Goal: Task Accomplishment & Management: Complete application form

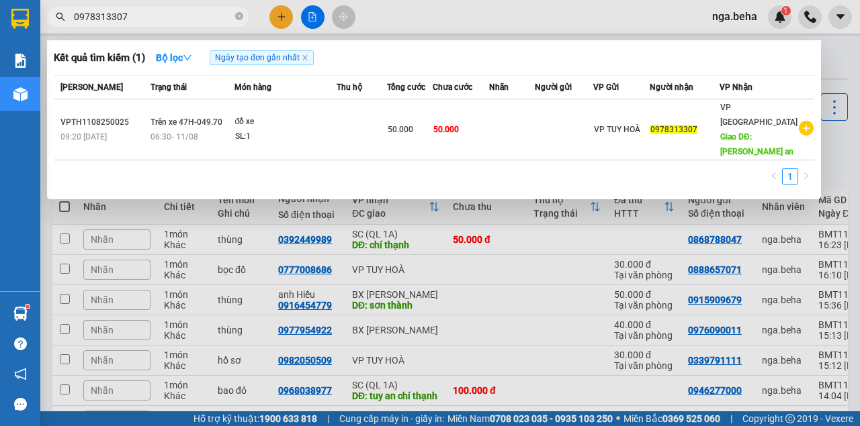
scroll to position [27, 0]
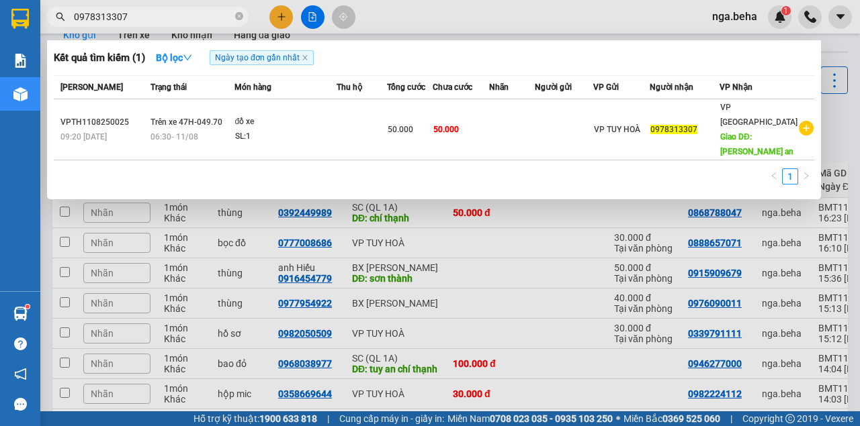
click at [299, 203] on div at bounding box center [430, 213] width 860 height 426
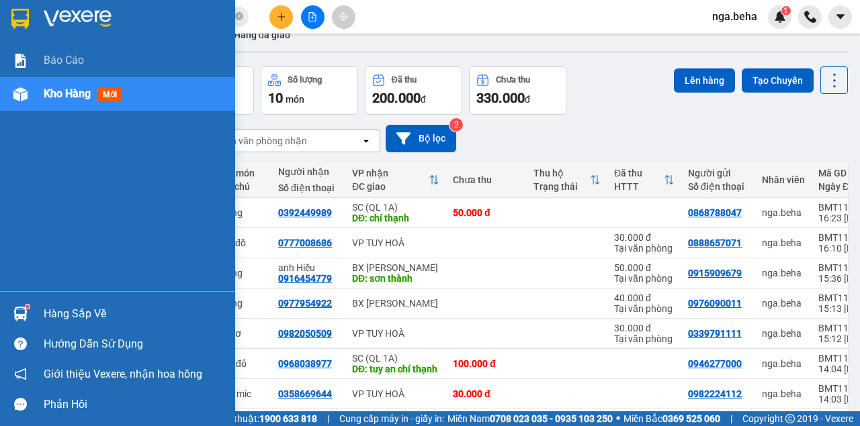
click at [38, 99] on div "Kho hàng mới" at bounding box center [117, 94] width 235 height 34
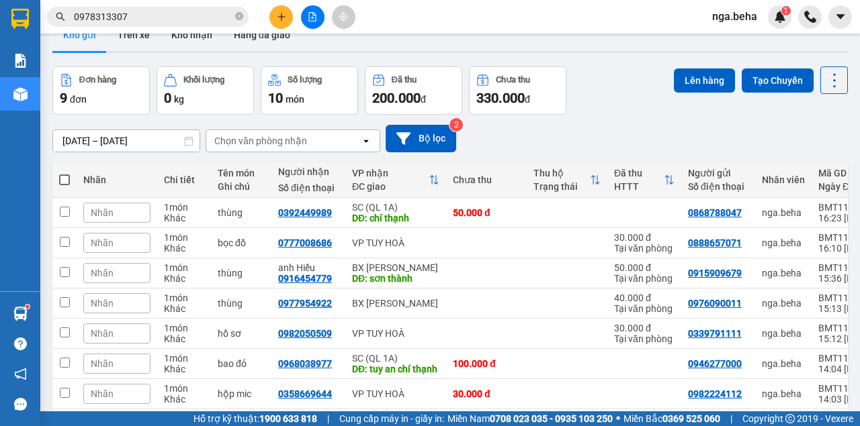
scroll to position [161, 0]
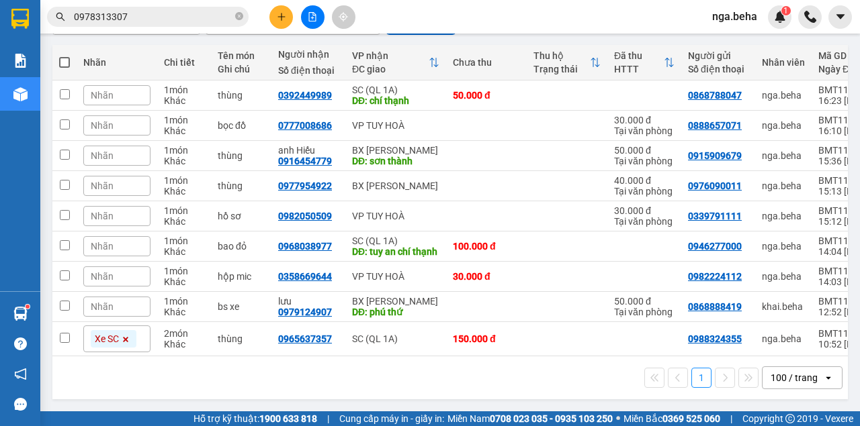
click at [167, 15] on input "0978313307" at bounding box center [153, 16] width 158 height 15
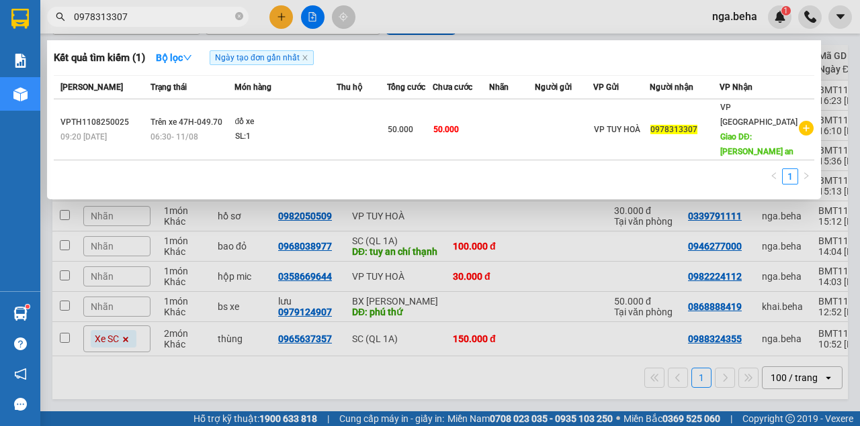
click at [167, 15] on input "0978313307" at bounding box center [153, 16] width 158 height 15
paste input "377155930"
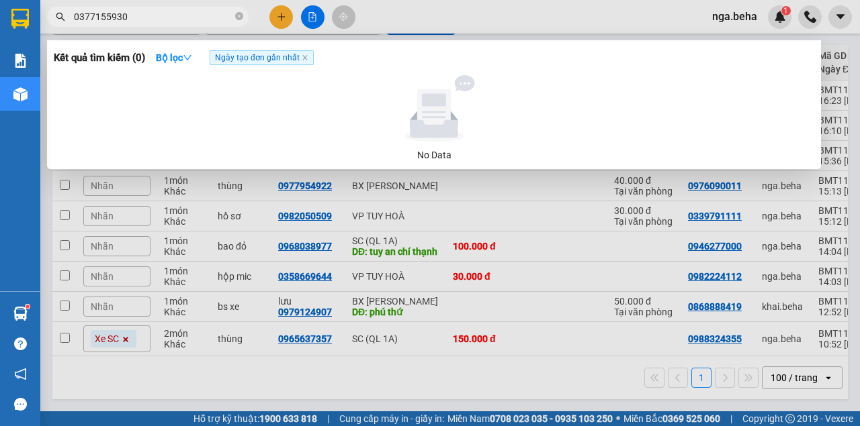
click at [124, 17] on input "0377155930" at bounding box center [153, 16] width 158 height 15
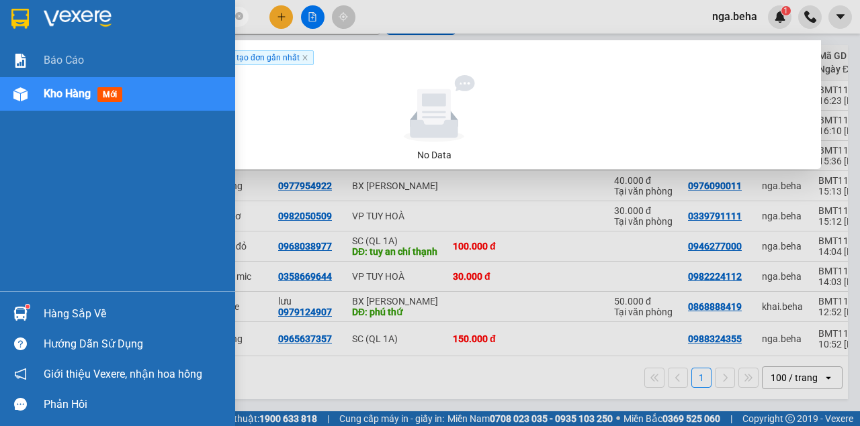
click at [36, 97] on div "Kho hàng mới" at bounding box center [117, 94] width 235 height 34
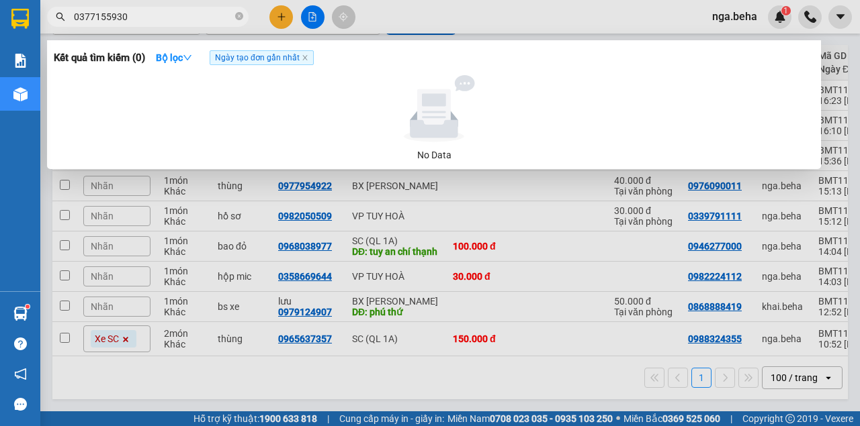
click at [124, 14] on input "0377155930" at bounding box center [153, 16] width 158 height 15
click at [124, 15] on input "0377155930" at bounding box center [153, 16] width 158 height 15
paste input "58888357"
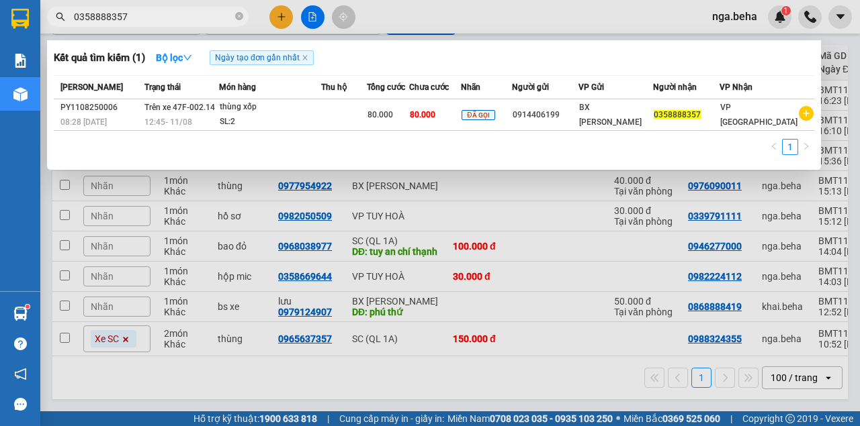
type input "0358888357"
click at [555, 289] on div at bounding box center [430, 213] width 860 height 426
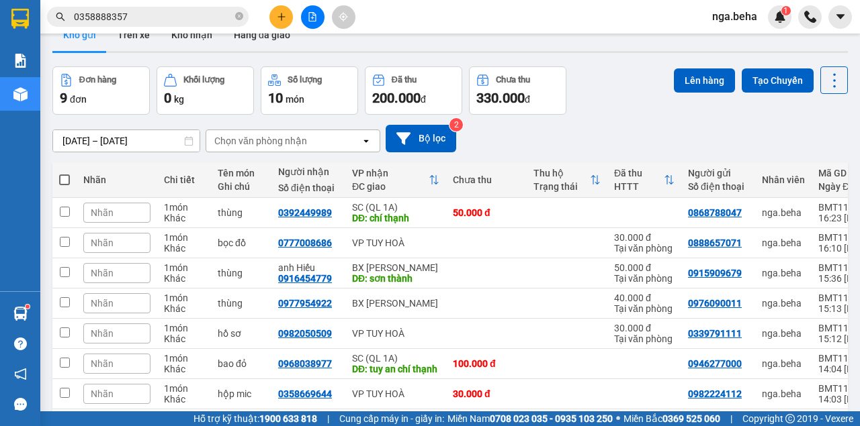
scroll to position [0, 0]
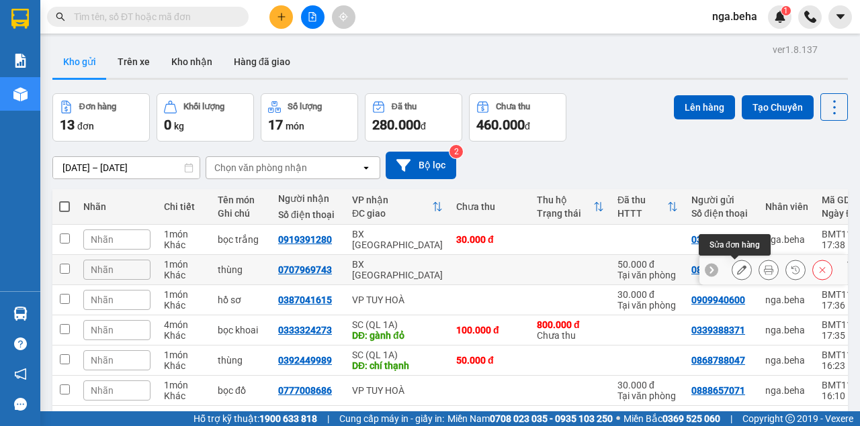
click at [737, 273] on icon at bounding box center [741, 269] width 9 height 9
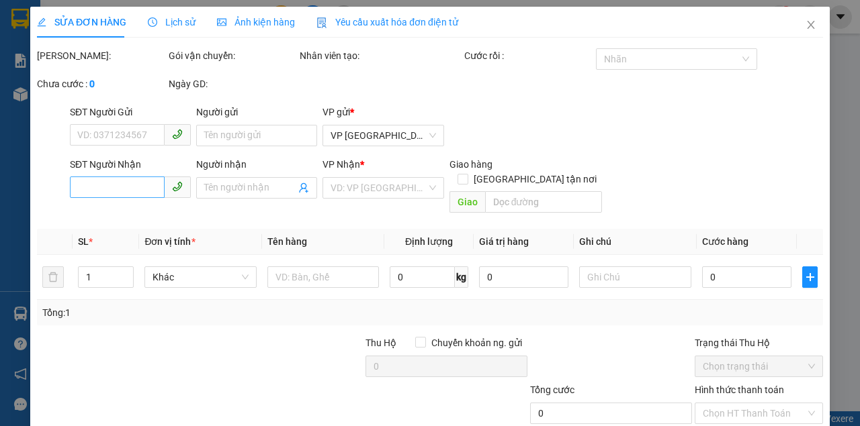
type input "0853528568"
type input "0707969743"
type input "50.000"
type input "0"
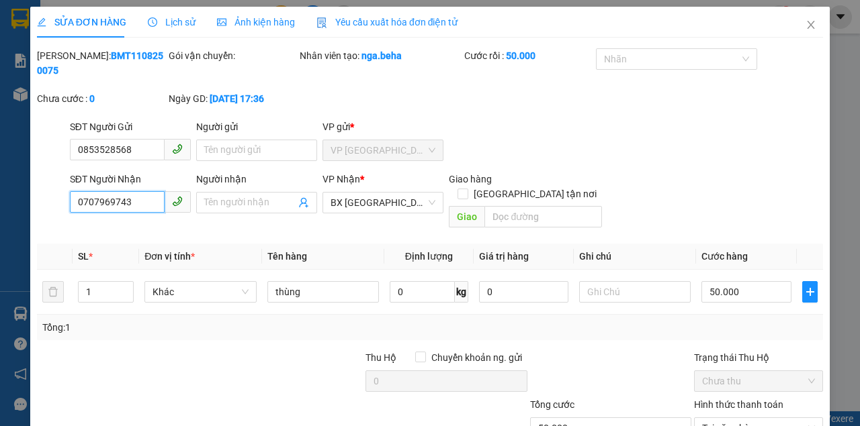
click at [134, 203] on input "0707969743" at bounding box center [117, 201] width 95 height 21
click at [805, 28] on icon "close" at bounding box center [810, 24] width 11 height 11
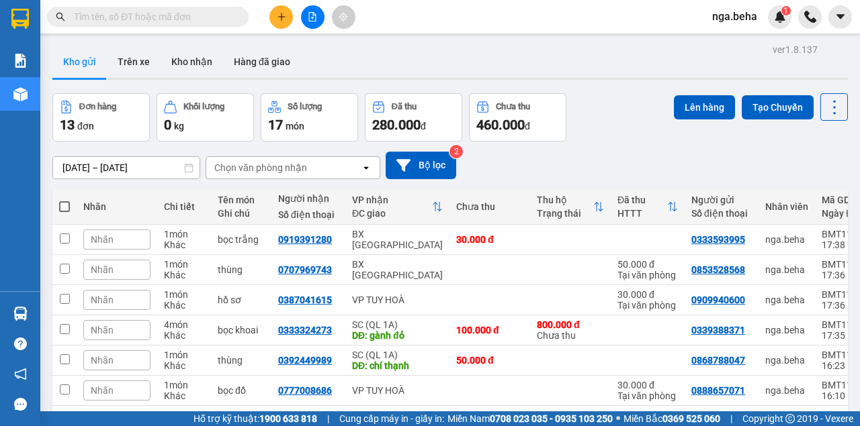
scroll to position [89, 0]
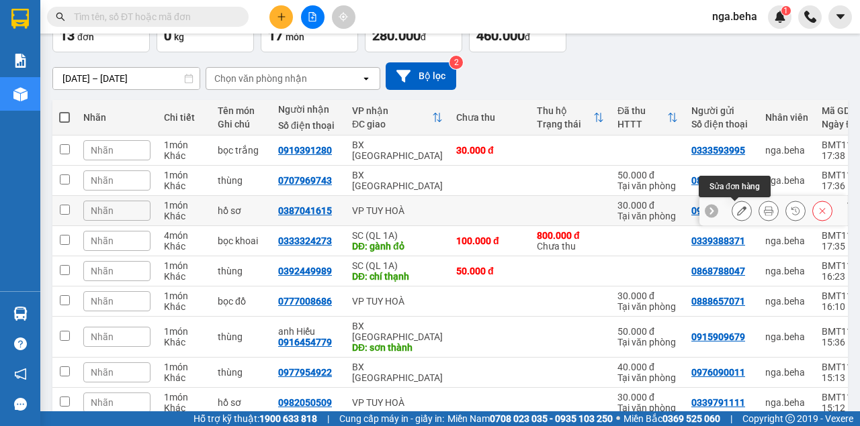
click at [732, 208] on button at bounding box center [741, 211] width 19 height 24
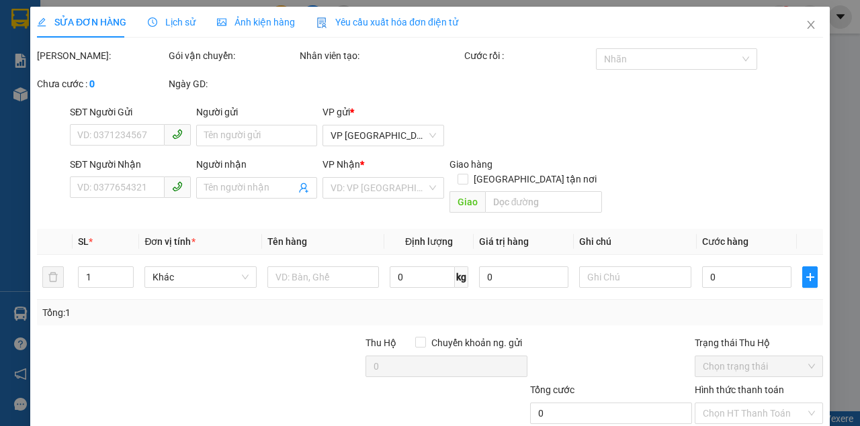
type input "0909940600"
type input "0387041615"
type input "30.000"
type input "0"
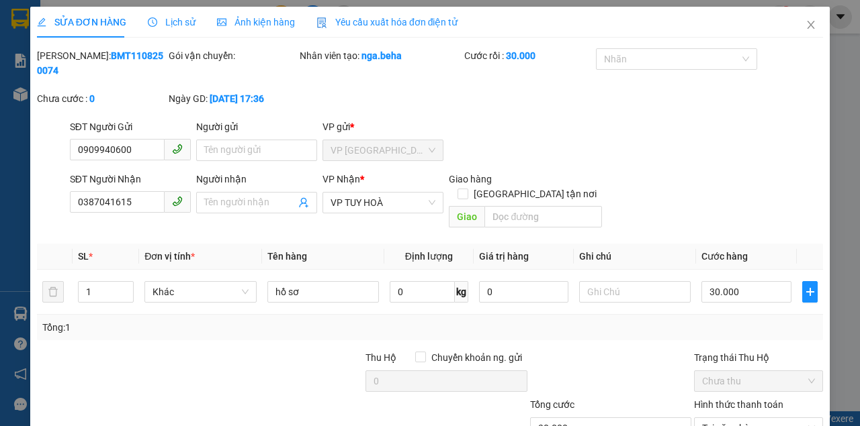
click at [111, 184] on div "SĐT Người Nhận" at bounding box center [130, 179] width 121 height 15
click at [111, 191] on input "0387041615" at bounding box center [117, 201] width 95 height 21
click at [124, 203] on input "0387041615" at bounding box center [117, 201] width 95 height 21
click at [798, 24] on span "Close" at bounding box center [811, 26] width 38 height 38
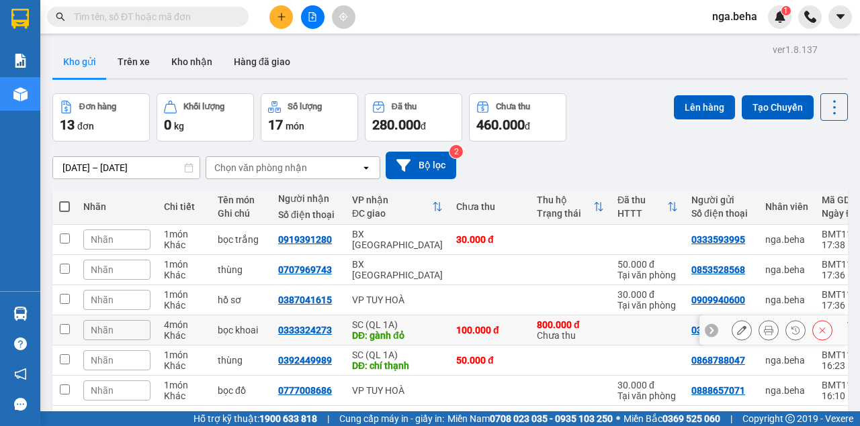
scroll to position [134, 0]
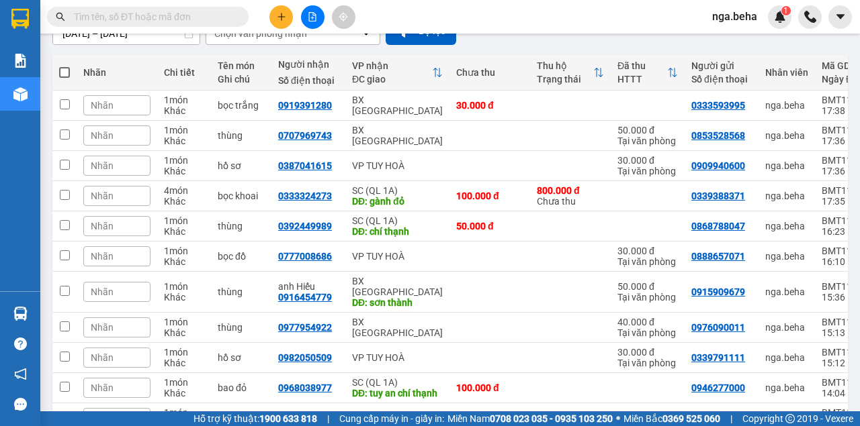
click at [117, 19] on input "text" at bounding box center [153, 16] width 158 height 15
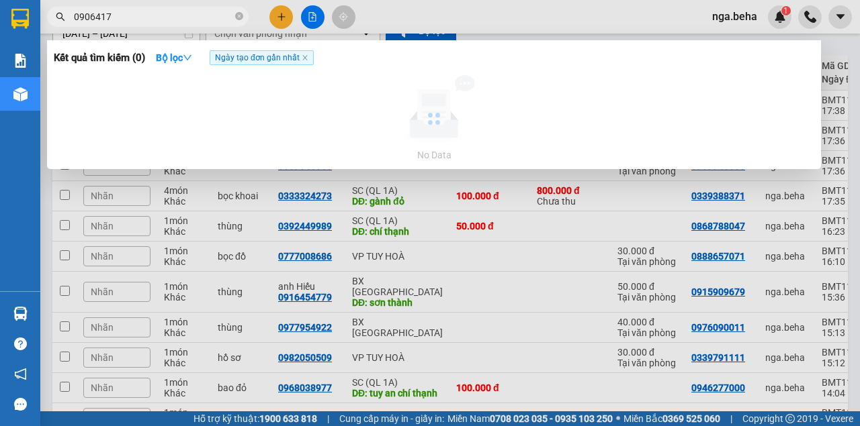
type input "0906417"
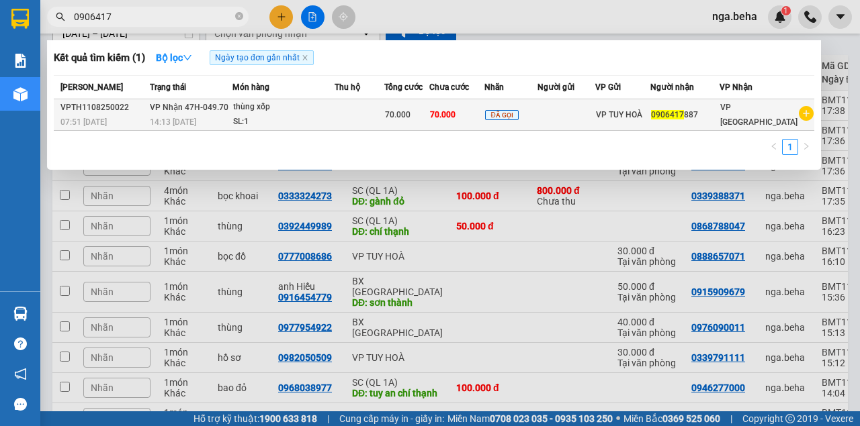
click at [275, 122] on div "SL: 1" at bounding box center [283, 122] width 101 height 15
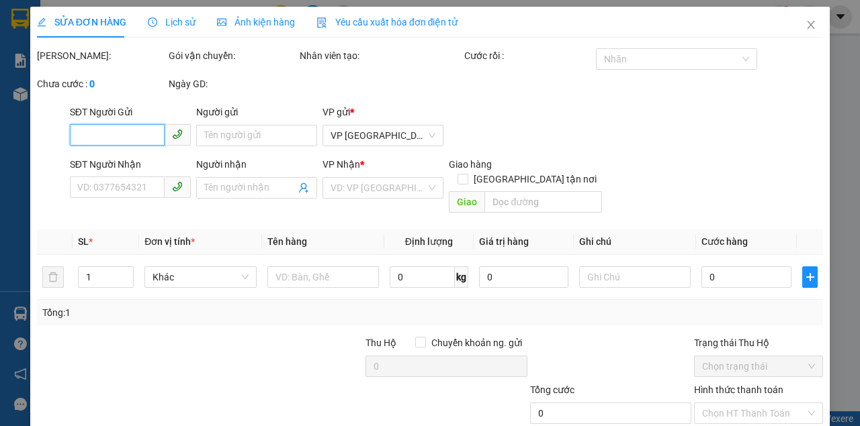
type input "0906417887"
type input "70.000"
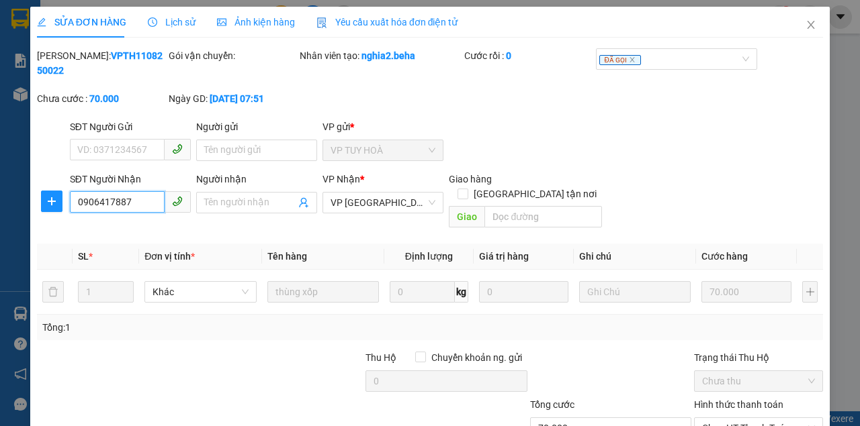
click at [136, 199] on input "0906417887" at bounding box center [117, 201] width 95 height 21
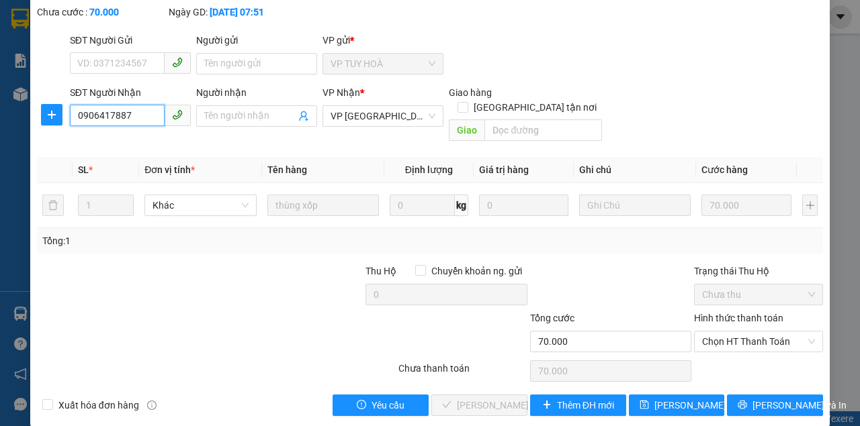
drag, startPoint x: 762, startPoint y: 324, endPoint x: 754, endPoint y: 338, distance: 16.2
click at [762, 332] on span "Chọn HT Thanh Toán" at bounding box center [758, 342] width 113 height 20
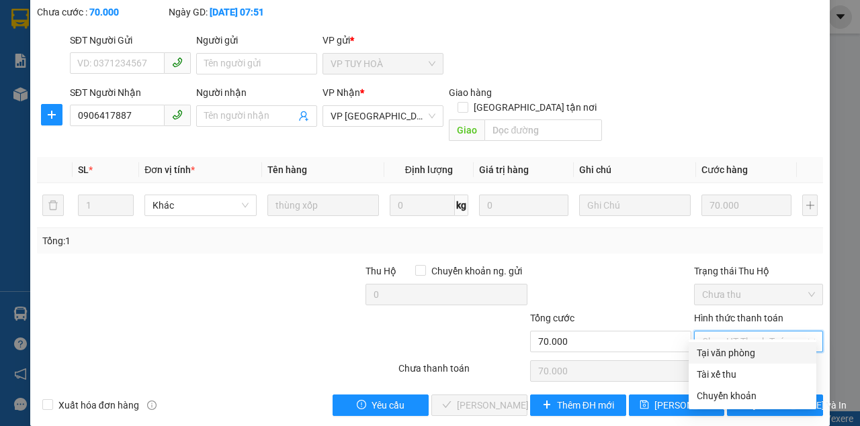
click at [735, 351] on div "Tại văn phòng" at bounding box center [751, 353] width 111 height 15
type input "0"
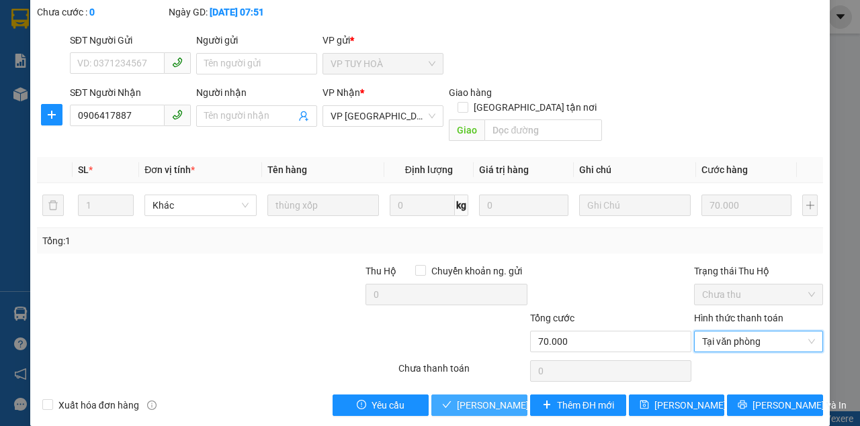
click at [485, 398] on span "[PERSON_NAME] và [PERSON_NAME] hàng" at bounding box center [521, 405] width 129 height 15
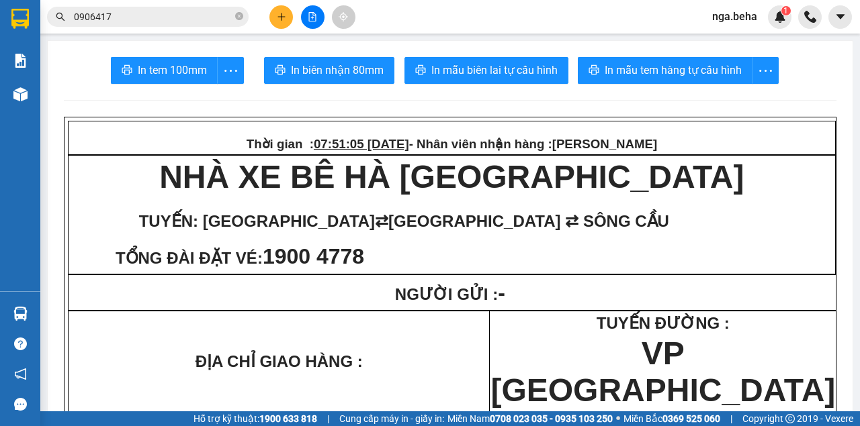
click at [118, 20] on input "0906417" at bounding box center [153, 16] width 158 height 15
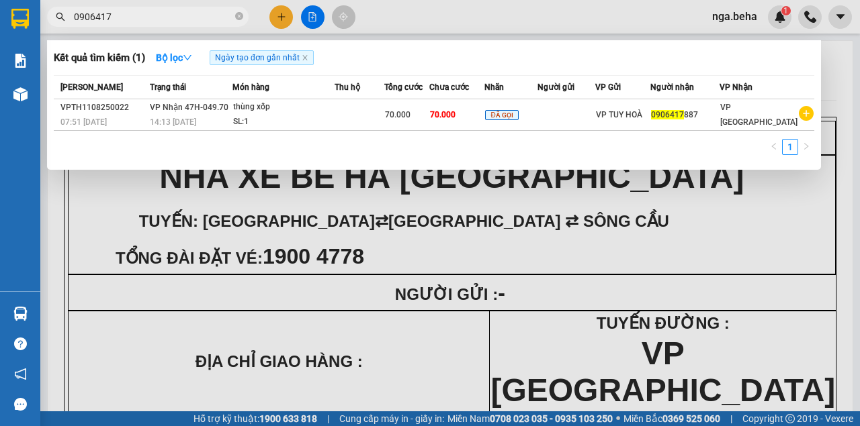
click at [118, 20] on input "0906417" at bounding box center [153, 16] width 158 height 15
paste input "71185051"
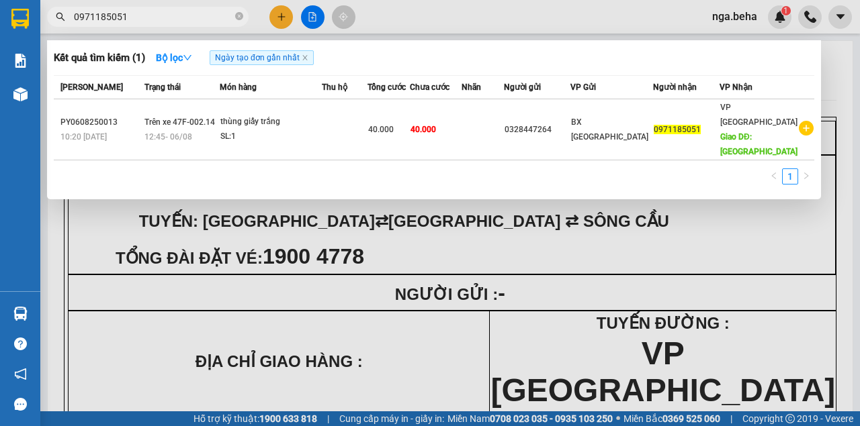
click at [154, 17] on input "0971185051" at bounding box center [153, 16] width 158 height 15
type input "0971185051"
drag, startPoint x: 552, startPoint y: 342, endPoint x: 474, endPoint y: 300, distance: 88.7
click at [532, 328] on div at bounding box center [430, 213] width 860 height 426
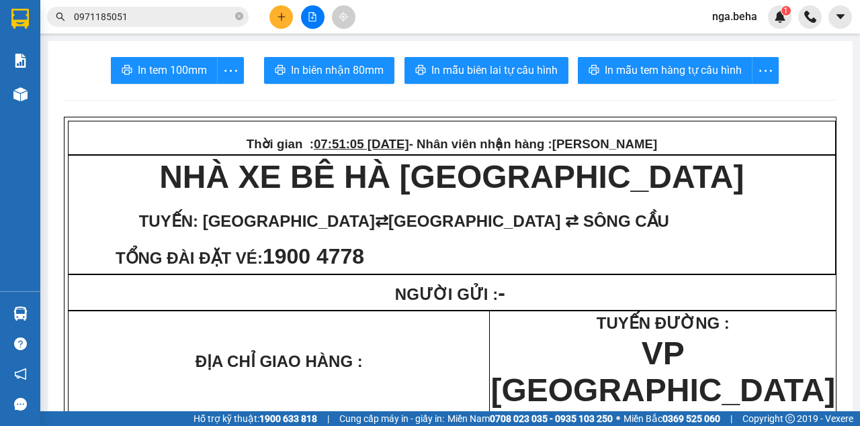
drag, startPoint x: 584, startPoint y: 232, endPoint x: 395, endPoint y: 218, distance: 190.0
click at [584, 230] on span "[PERSON_NAME] ⇄ SÔNG CẦU" at bounding box center [528, 221] width 281 height 18
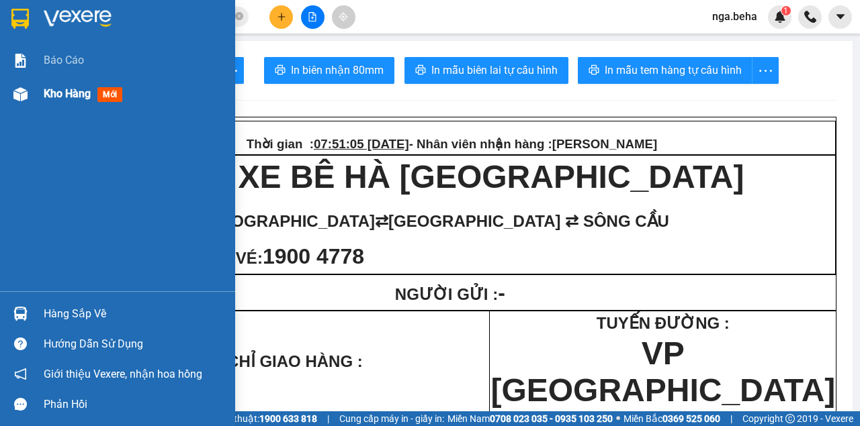
click at [28, 98] on div at bounding box center [21, 95] width 24 height 24
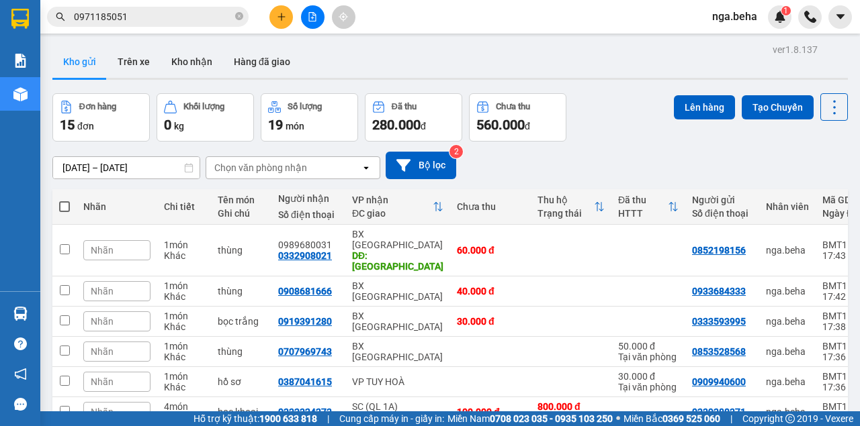
click at [516, 169] on div "[DATE] – [DATE] Press the down arrow key to interact with the calendar and sele…" at bounding box center [449, 166] width 795 height 28
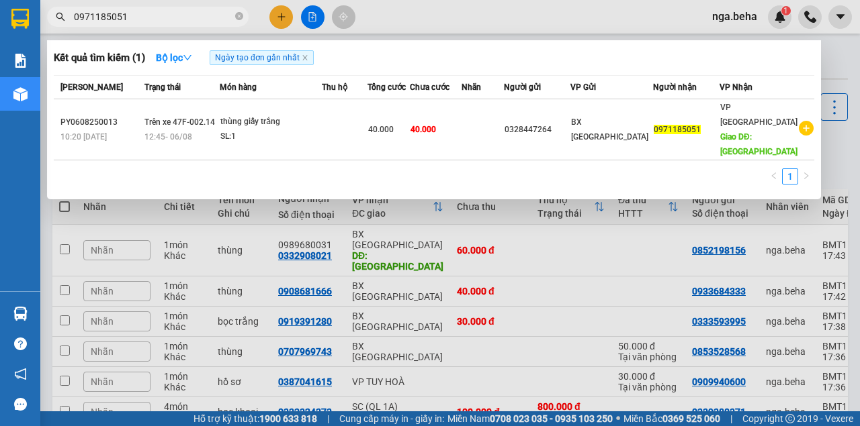
click at [180, 17] on input "0971185051" at bounding box center [153, 16] width 158 height 15
click at [160, 19] on input "0971185051" at bounding box center [153, 16] width 158 height 15
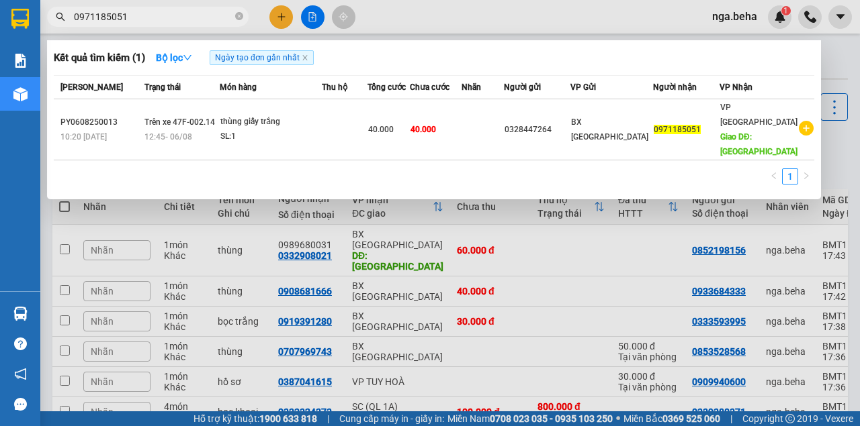
click at [150, 13] on input "0971185051" at bounding box center [153, 16] width 158 height 15
drag, startPoint x: 649, startPoint y: 188, endPoint x: 430, endPoint y: 150, distance: 222.8
click at [650, 188] on div at bounding box center [430, 213] width 860 height 426
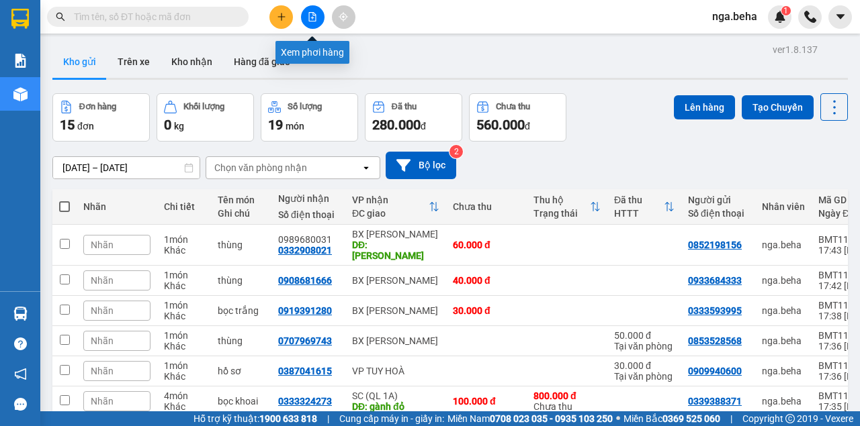
click at [309, 21] on button at bounding box center [313, 17] width 24 height 24
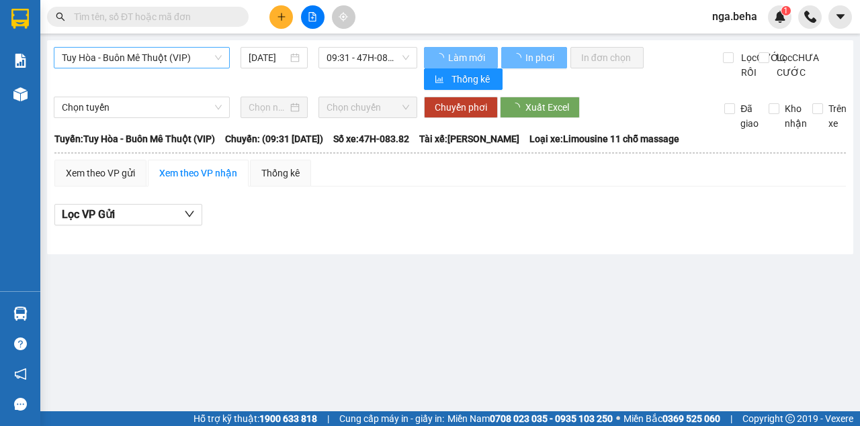
click at [143, 60] on span "Tuy Hòa - Buôn Mê Thuột (VIP)" at bounding box center [142, 58] width 160 height 20
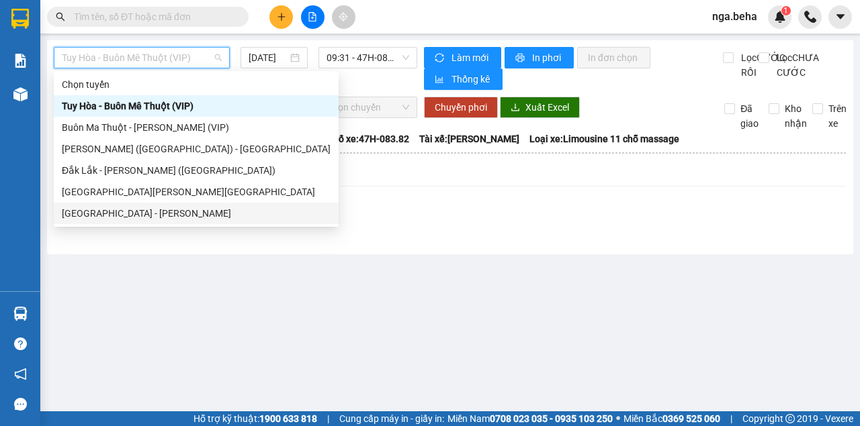
click at [143, 217] on div "[GEOGRAPHIC_DATA] - [PERSON_NAME]" at bounding box center [196, 213] width 269 height 15
type input "[DATE]"
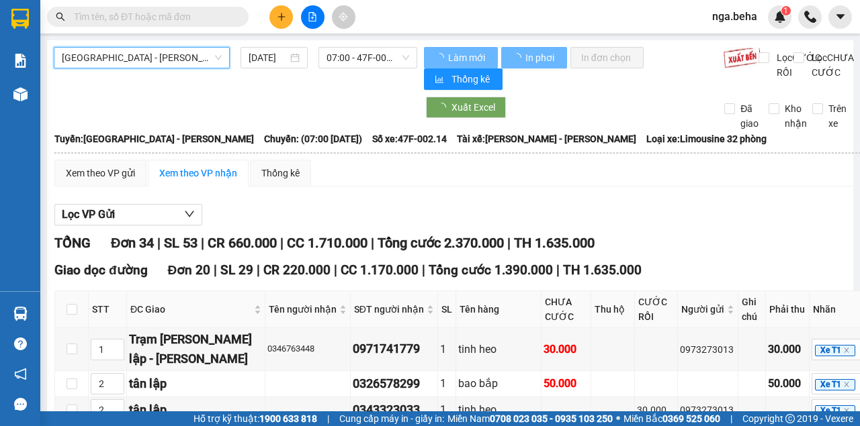
click at [156, 59] on span "[GEOGRAPHIC_DATA] - [PERSON_NAME]" at bounding box center [142, 58] width 160 height 20
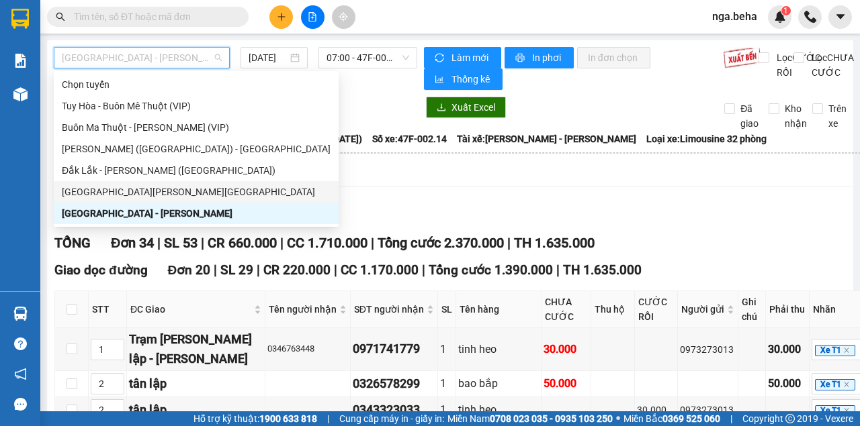
click at [141, 187] on div "[GEOGRAPHIC_DATA][PERSON_NAME][GEOGRAPHIC_DATA]" at bounding box center [196, 192] width 269 height 15
type input "[DATE]"
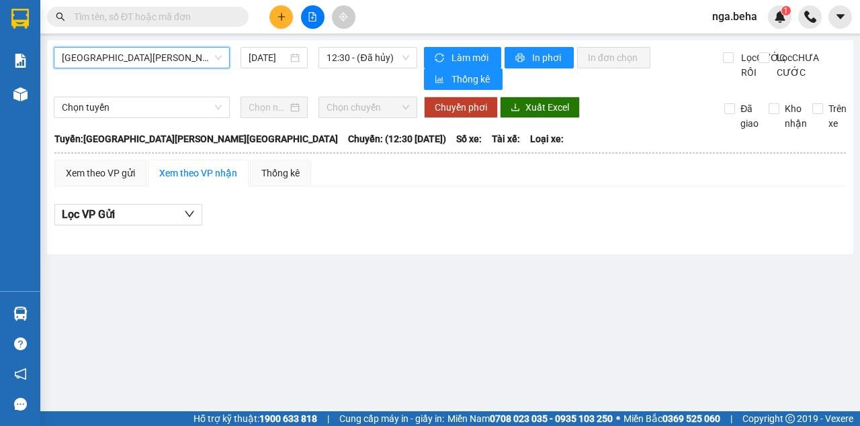
click at [349, 70] on div "[GEOGRAPHIC_DATA][PERSON_NAME][GEOGRAPHIC_DATA] [GEOGRAPHIC_DATA][PERSON_NAME][…" at bounding box center [235, 68] width 363 height 43
click at [348, 56] on span "12:30 - (Đã hủy)" at bounding box center [367, 58] width 82 height 20
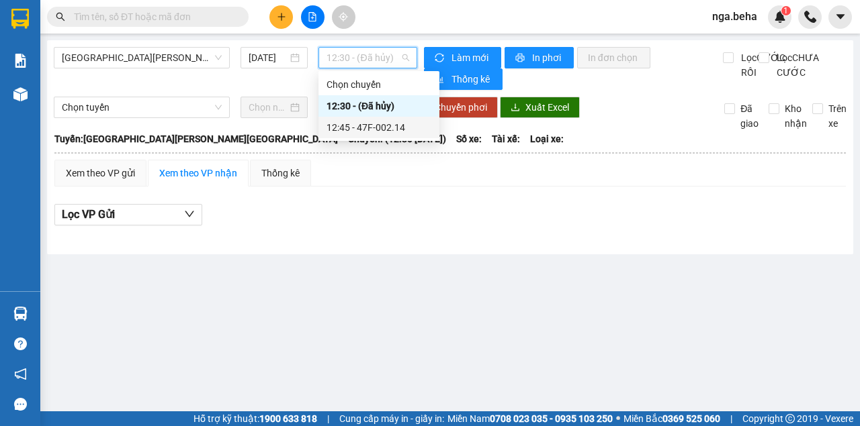
click at [356, 132] on div "12:45 - 47F-002.14" at bounding box center [378, 127] width 105 height 15
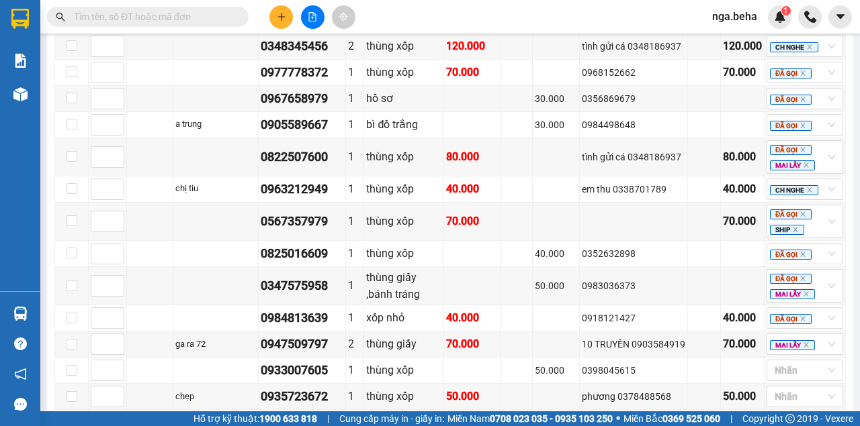
scroll to position [1119, 0]
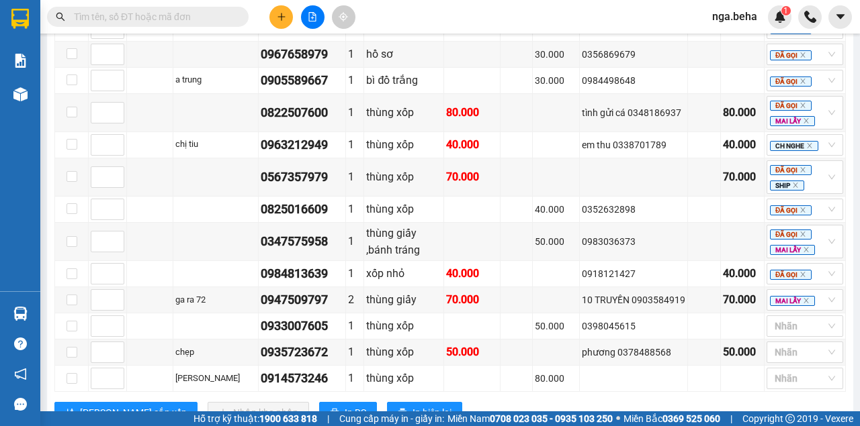
click at [168, 22] on input "text" at bounding box center [153, 16] width 158 height 15
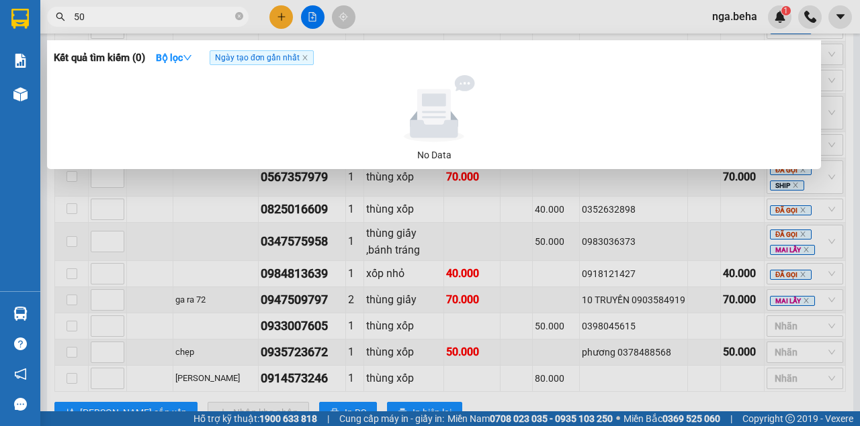
type input "5"
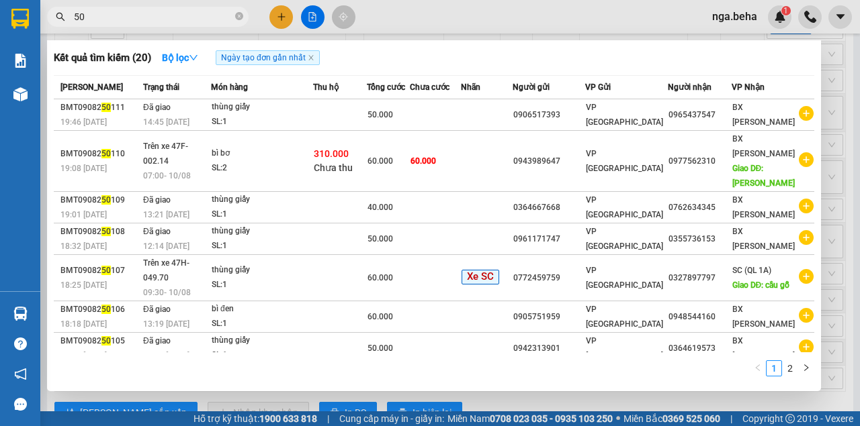
type input "5"
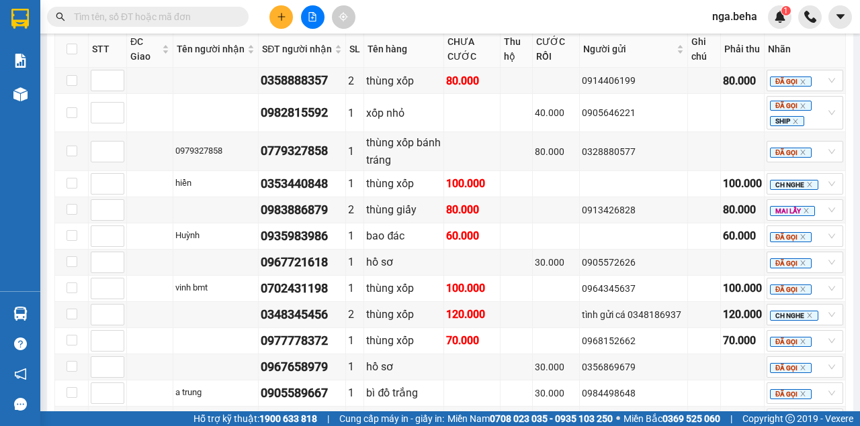
scroll to position [627, 0]
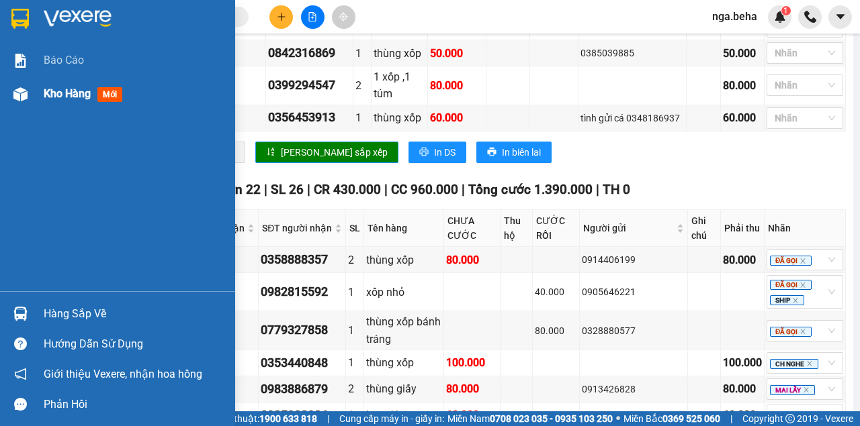
click at [32, 91] on div "Kho hàng mới" at bounding box center [117, 94] width 235 height 34
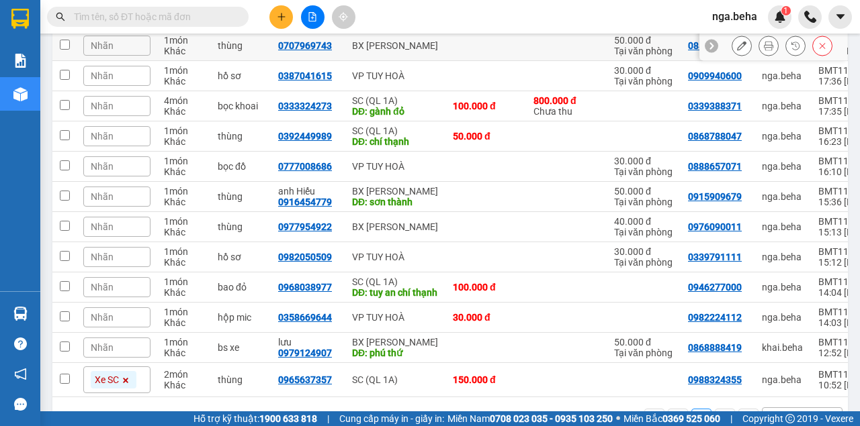
scroll to position [344, 0]
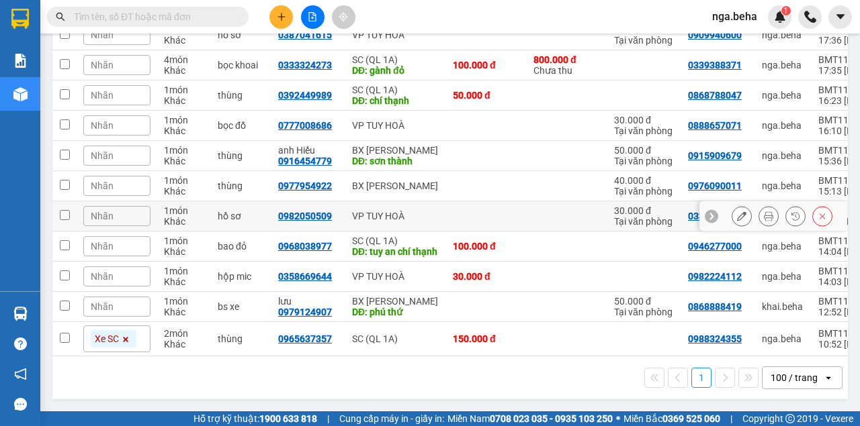
click at [630, 214] on td "30.000 đ Tại văn phòng" at bounding box center [644, 216] width 74 height 30
checkbox input "true"
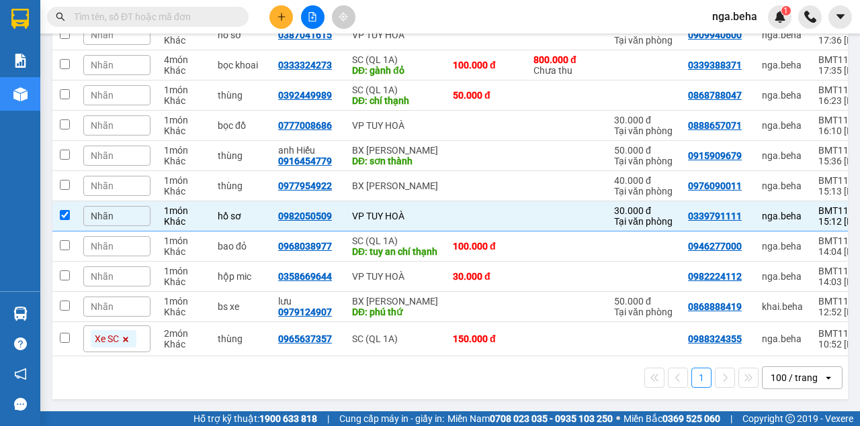
click at [128, 19] on input "text" at bounding box center [153, 16] width 158 height 15
paste input "0825016609"
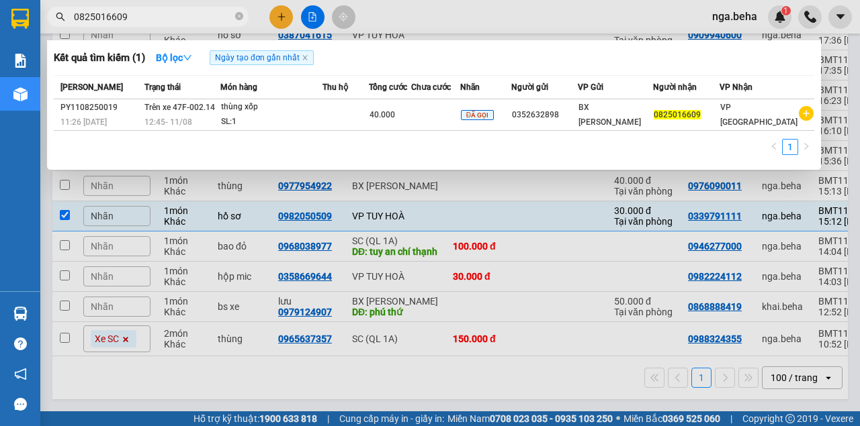
click at [83, 20] on input "0825016609" at bounding box center [153, 16] width 158 height 15
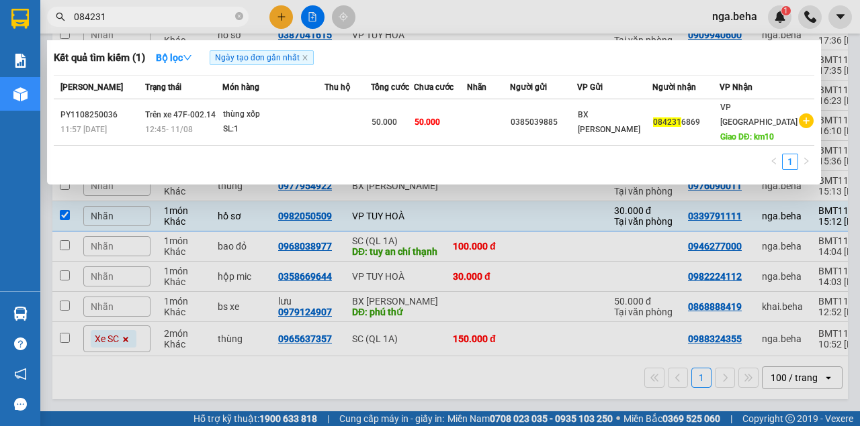
click at [203, 23] on input "084231" at bounding box center [153, 16] width 158 height 15
paste input "947769147"
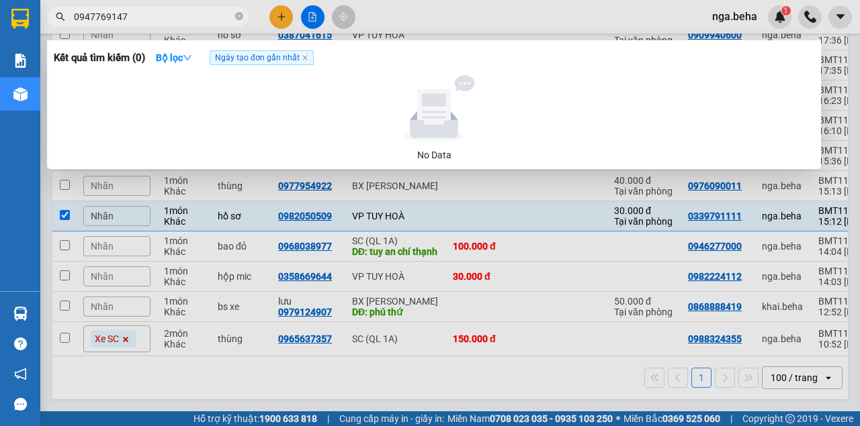
click at [138, 16] on input "0947769147" at bounding box center [153, 16] width 158 height 15
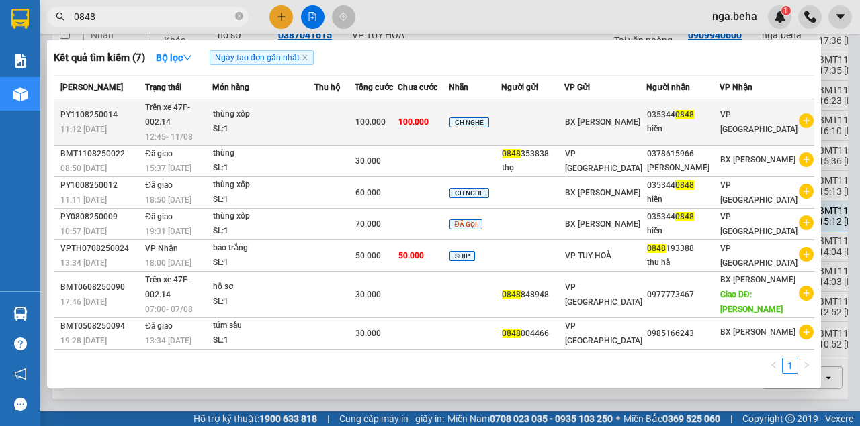
type input "0848"
click at [397, 119] on div "100.000" at bounding box center [376, 122] width 42 height 15
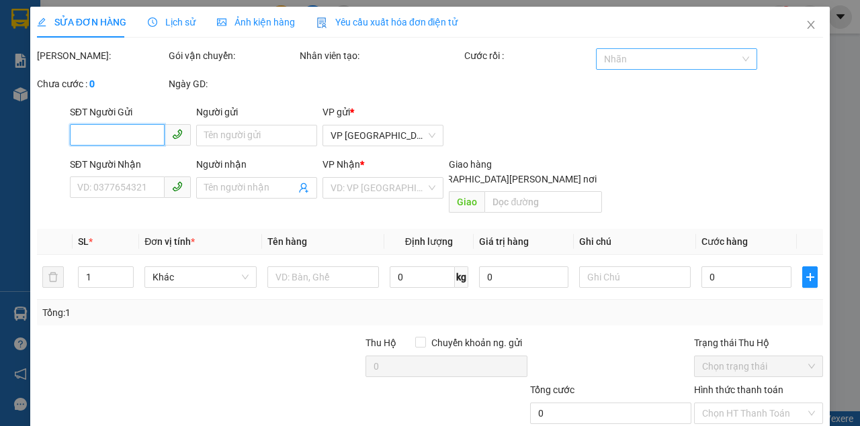
type input "0353440848"
type input "hiền"
type input "100.000"
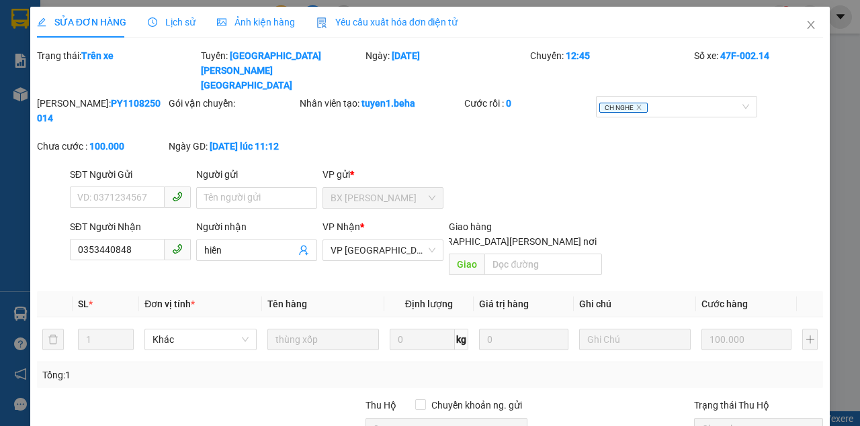
click at [653, 62] on div "Chuyến: 12:45" at bounding box center [611, 70] width 165 height 44
click at [635, 104] on icon "close" at bounding box center [638, 107] width 7 height 7
click at [653, 99] on div at bounding box center [670, 107] width 142 height 16
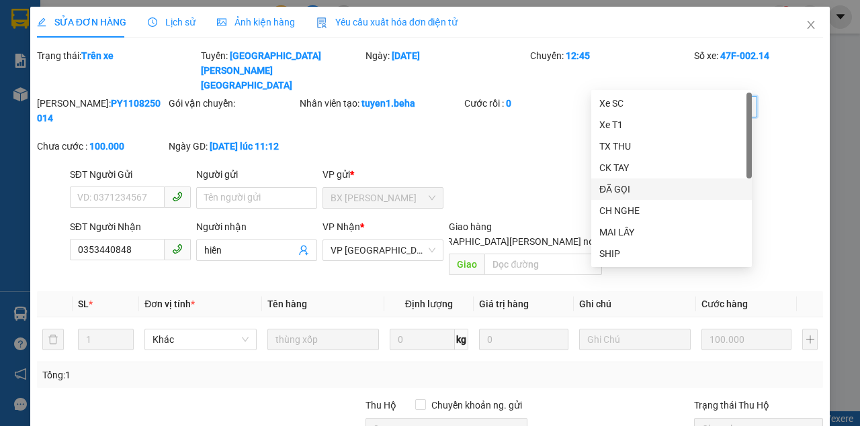
click at [645, 189] on div "ĐÃ GỌI" at bounding box center [671, 189] width 144 height 15
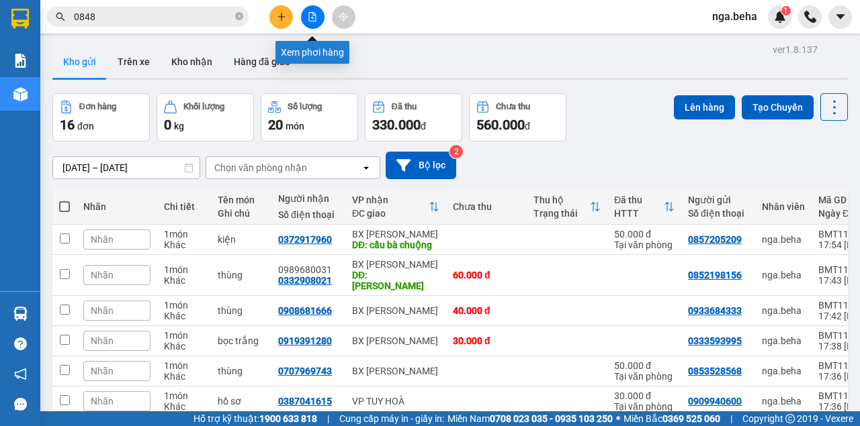
click at [308, 13] on icon "file-add" at bounding box center [312, 16] width 9 height 9
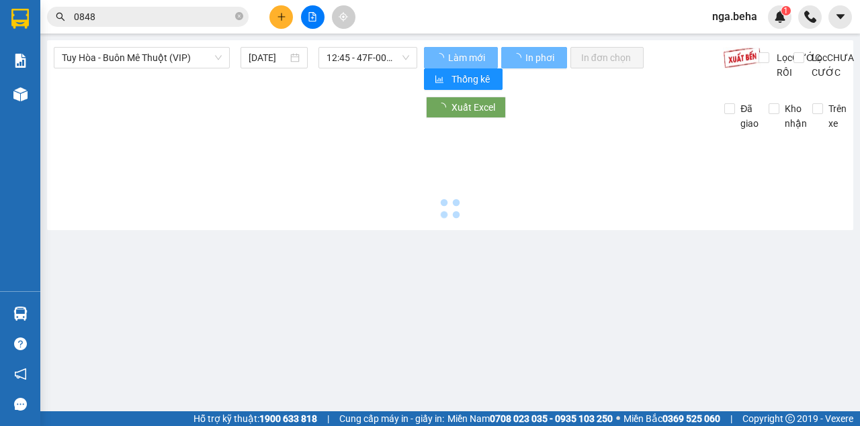
click at [120, 56] on span "Tuy Hòa - Buôn Mê Thuột (VIP)" at bounding box center [142, 58] width 160 height 20
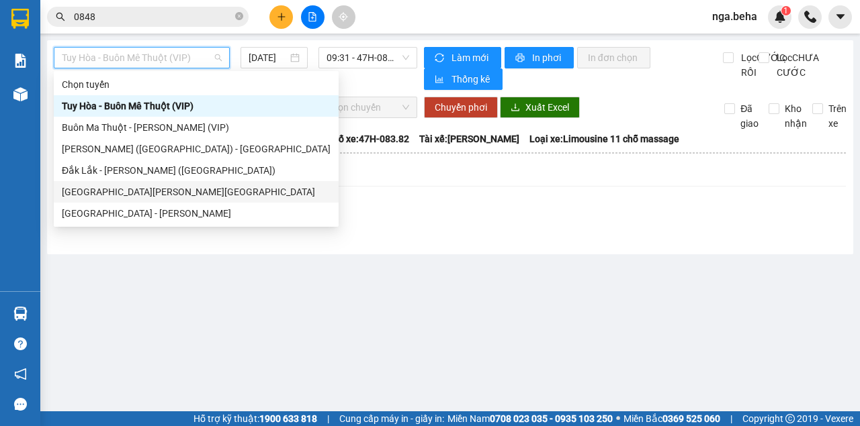
click at [144, 191] on div "[GEOGRAPHIC_DATA][PERSON_NAME][GEOGRAPHIC_DATA]" at bounding box center [196, 192] width 269 height 15
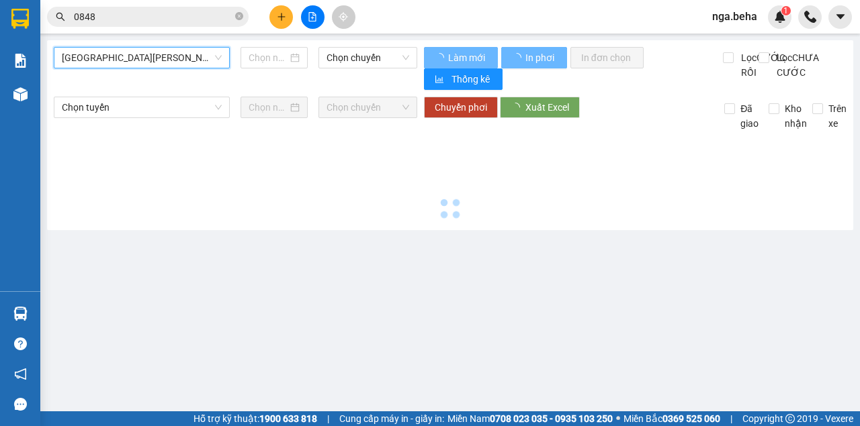
type input "[DATE]"
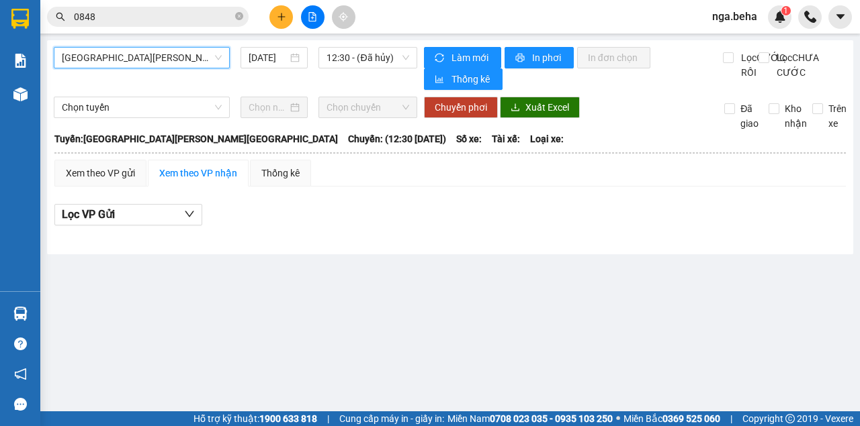
click at [345, 70] on div "[GEOGRAPHIC_DATA][PERSON_NAME][GEOGRAPHIC_DATA] [GEOGRAPHIC_DATA][PERSON_NAME][…" at bounding box center [235, 68] width 363 height 43
click at [364, 62] on span "12:30 - (Đã hủy)" at bounding box center [367, 58] width 82 height 20
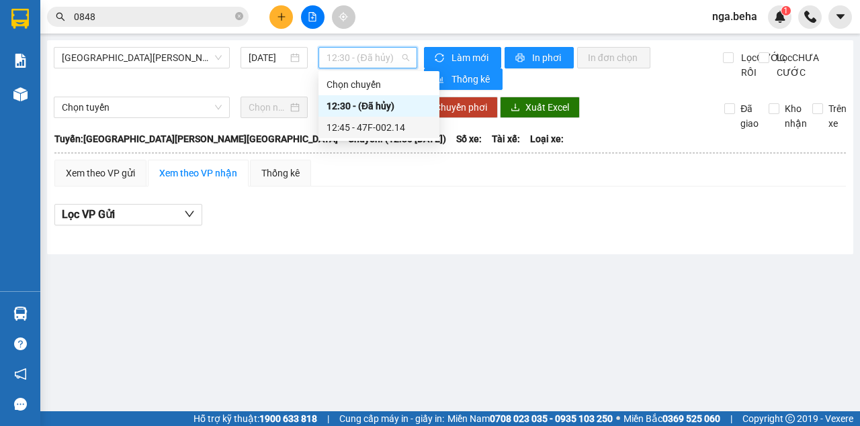
click at [367, 132] on div "12:45 - 47F-002.14" at bounding box center [378, 127] width 105 height 15
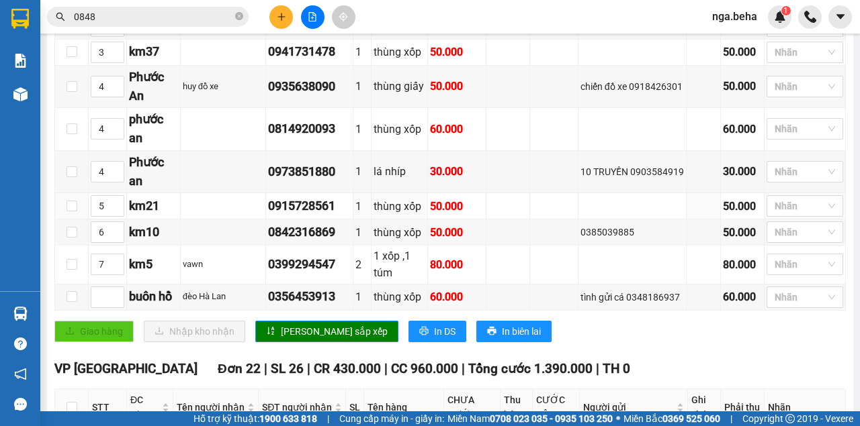
scroll to position [672, 0]
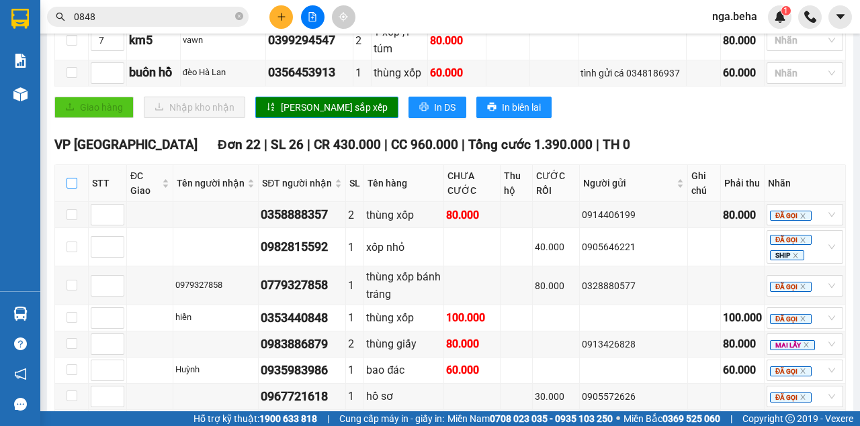
click at [76, 178] on input "checkbox" at bounding box center [71, 183] width 11 height 11
checkbox input "true"
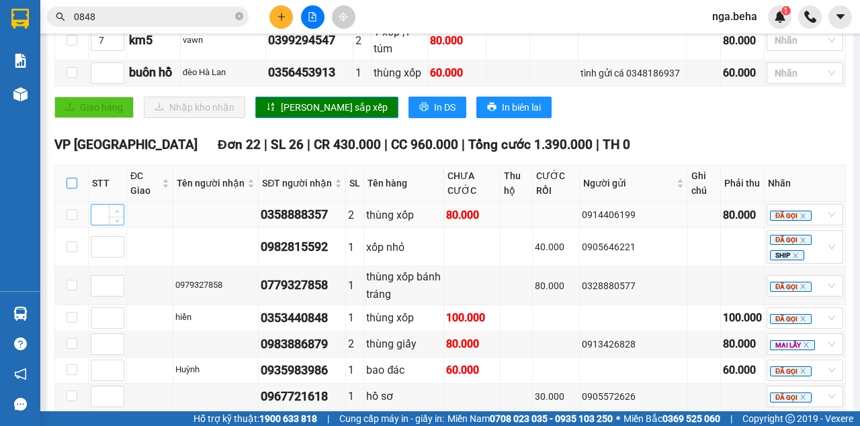
checkbox input "true"
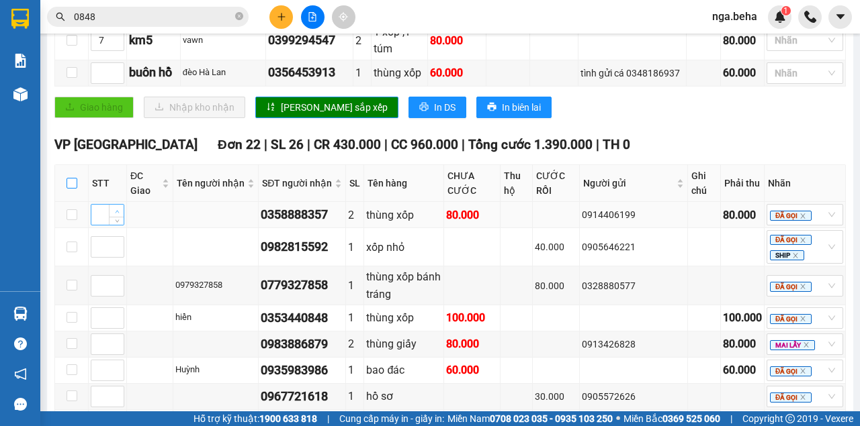
checkbox input "true"
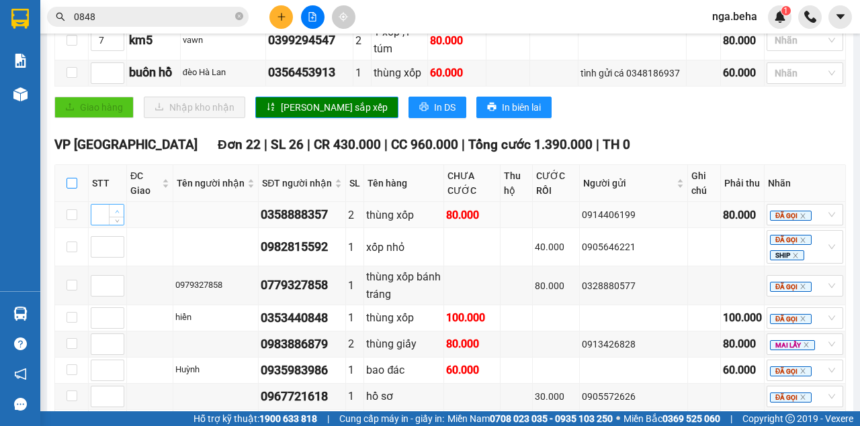
checkbox input "true"
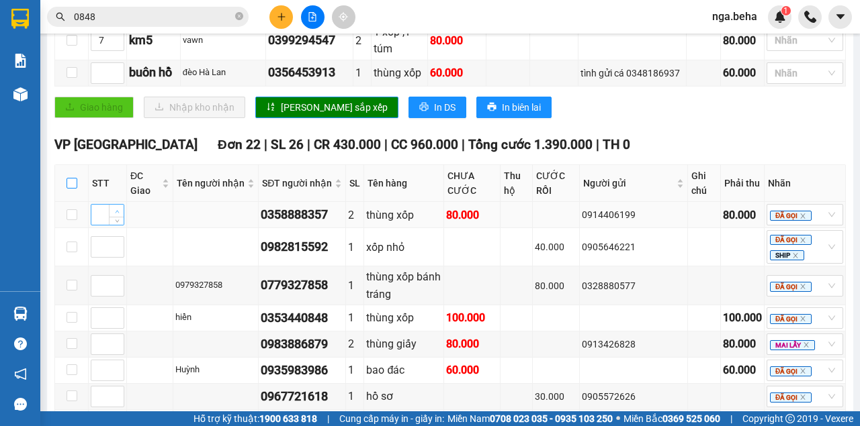
checkbox input "true"
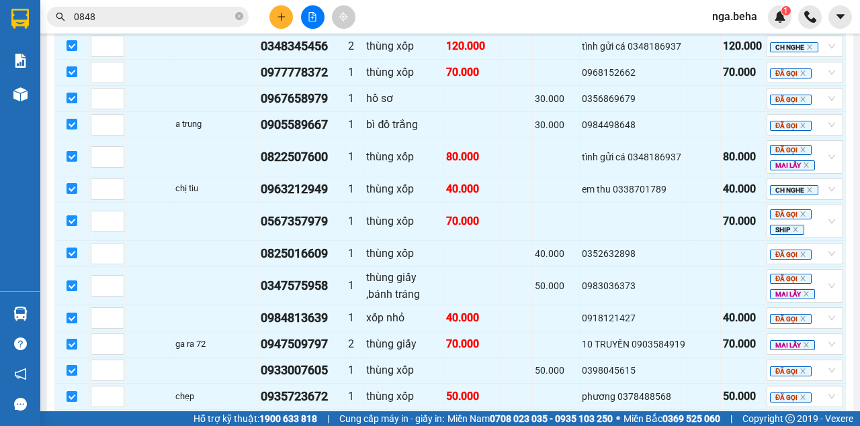
scroll to position [1136, 0]
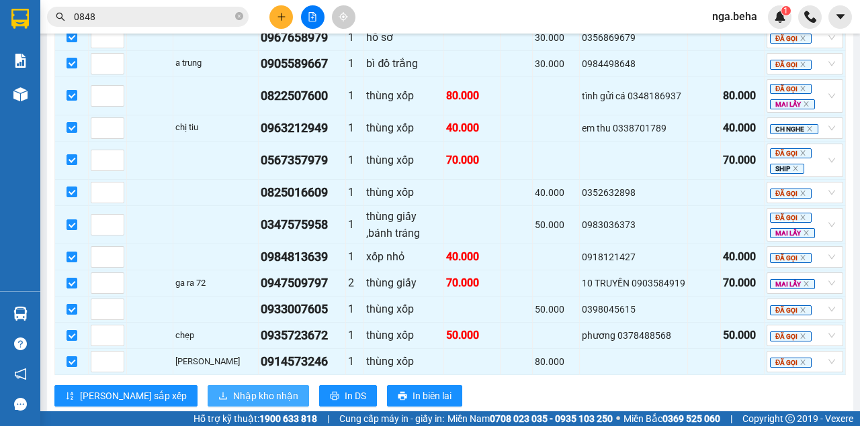
click at [233, 389] on span "Nhập kho nhận" at bounding box center [265, 396] width 65 height 15
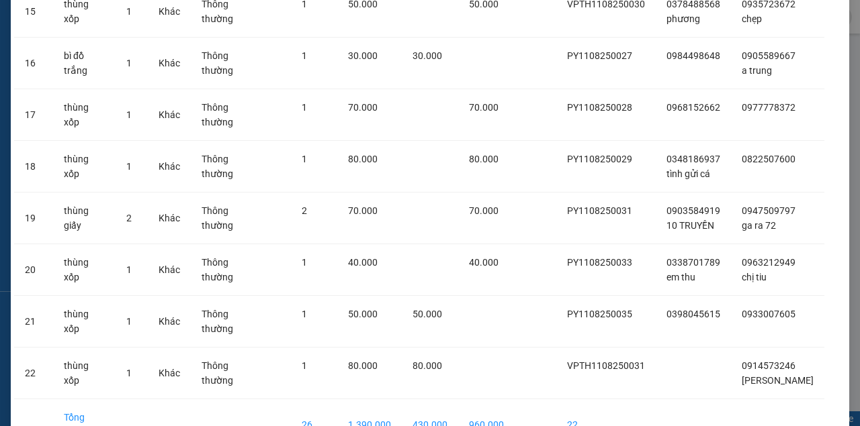
scroll to position [931, 0]
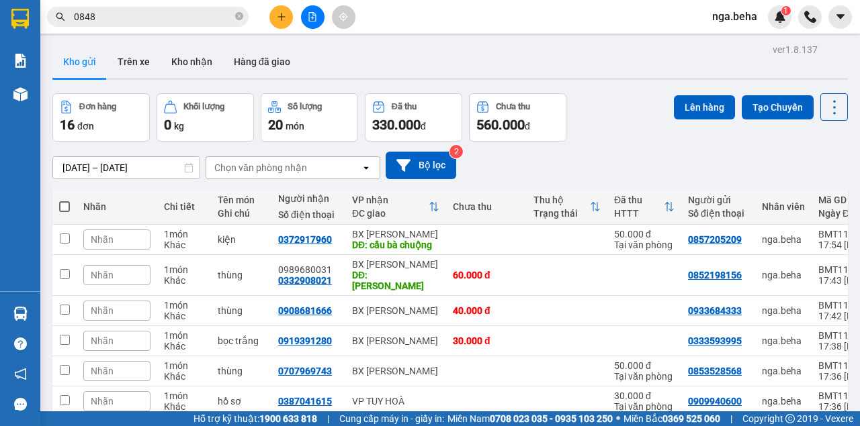
click at [537, 161] on div "[DATE] – [DATE] Press the down arrow key to interact with the calendar and sele…" at bounding box center [449, 166] width 795 height 28
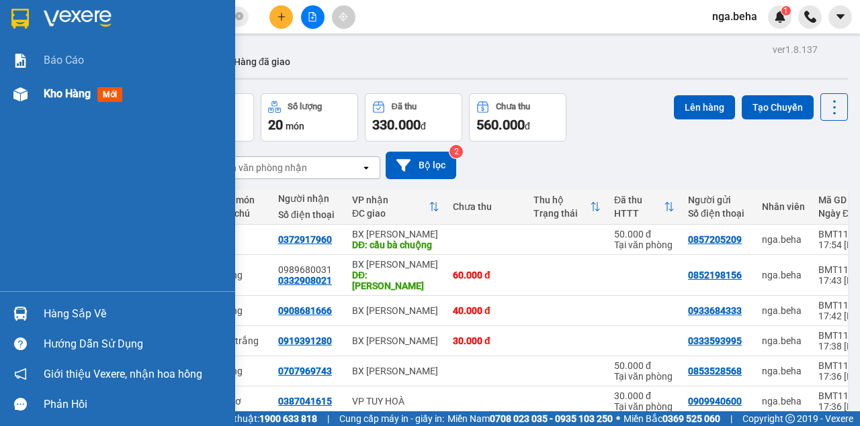
click at [21, 97] on img at bounding box center [20, 94] width 14 height 14
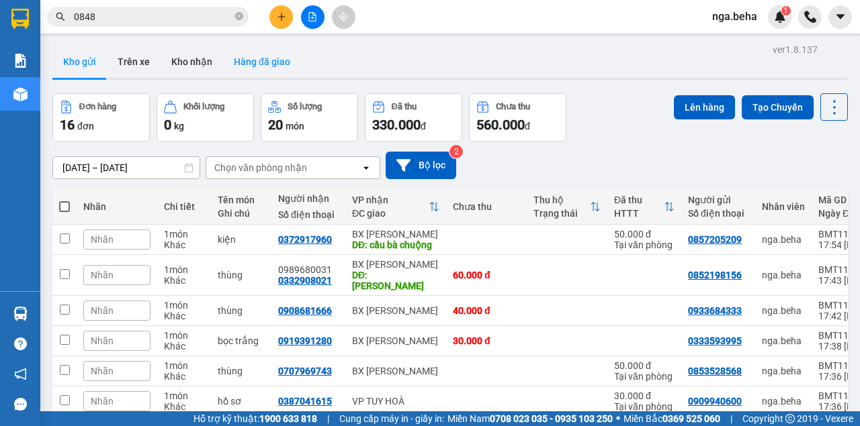
click at [259, 58] on button "Hàng đã giao" at bounding box center [262, 62] width 78 height 32
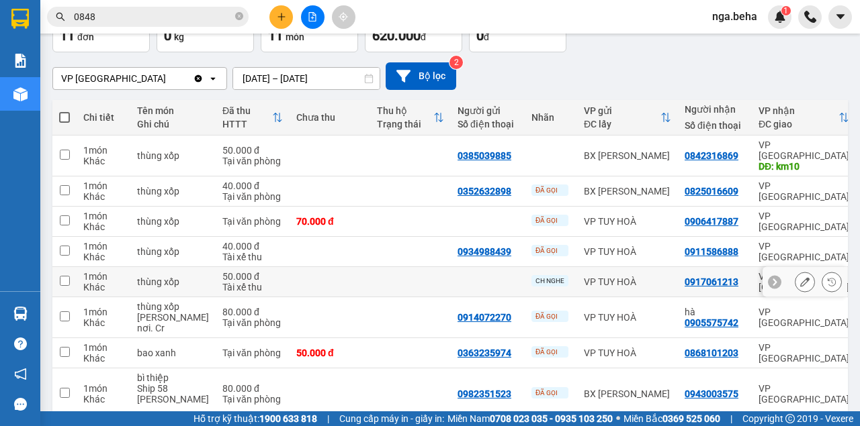
scroll to position [44, 0]
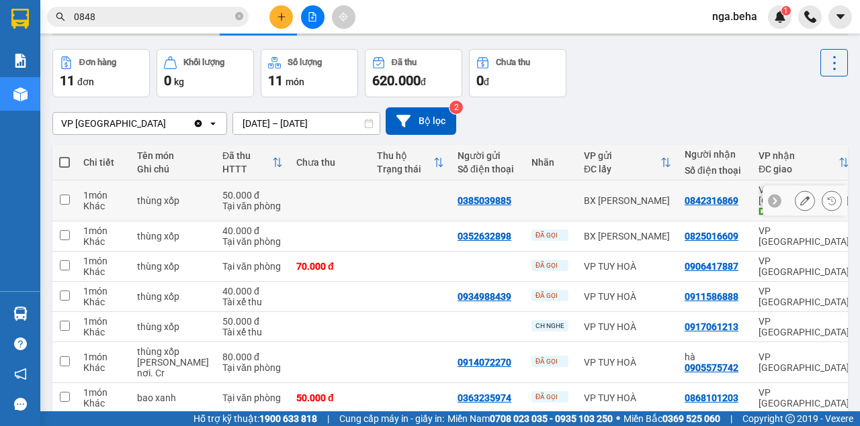
click at [800, 196] on icon at bounding box center [804, 200] width 9 height 9
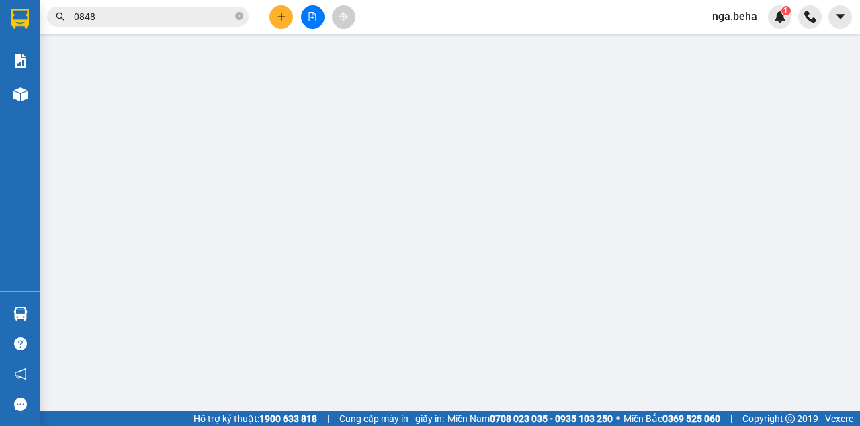
type input "0385039885"
type input "0842316869"
type input "km10"
type input "50.000"
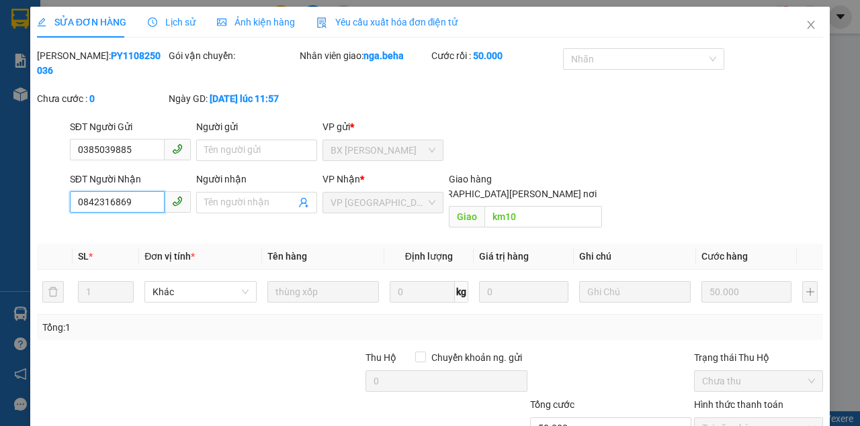
click at [124, 204] on input "0842316869" at bounding box center [117, 201] width 95 height 21
click at [807, 24] on icon "close" at bounding box center [810, 24] width 11 height 11
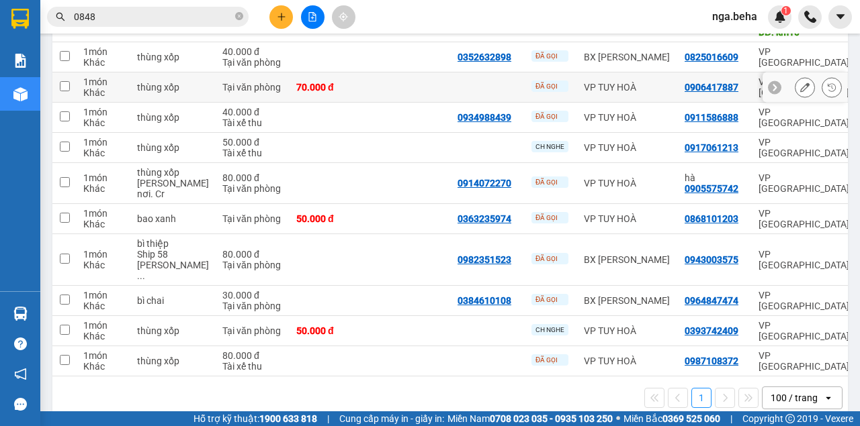
scroll to position [229, 0]
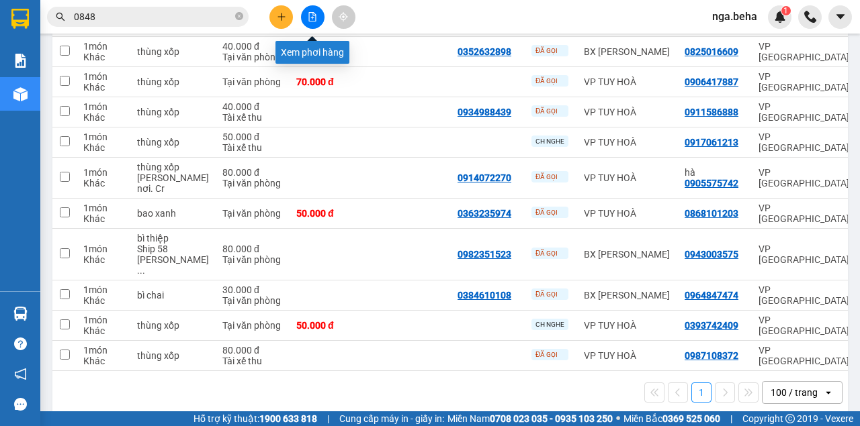
click at [320, 17] on button at bounding box center [313, 17] width 24 height 24
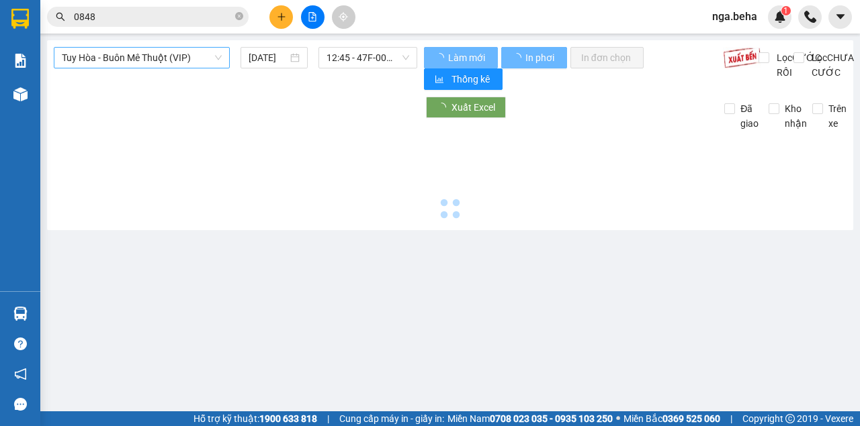
click at [172, 50] on span "Tuy Hòa - Buôn Mê Thuột (VIP)" at bounding box center [142, 58] width 160 height 20
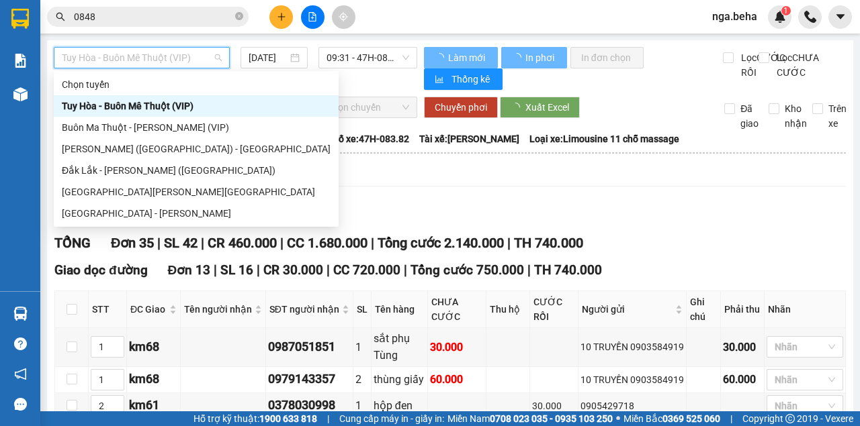
click at [168, 61] on span "Tuy Hòa - Buôn Mê Thuột (VIP)" at bounding box center [142, 58] width 160 height 20
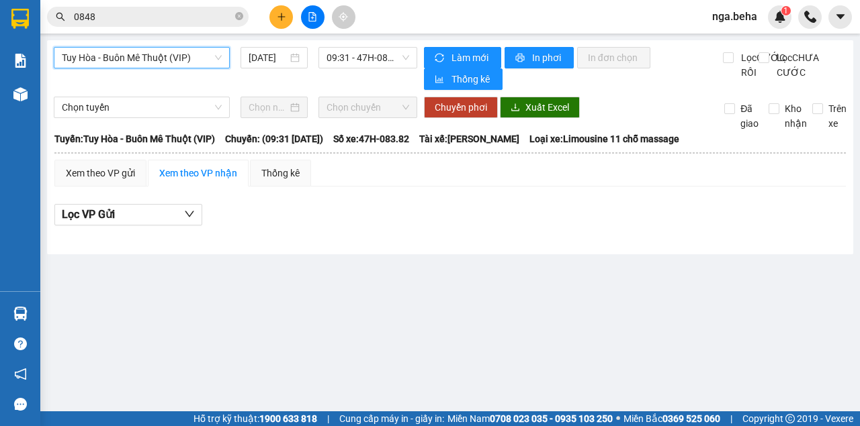
click at [165, 56] on span "Tuy Hòa - Buôn Mê Thuột (VIP)" at bounding box center [142, 58] width 160 height 20
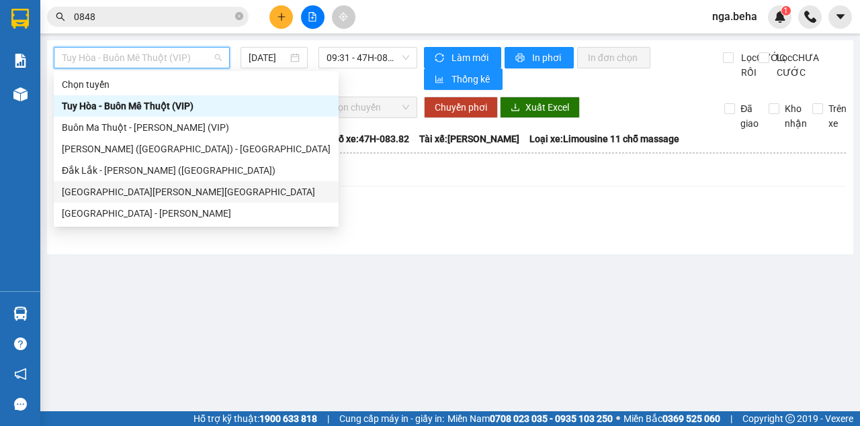
click at [156, 195] on div "[GEOGRAPHIC_DATA][PERSON_NAME][GEOGRAPHIC_DATA]" at bounding box center [196, 192] width 269 height 15
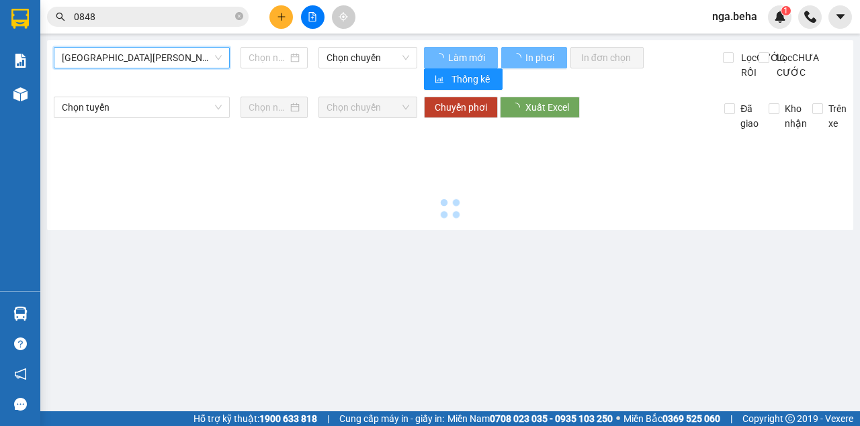
type input "[DATE]"
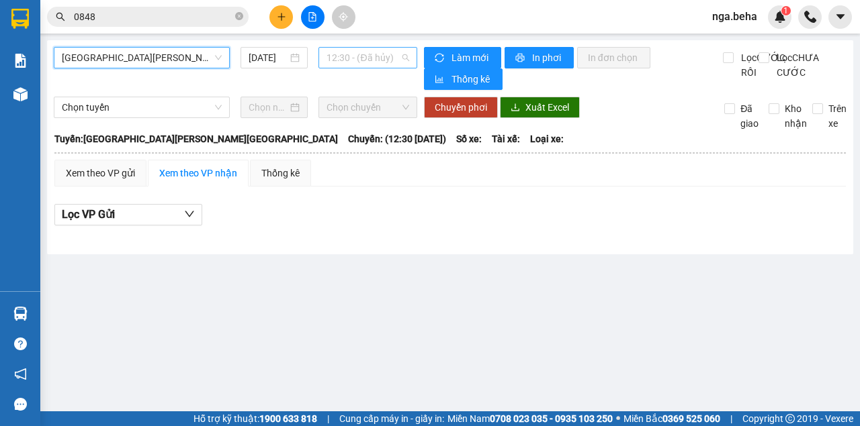
click at [376, 64] on span "12:30 - (Đã hủy)" at bounding box center [367, 58] width 82 height 20
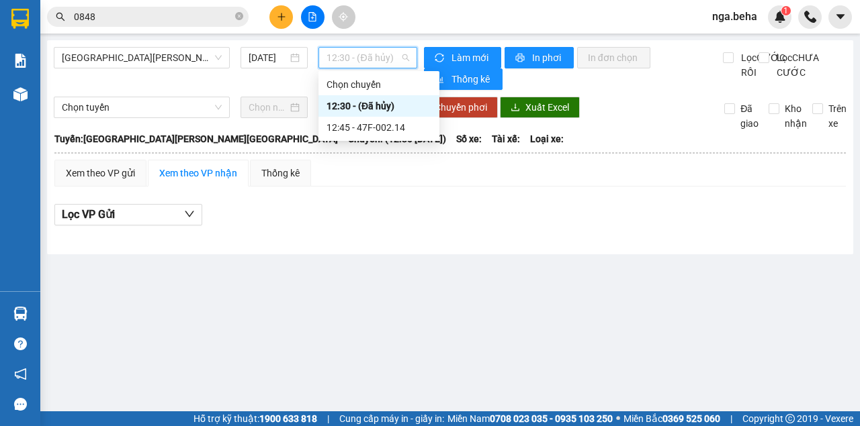
click at [359, 123] on div "12:45 - 47F-002.14" at bounding box center [378, 127] width 105 height 15
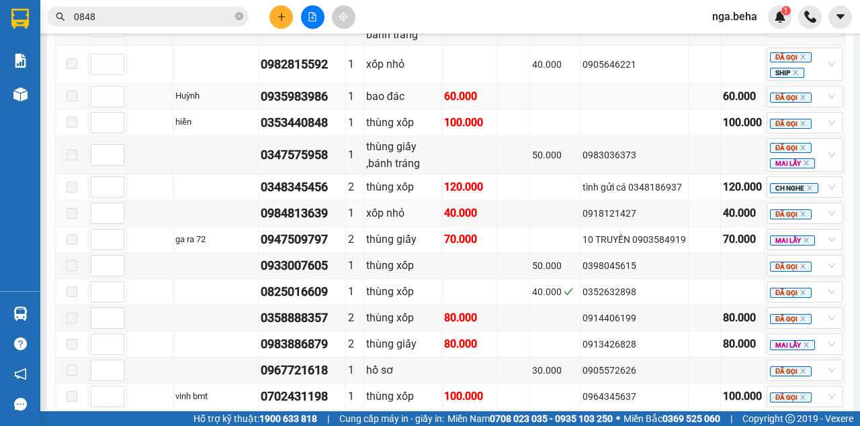
scroll to position [778, 0]
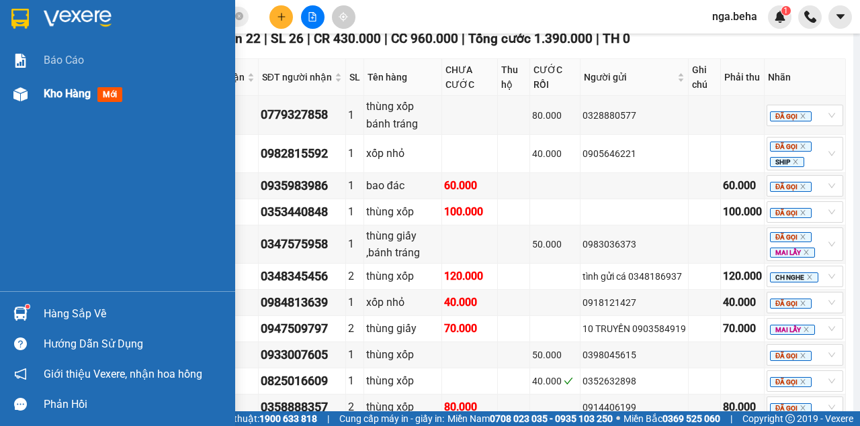
click at [24, 96] on img at bounding box center [20, 94] width 14 height 14
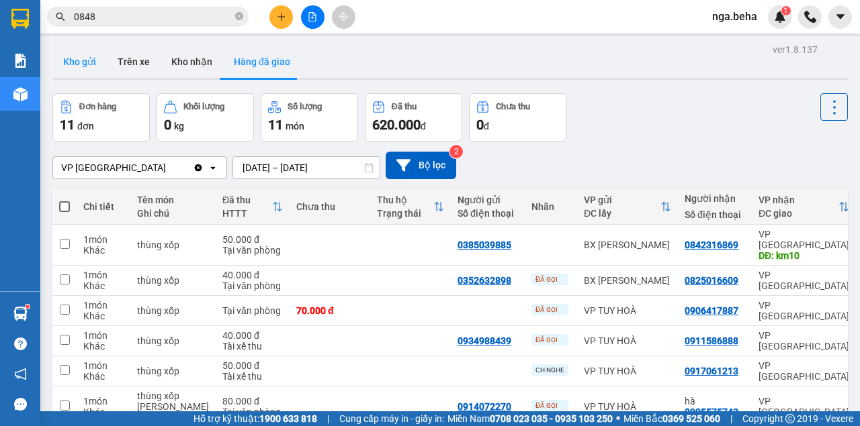
click at [83, 65] on button "Kho gửi" at bounding box center [79, 62] width 54 height 32
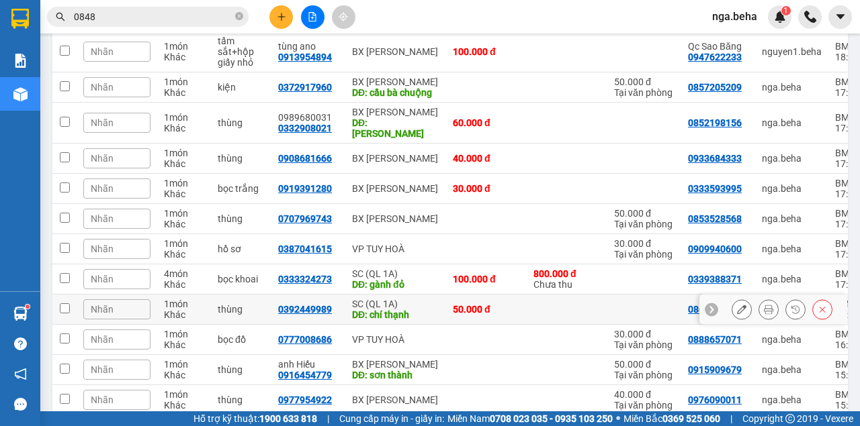
scroll to position [226, 0]
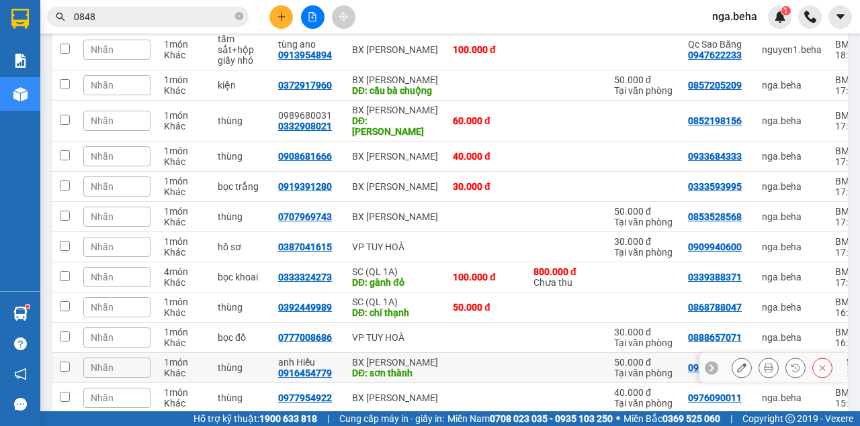
click at [737, 363] on icon at bounding box center [741, 367] width 9 height 9
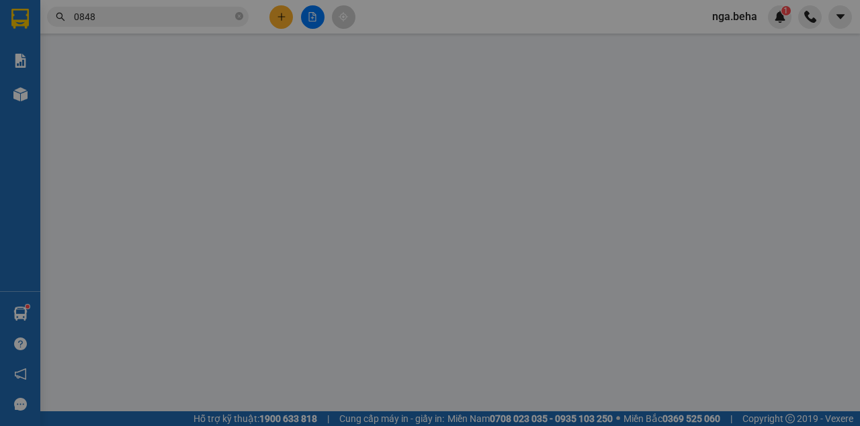
type input "0915909679"
type input "0916454779"
type input "anh Hiếu"
type input "sơn thành"
type input "50.000"
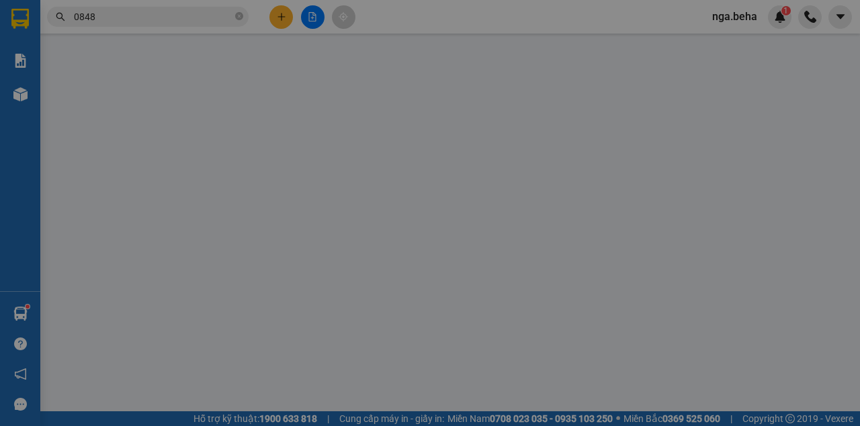
type input "0"
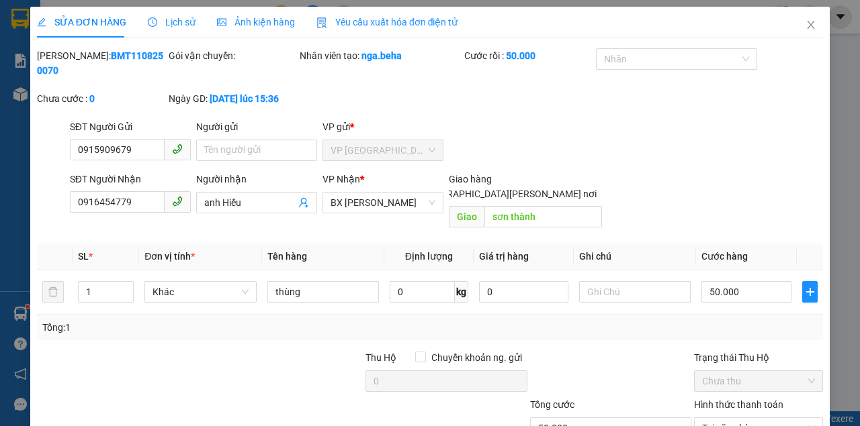
click at [259, 22] on span "Ảnh kiện hàng" at bounding box center [256, 22] width 78 height 11
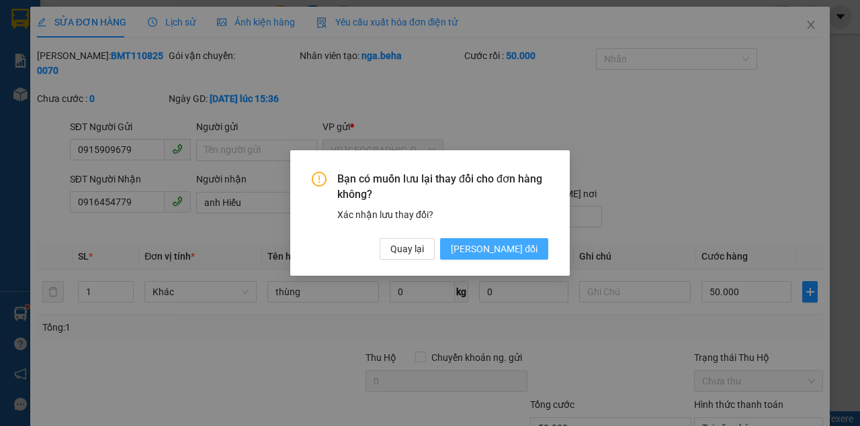
click at [484, 244] on button "[PERSON_NAME] đổi" at bounding box center [494, 248] width 108 height 21
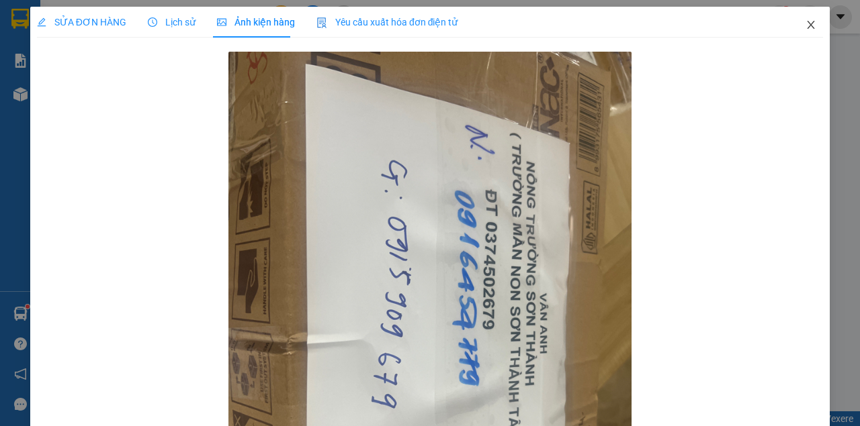
click at [809, 19] on span "Close" at bounding box center [811, 26] width 38 height 38
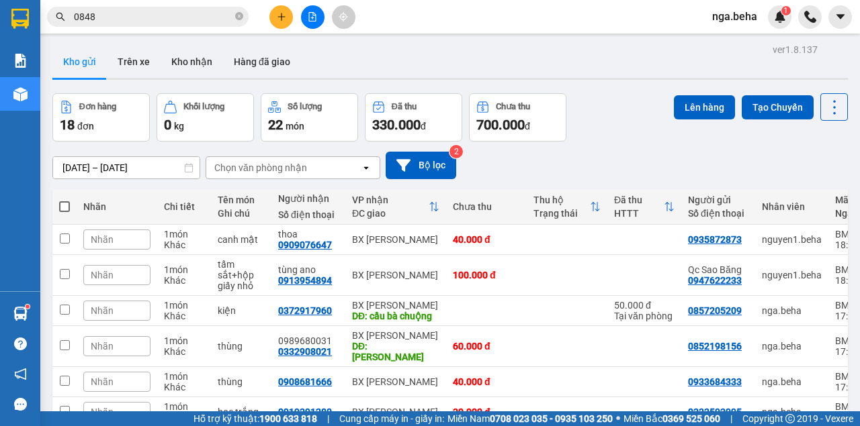
click at [138, 17] on input "0848" at bounding box center [153, 16] width 158 height 15
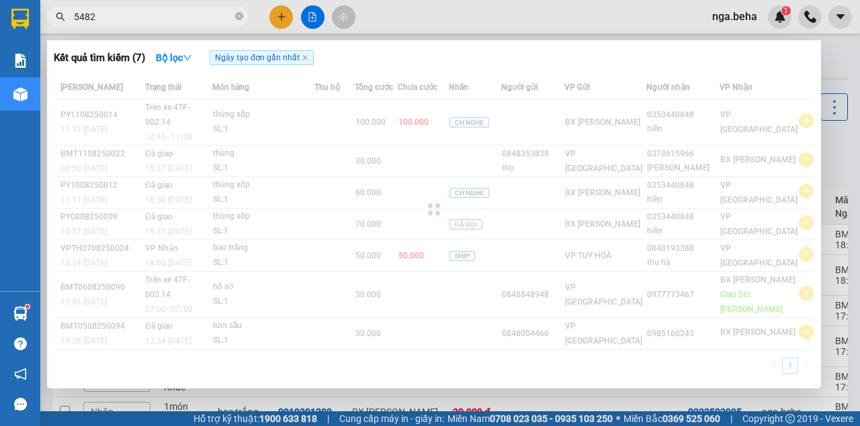
drag, startPoint x: 116, startPoint y: 54, endPoint x: 73, endPoint y: 87, distance: 53.2
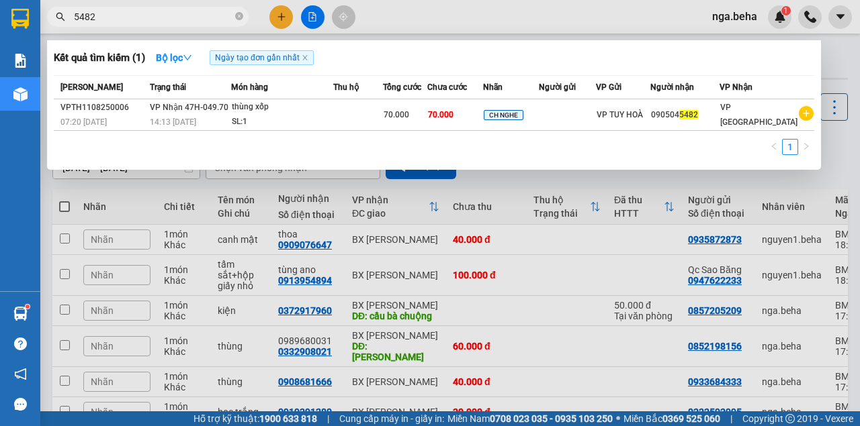
type input "5482"
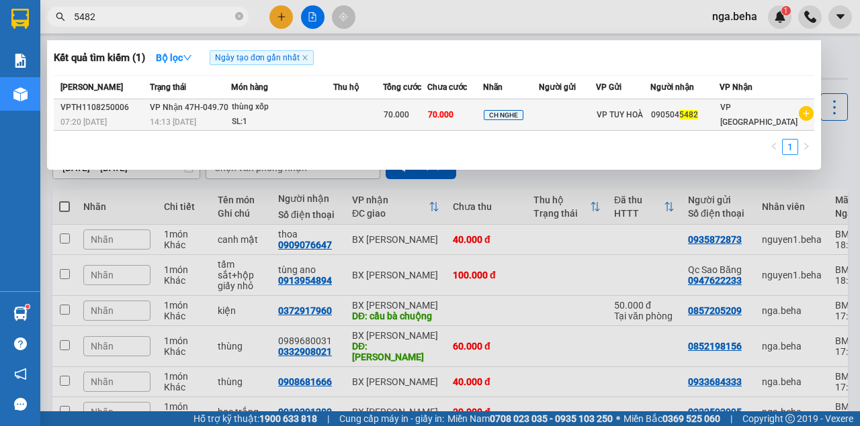
drag, startPoint x: 73, startPoint y: 87, endPoint x: 351, endPoint y: 107, distance: 278.1
click at [351, 107] on td at bounding box center [358, 115] width 50 height 32
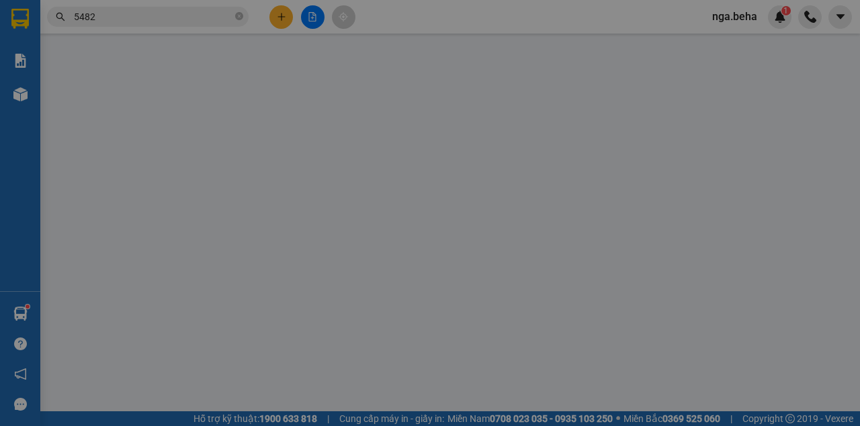
type input "0905045482"
type input "70.000"
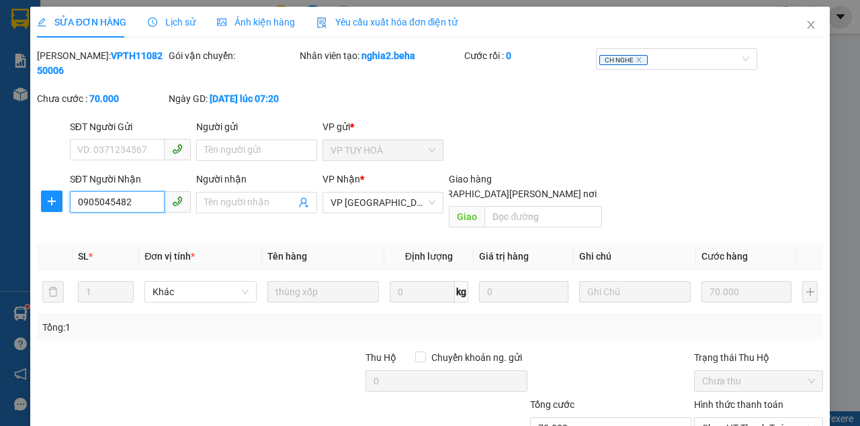
click at [142, 210] on input "0905045482" at bounding box center [117, 201] width 95 height 21
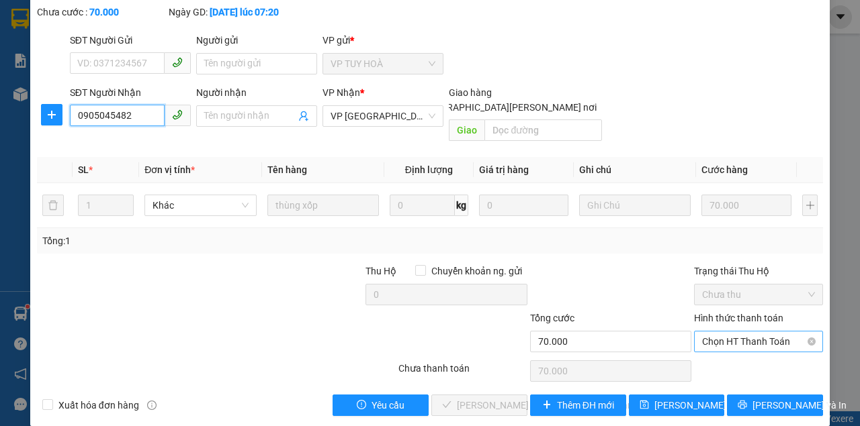
click at [737, 332] on span "Chọn HT Thanh Toán" at bounding box center [758, 342] width 113 height 20
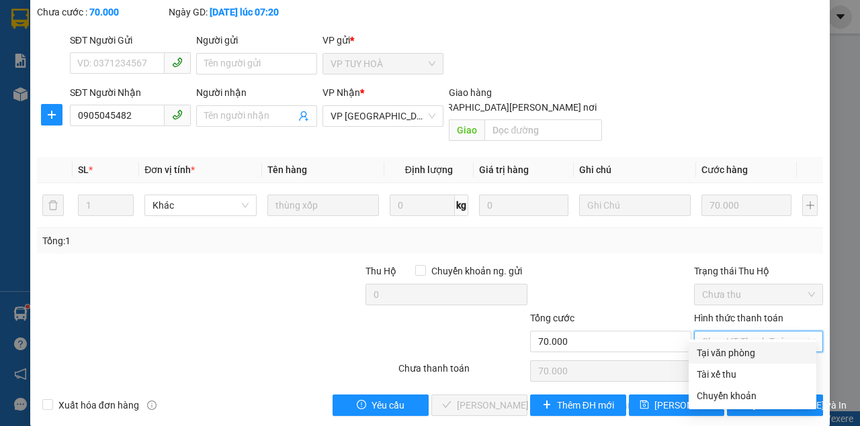
click at [717, 350] on div "Tại văn phòng" at bounding box center [751, 353] width 111 height 15
type input "0"
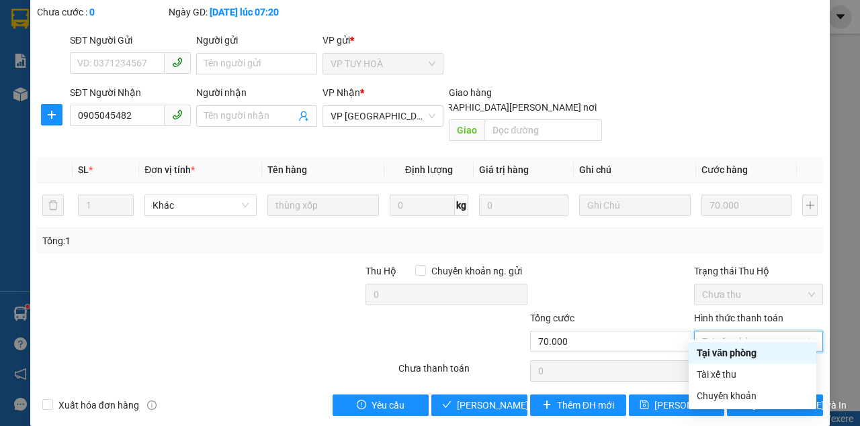
scroll to position [0, 0]
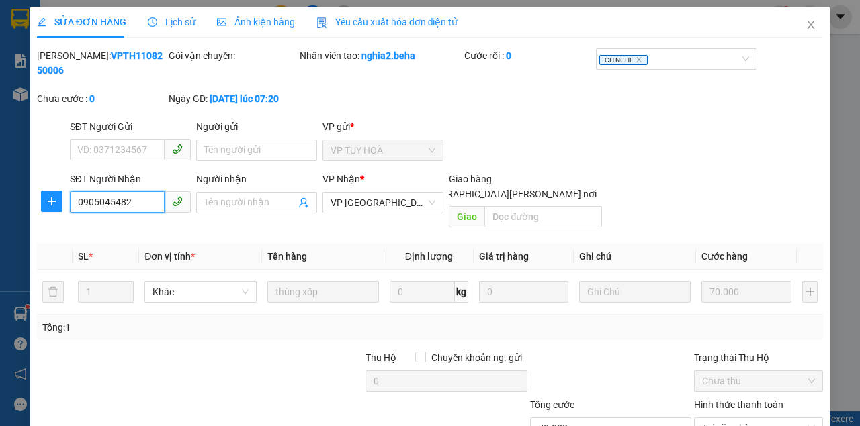
click at [115, 203] on input "0905045482" at bounding box center [117, 201] width 95 height 21
click at [115, 202] on input "0905045482" at bounding box center [117, 201] width 95 height 21
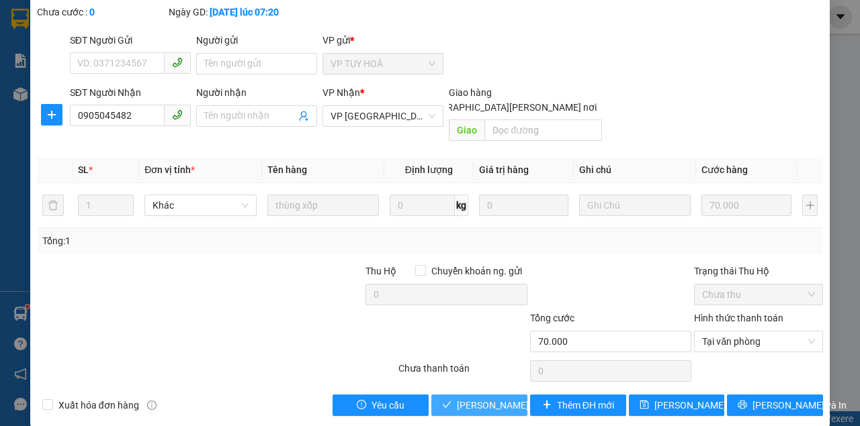
click at [473, 398] on span "[PERSON_NAME] và [PERSON_NAME] hàng" at bounding box center [547, 405] width 181 height 15
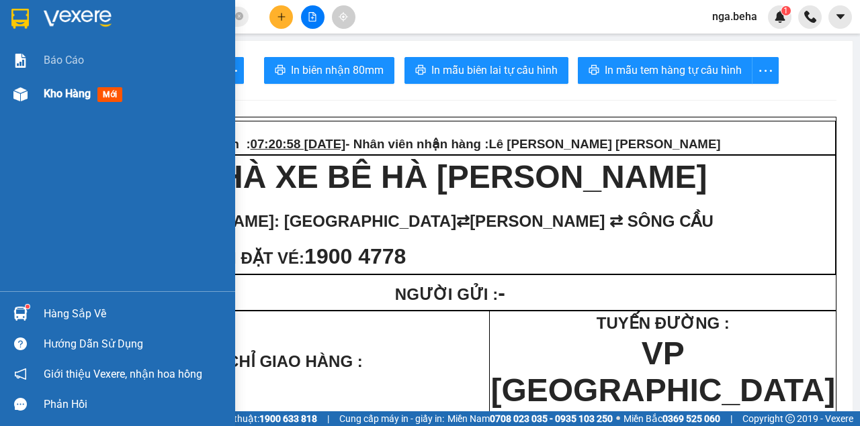
click at [11, 88] on div at bounding box center [21, 95] width 24 height 24
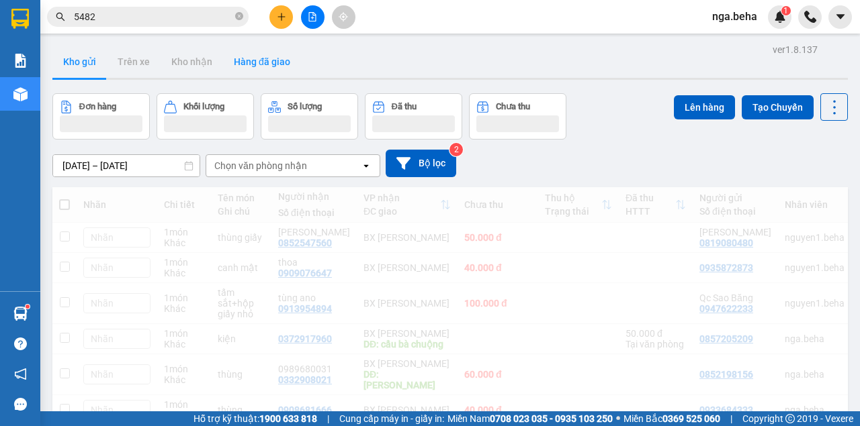
click at [253, 59] on button "Hàng đã giao" at bounding box center [262, 62] width 78 height 32
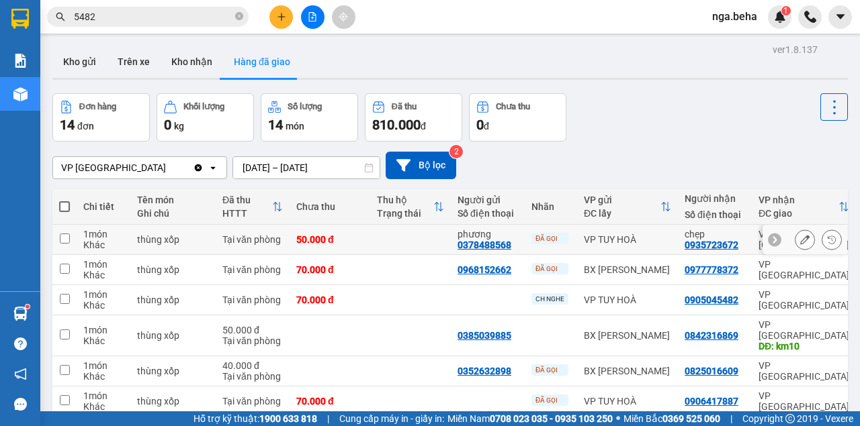
click at [801, 239] on icon at bounding box center [804, 239] width 9 height 9
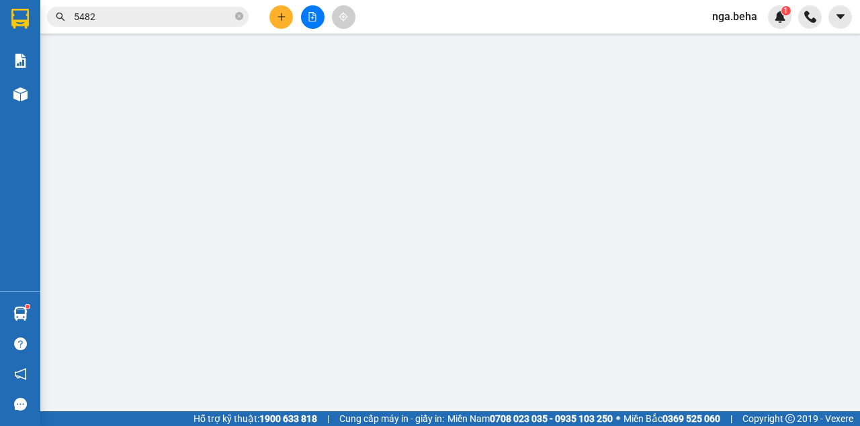
type input "0378488568"
type input "phương"
type input "0935723672"
type input "chẹp"
type input "50.000"
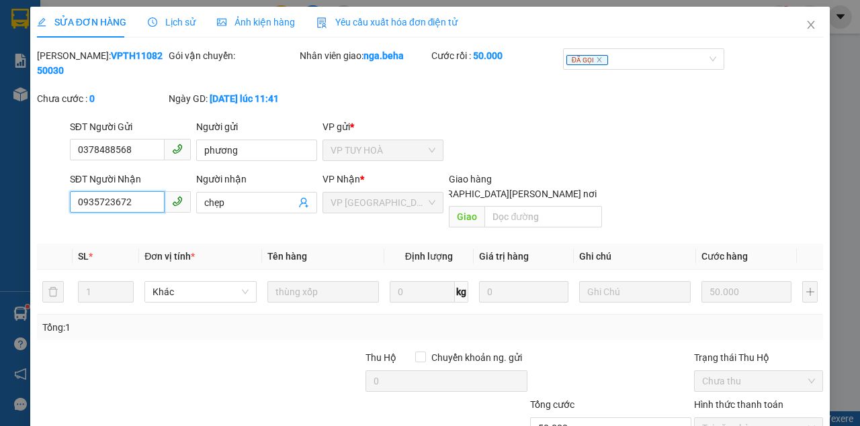
click at [141, 196] on input "0935723672" at bounding box center [117, 201] width 95 height 21
click at [810, 24] on span "Close" at bounding box center [811, 26] width 38 height 38
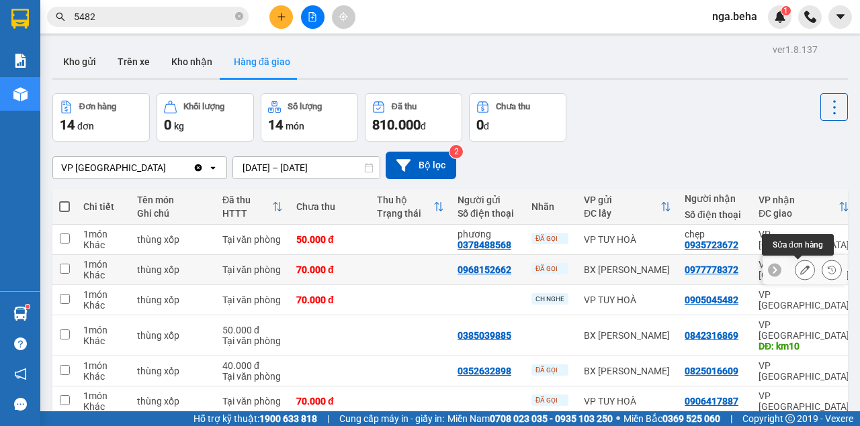
click at [800, 271] on icon at bounding box center [804, 269] width 9 height 9
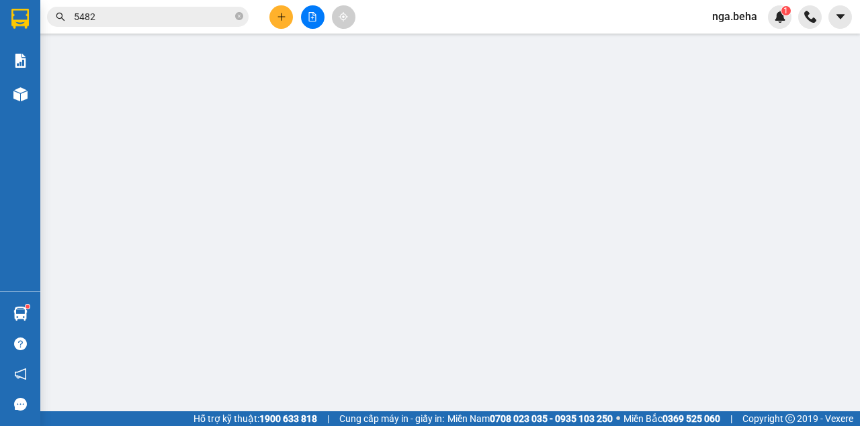
type input "0968152662"
type input "0977778372"
type input "70.000"
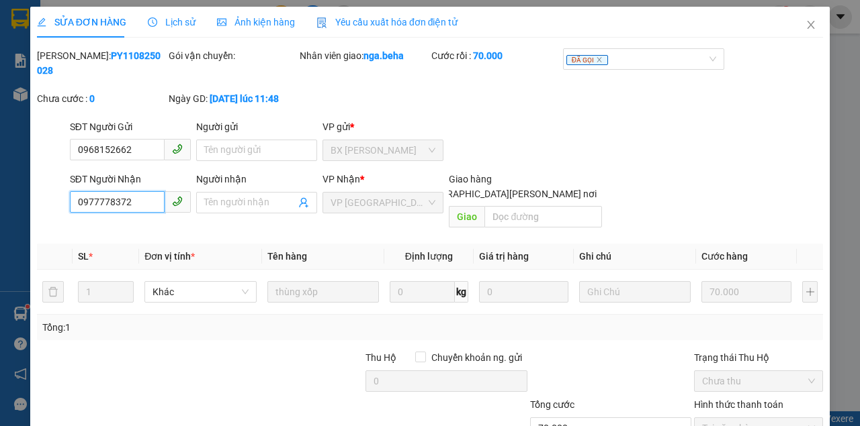
click at [135, 206] on input "0977778372" at bounding box center [117, 201] width 95 height 21
click at [805, 23] on icon "close" at bounding box center [810, 24] width 11 height 11
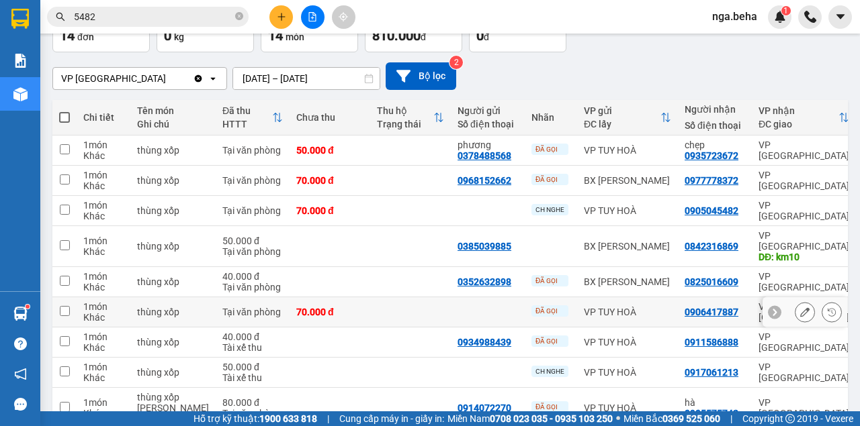
scroll to position [134, 0]
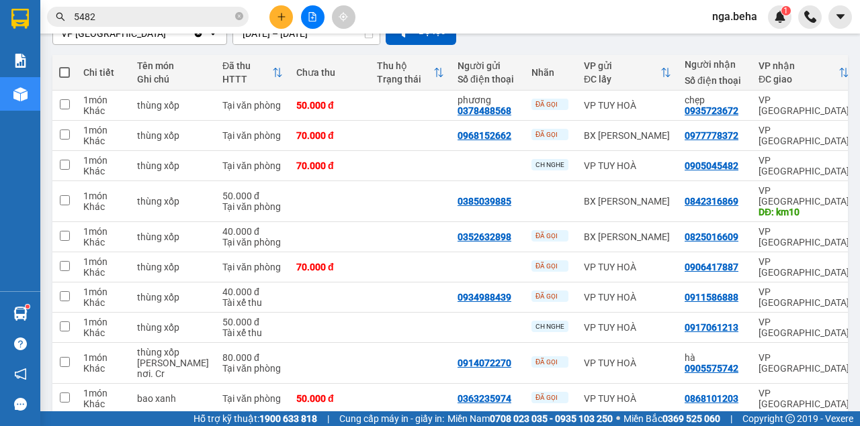
click at [310, 24] on button at bounding box center [313, 17] width 24 height 24
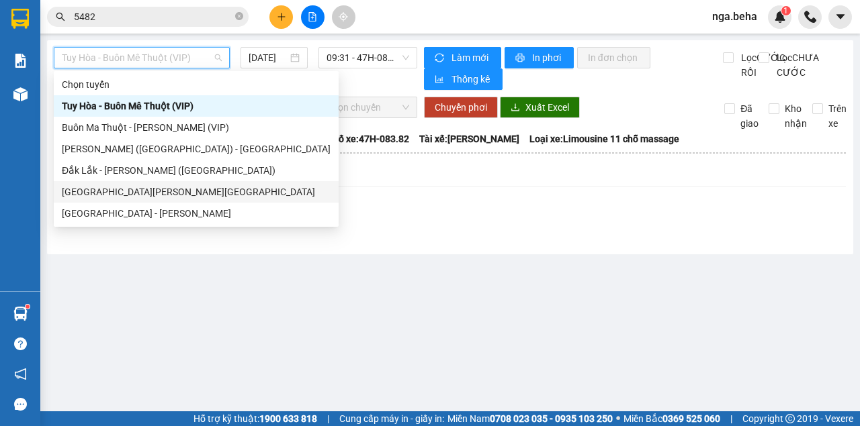
click at [132, 193] on div "[GEOGRAPHIC_DATA][PERSON_NAME][GEOGRAPHIC_DATA]" at bounding box center [196, 192] width 269 height 15
type input "[DATE]"
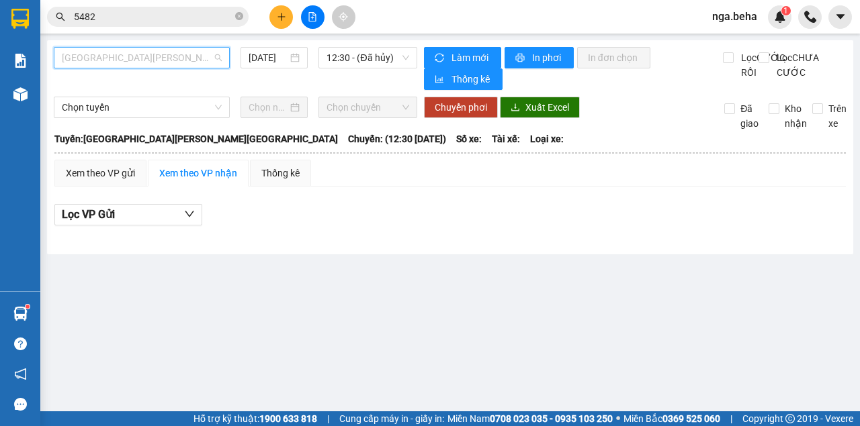
click at [153, 60] on span "[GEOGRAPHIC_DATA][PERSON_NAME][GEOGRAPHIC_DATA]" at bounding box center [142, 58] width 160 height 20
click at [406, 187] on div "Xem theo VP gửi Xem theo VP nhận Thống kê" at bounding box center [449, 173] width 791 height 27
click at [149, 62] on span "[GEOGRAPHIC_DATA][PERSON_NAME][GEOGRAPHIC_DATA]" at bounding box center [142, 58] width 160 height 20
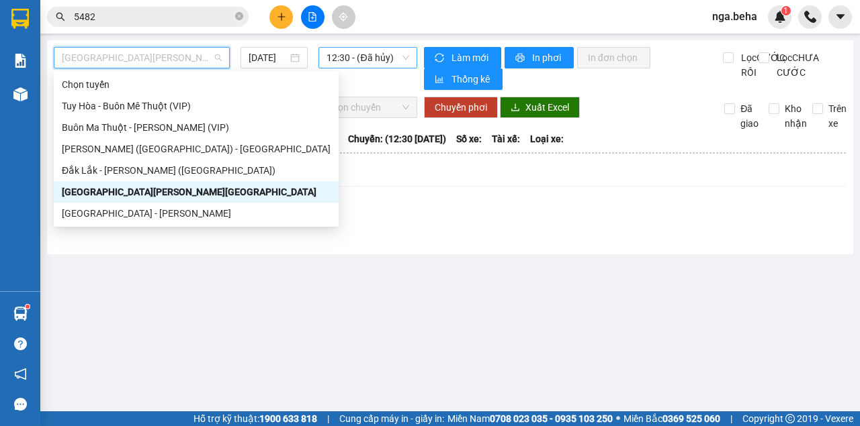
click at [361, 57] on span "12:30 - (Đã hủy)" at bounding box center [367, 58] width 82 height 20
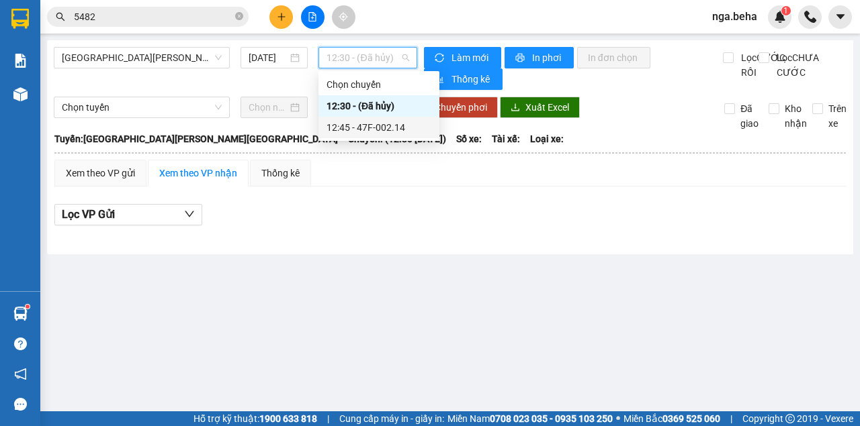
click at [363, 129] on div "12:45 - 47F-002.14" at bounding box center [378, 127] width 105 height 15
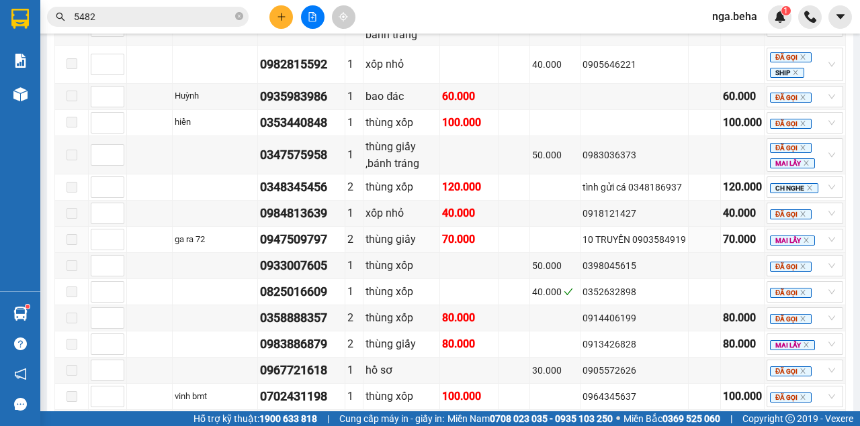
scroll to position [733, 0]
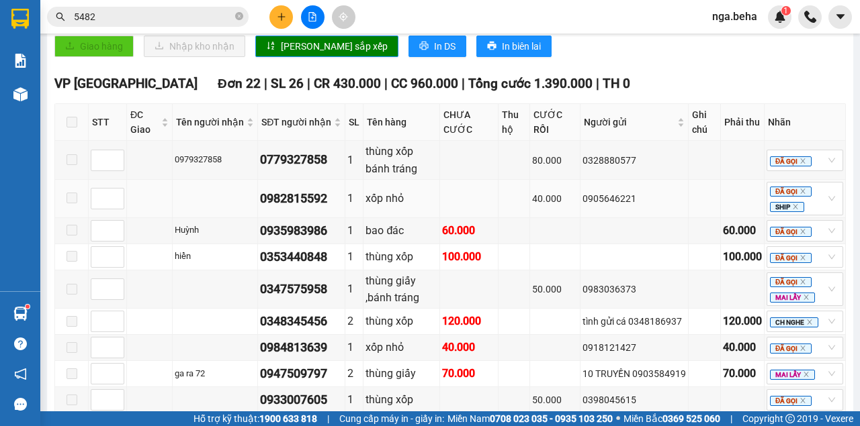
click at [316, 189] on div "0982815592" at bounding box center [301, 198] width 83 height 19
copy div "0982815592"
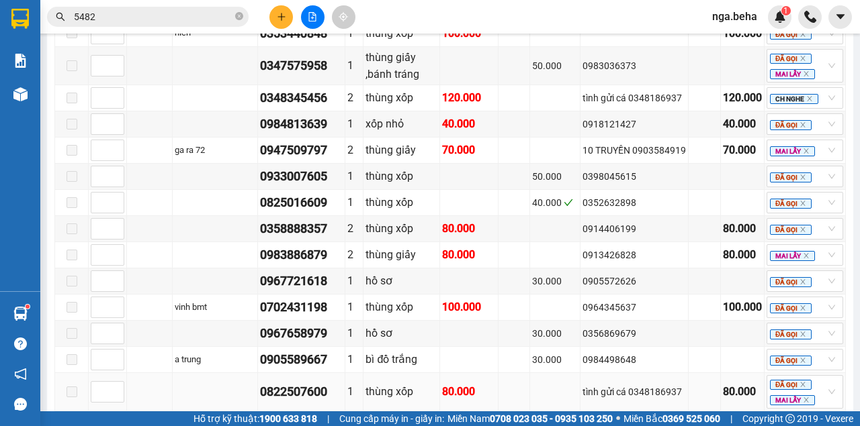
scroll to position [1136, 0]
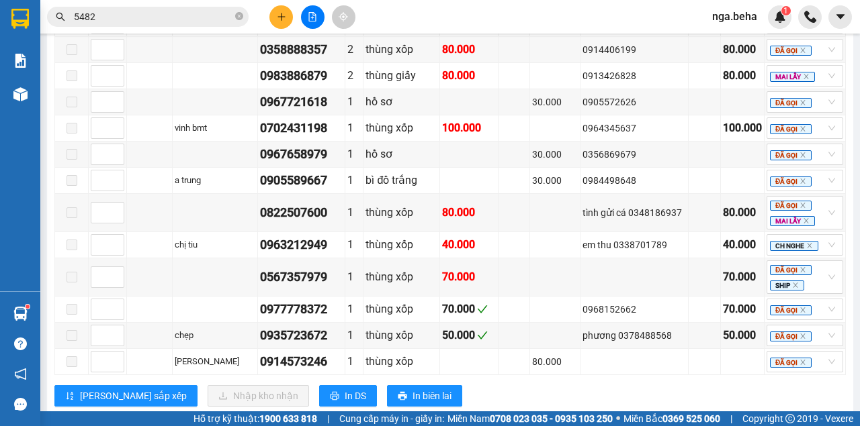
click at [142, 18] on input "5482" at bounding box center [153, 16] width 158 height 15
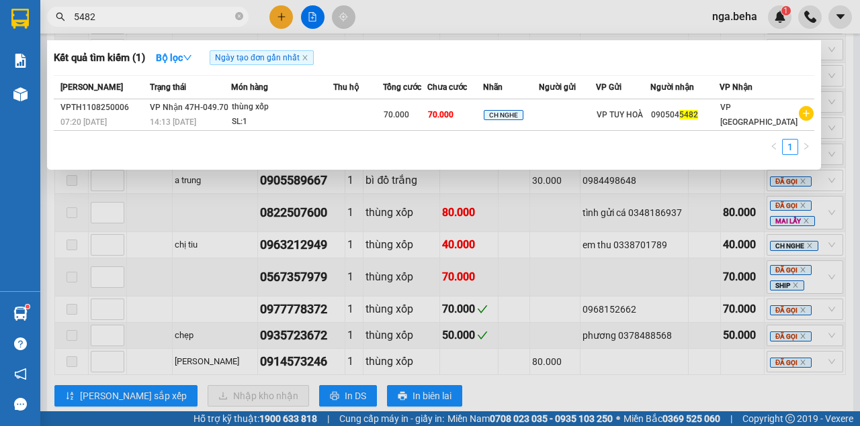
click at [142, 18] on input "5482" at bounding box center [153, 16] width 158 height 15
paste input "098281559"
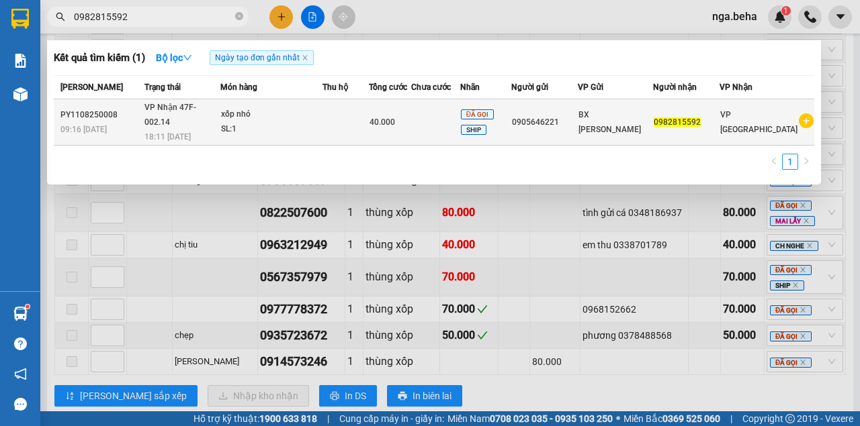
type input "0982815592"
click at [302, 122] on div "SL: 1" at bounding box center [271, 129] width 101 height 15
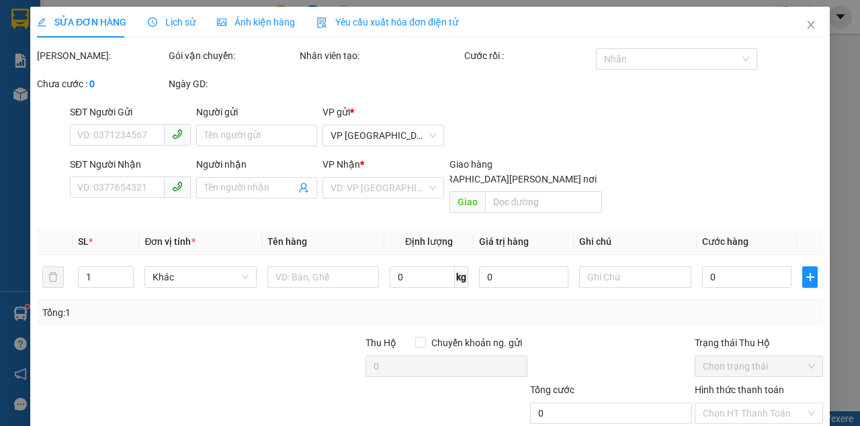
type input "0905646221"
type input "0982815592"
type input "40.000"
type input "0"
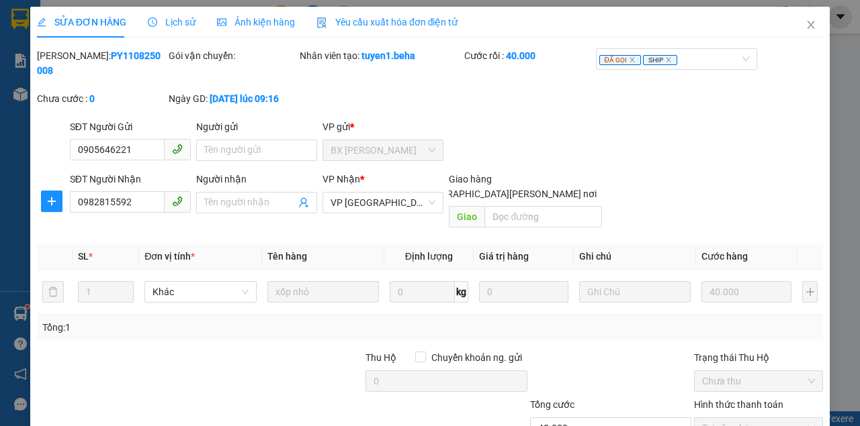
click at [256, 19] on span "Ảnh kiện hàng" at bounding box center [256, 22] width 78 height 11
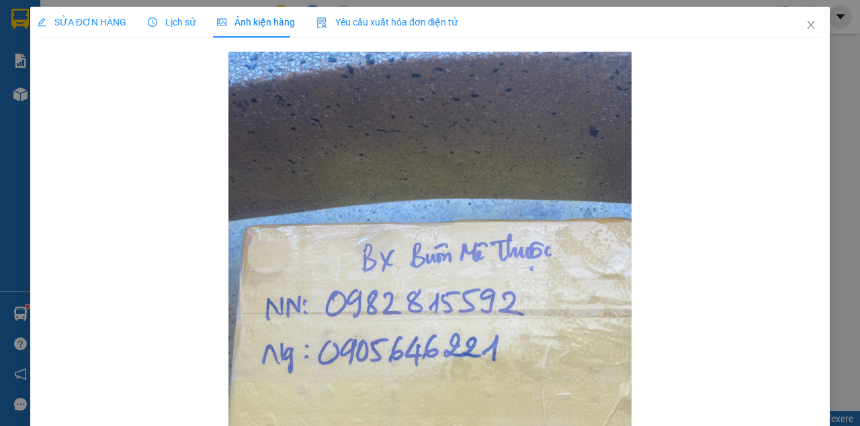
click at [73, 19] on span "SỬA ĐƠN HÀNG" at bounding box center [81, 22] width 89 height 11
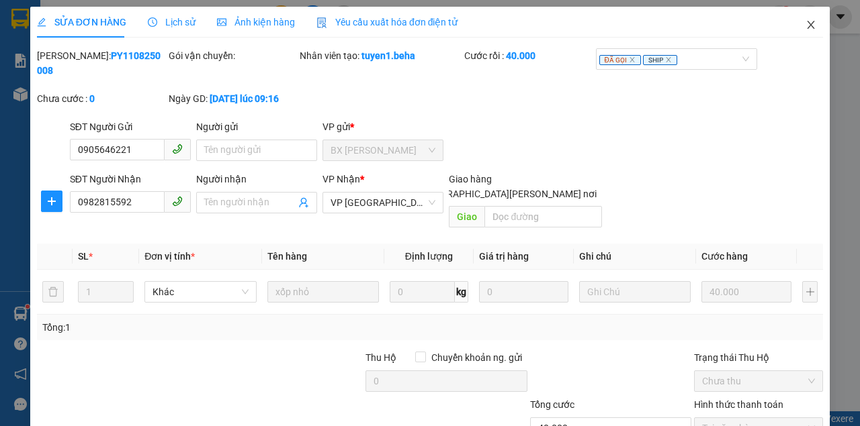
click at [807, 23] on icon "close" at bounding box center [810, 25] width 7 height 8
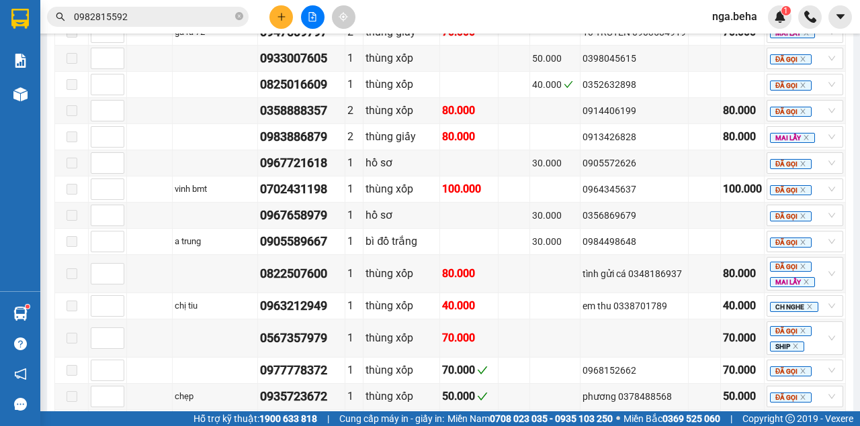
scroll to position [1136, 0]
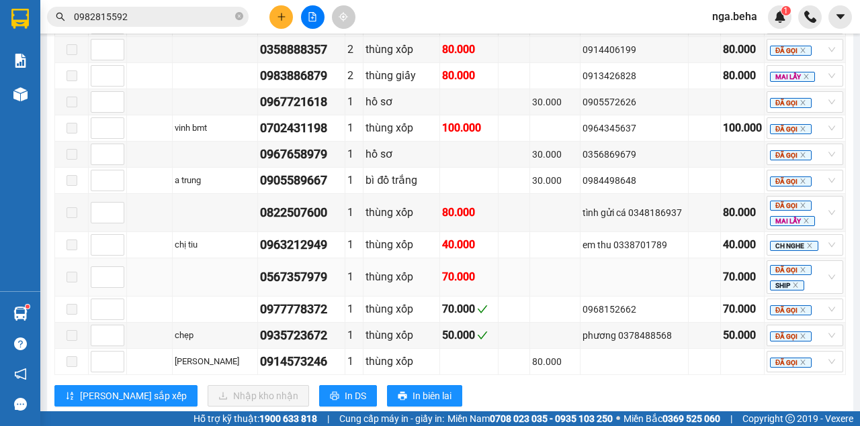
click at [317, 268] on div "0567357979" at bounding box center [301, 277] width 83 height 19
click at [314, 268] on div "0567357979" at bounding box center [301, 277] width 83 height 19
copy div "0567357979"
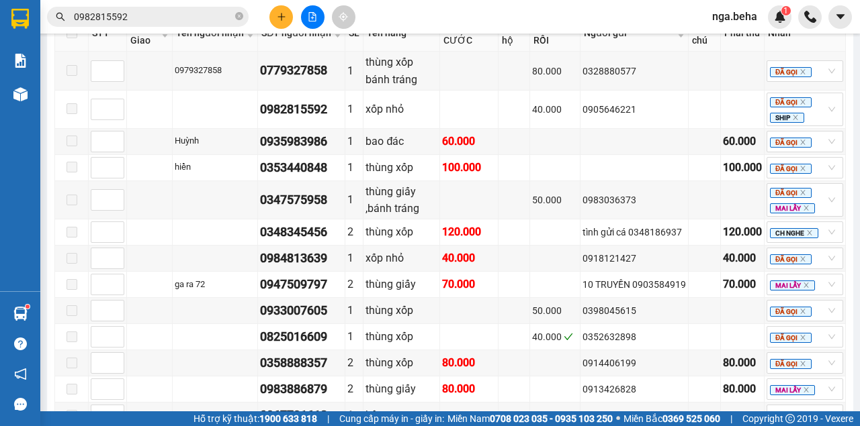
scroll to position [778, 0]
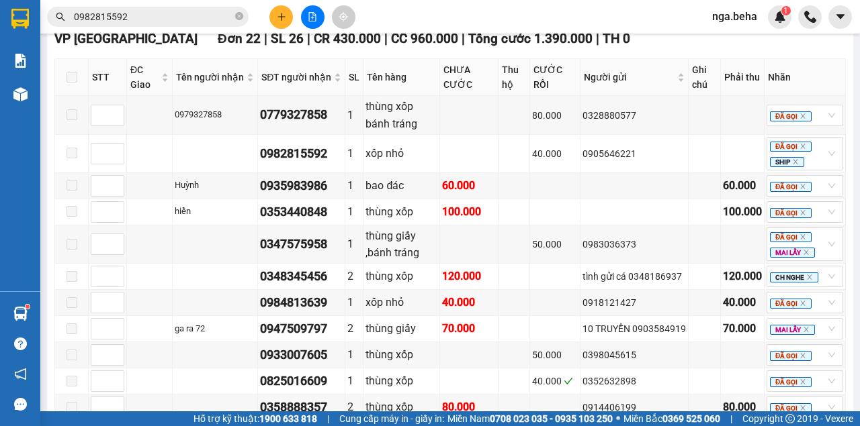
click at [161, 20] on input "0982815592" at bounding box center [153, 16] width 158 height 15
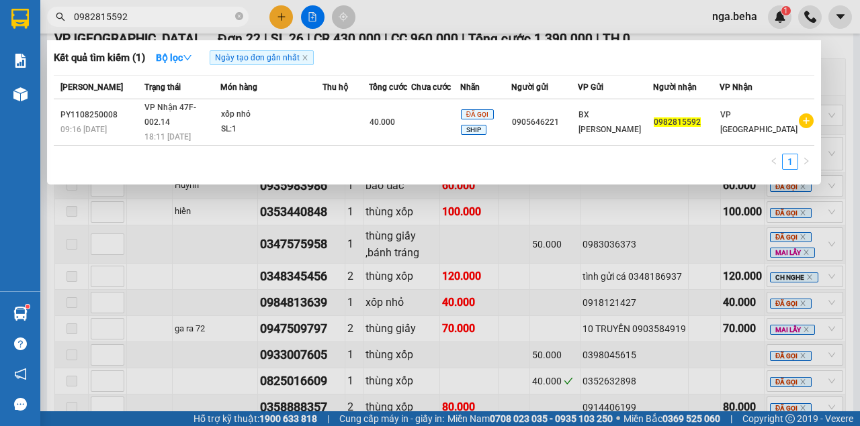
click at [161, 20] on input "0982815592" at bounding box center [153, 16] width 158 height 15
paste input "567357979"
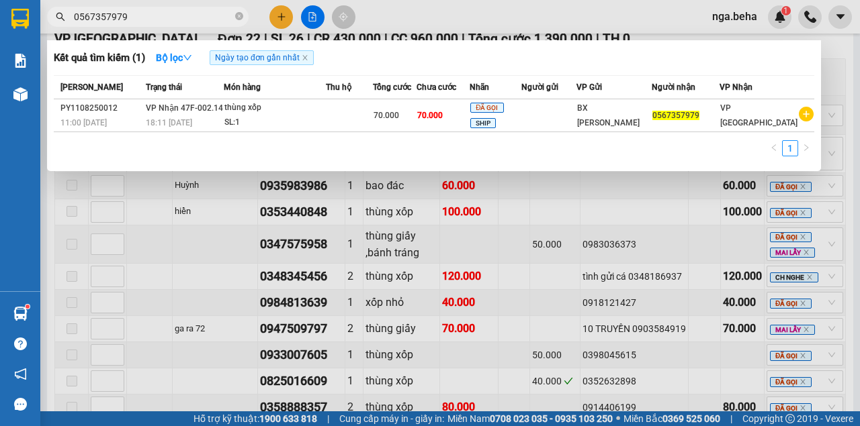
click at [719, 240] on div at bounding box center [430, 213] width 860 height 426
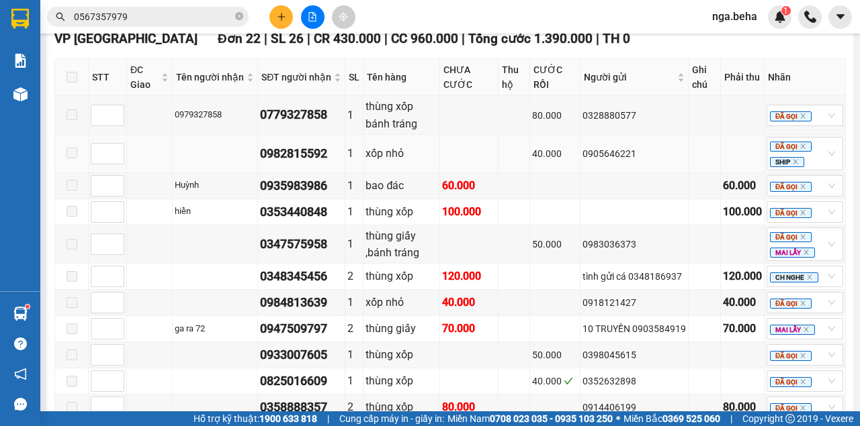
scroll to position [598, 0]
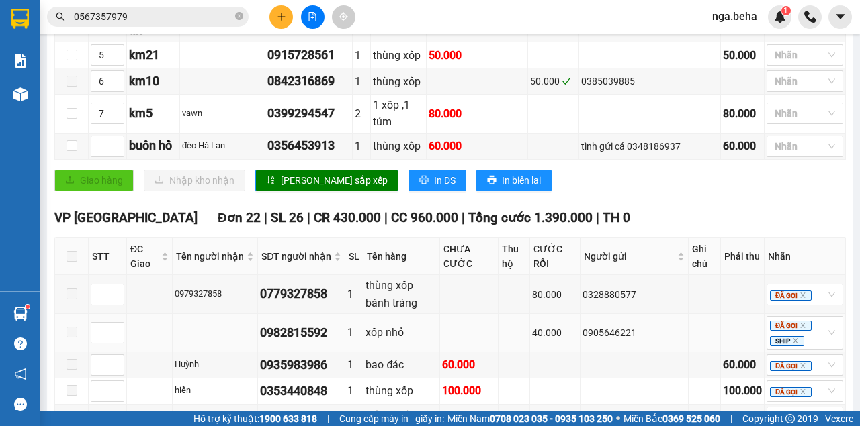
click at [308, 324] on div "0982815592" at bounding box center [301, 333] width 83 height 19
copy div "0982815592"
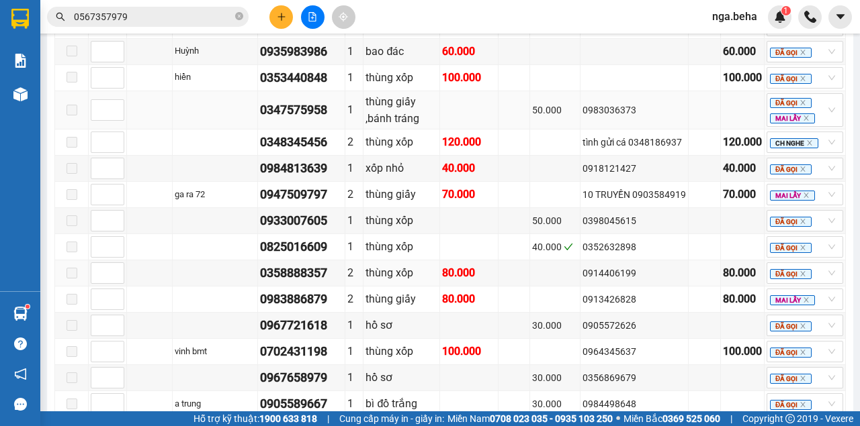
scroll to position [778, 0]
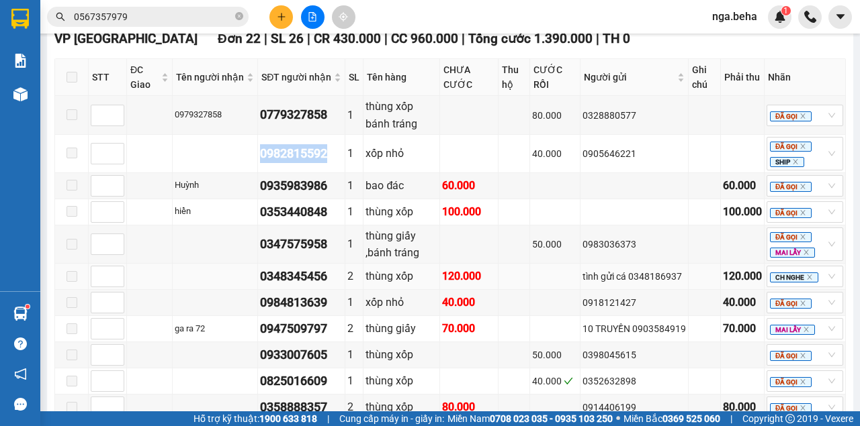
copy div "0982815592"
click at [126, 13] on input "0567357979" at bounding box center [153, 16] width 158 height 15
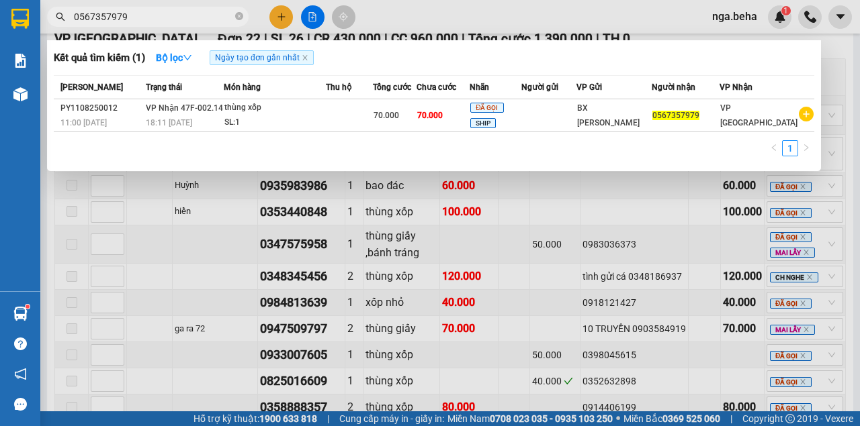
click at [126, 13] on input "0567357979" at bounding box center [153, 16] width 158 height 15
paste input "982815592"
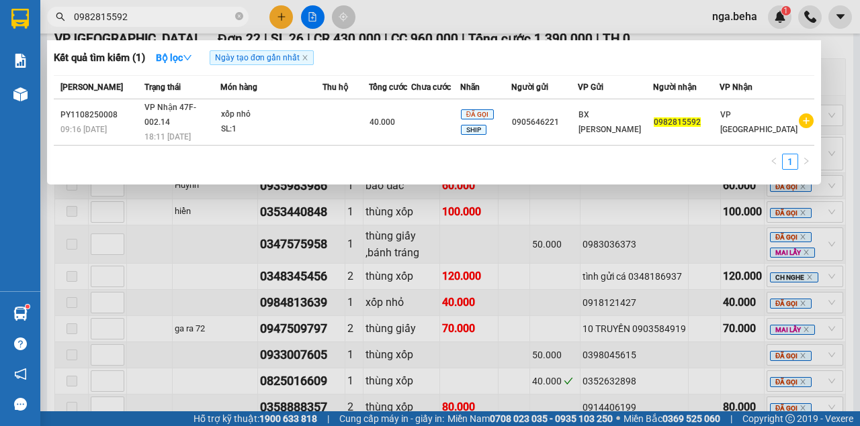
click at [151, 19] on input "0982815592" at bounding box center [153, 16] width 158 height 15
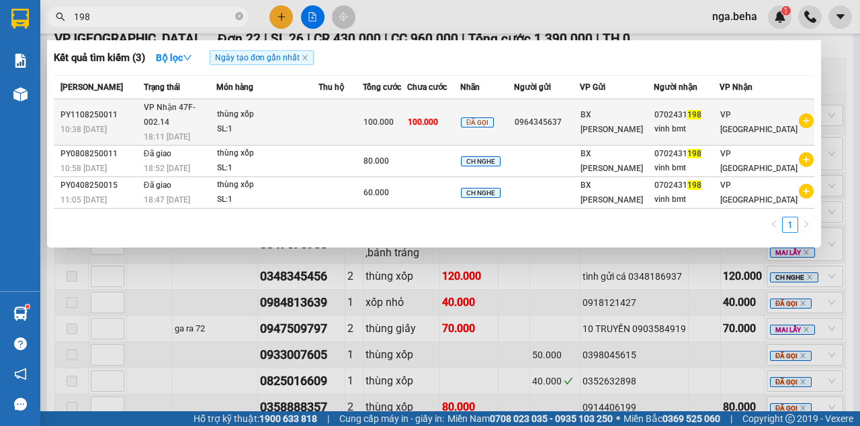
type input "198"
click at [406, 122] on div "100.000" at bounding box center [384, 122] width 43 height 15
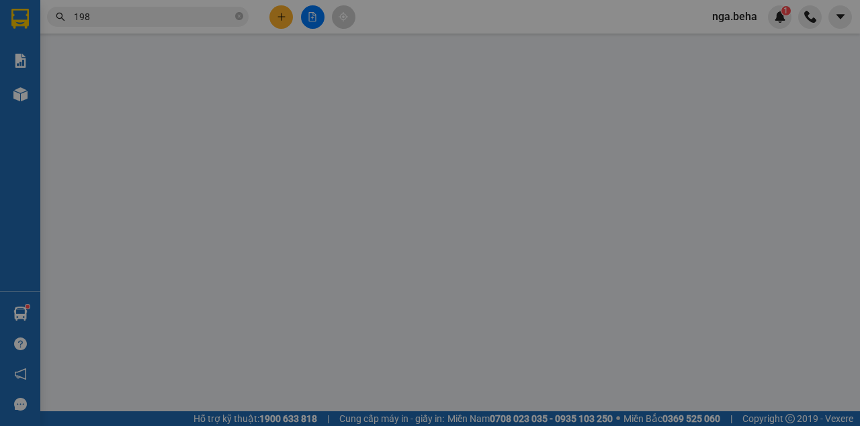
type input "0964345637"
type input "0702431198"
type input "vinh bmt"
type input "100.000"
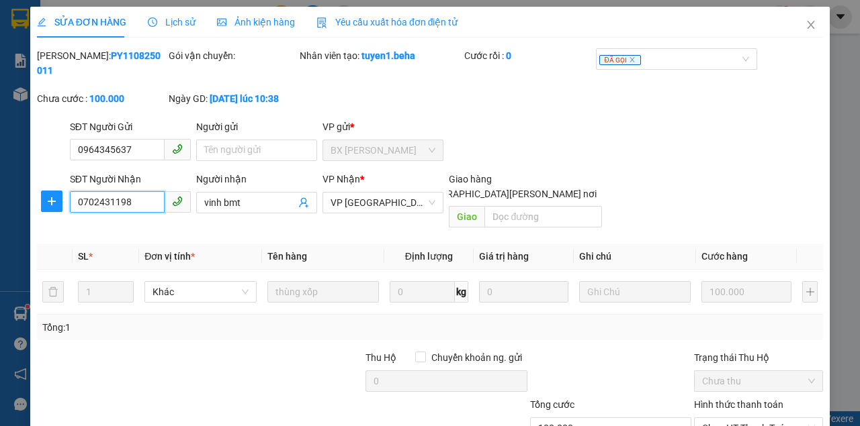
click at [136, 195] on input "0702431198" at bounding box center [117, 201] width 95 height 21
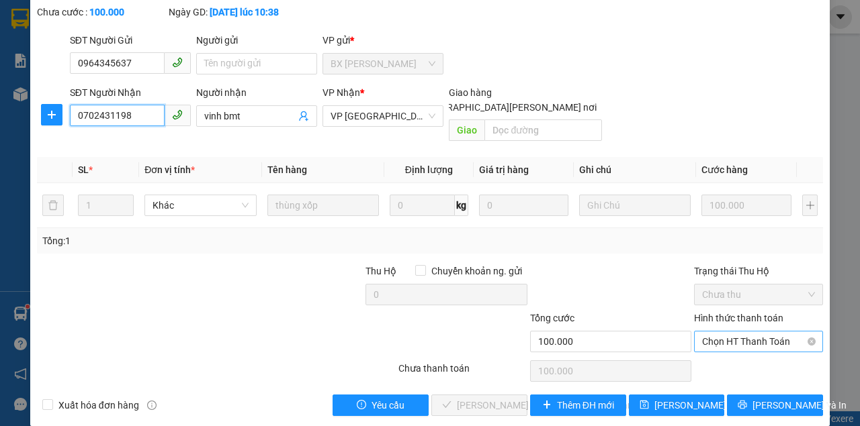
click at [729, 332] on span "Chọn HT Thanh Toán" at bounding box center [758, 342] width 113 height 20
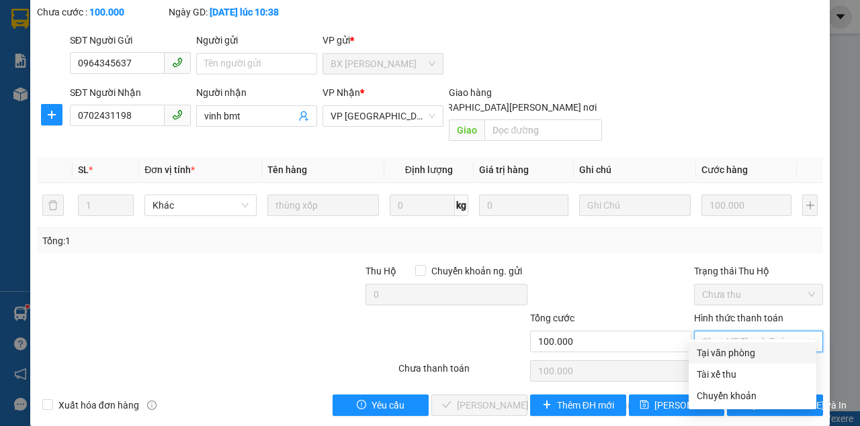
click at [720, 352] on div "Tại văn phòng" at bounding box center [751, 353] width 111 height 15
type input "0"
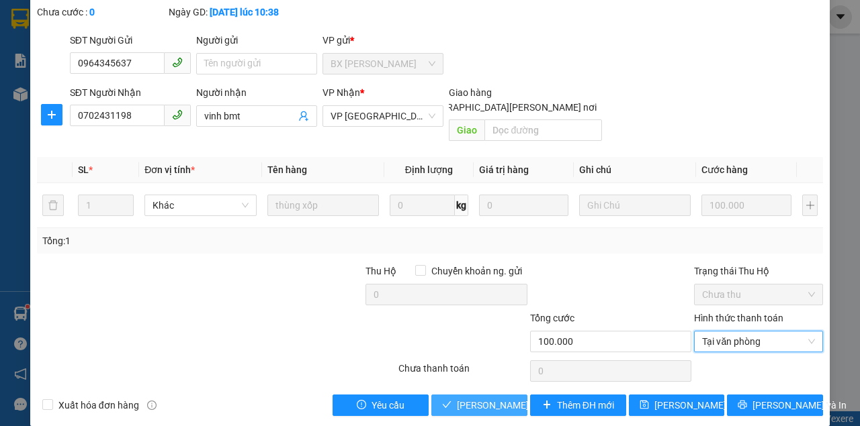
click at [447, 400] on icon "check" at bounding box center [446, 404] width 9 height 9
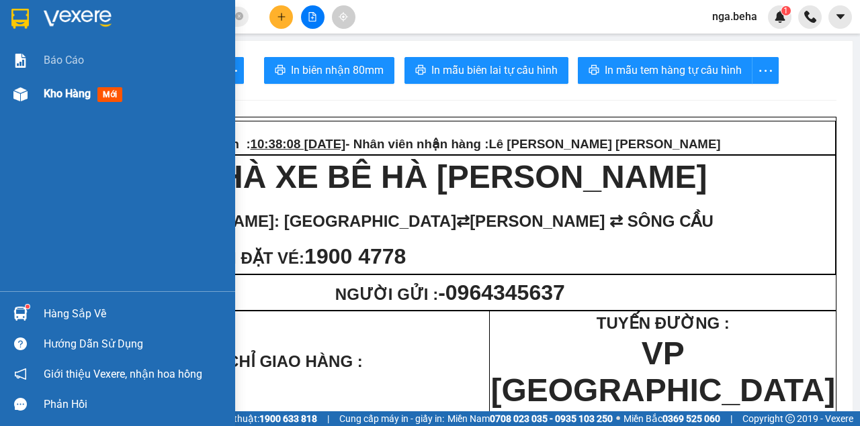
click at [37, 93] on div "Kho hàng mới" at bounding box center [117, 94] width 235 height 34
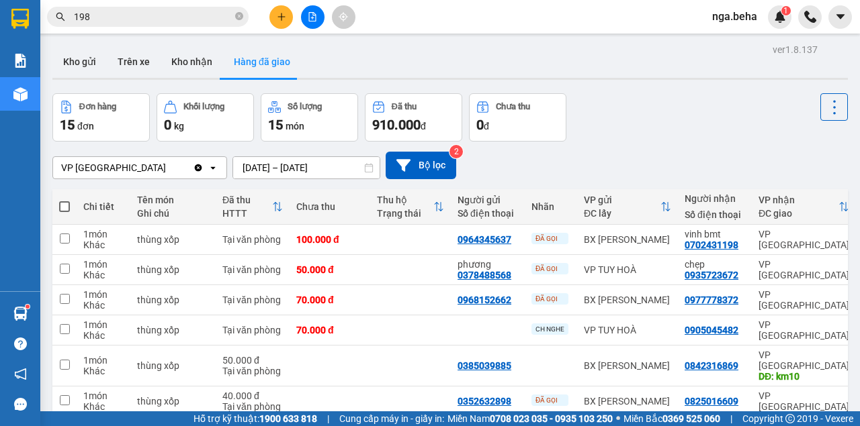
click at [316, 23] on button at bounding box center [313, 17] width 24 height 24
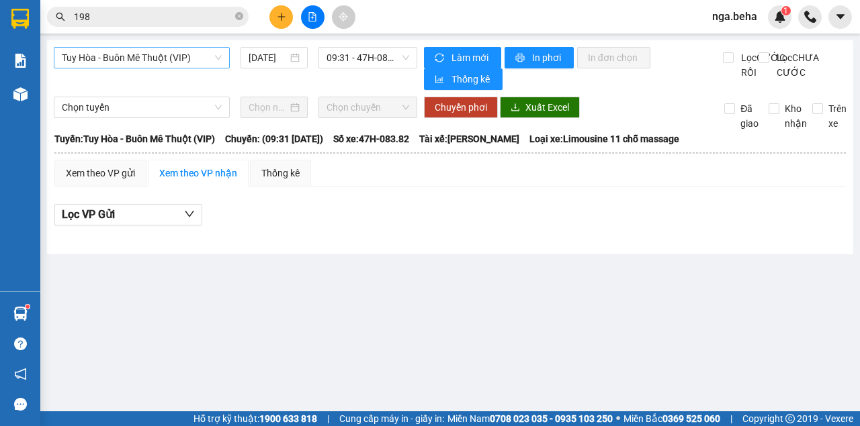
click at [157, 58] on span "Tuy Hòa - Buôn Mê Thuột (VIP)" at bounding box center [142, 58] width 160 height 20
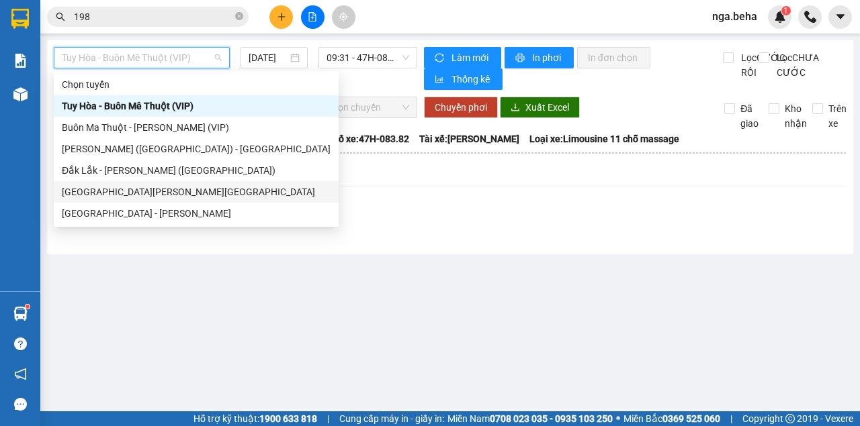
click at [145, 193] on div "[GEOGRAPHIC_DATA][PERSON_NAME][GEOGRAPHIC_DATA]" at bounding box center [196, 192] width 269 height 15
type input "[DATE]"
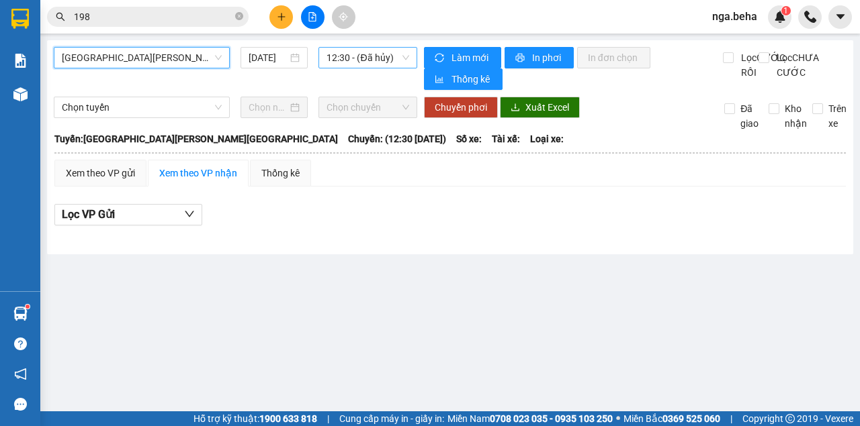
click at [396, 51] on span "12:30 - (Đã hủy)" at bounding box center [367, 58] width 82 height 20
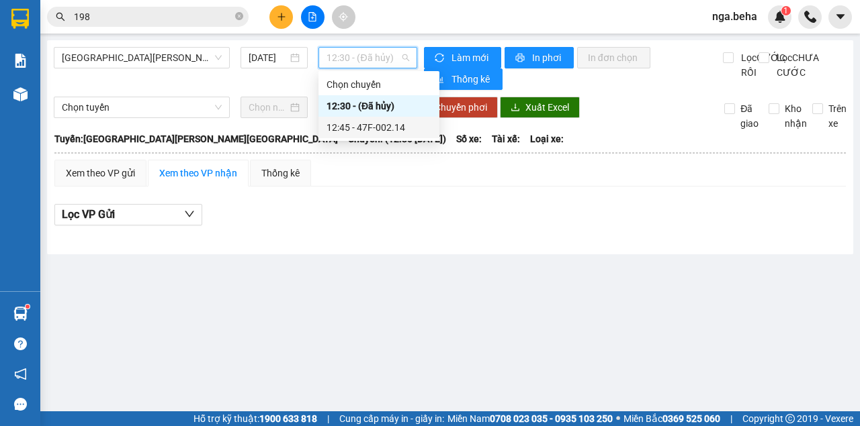
click at [383, 129] on div "12:45 - 47F-002.14" at bounding box center [378, 127] width 105 height 15
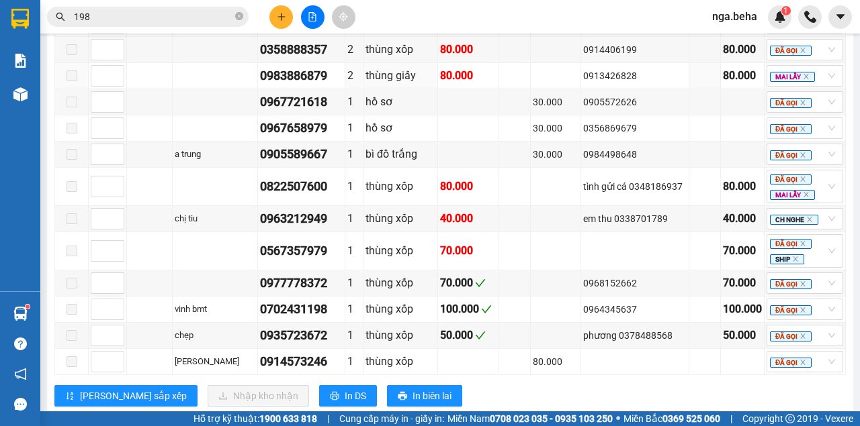
scroll to position [822, 0]
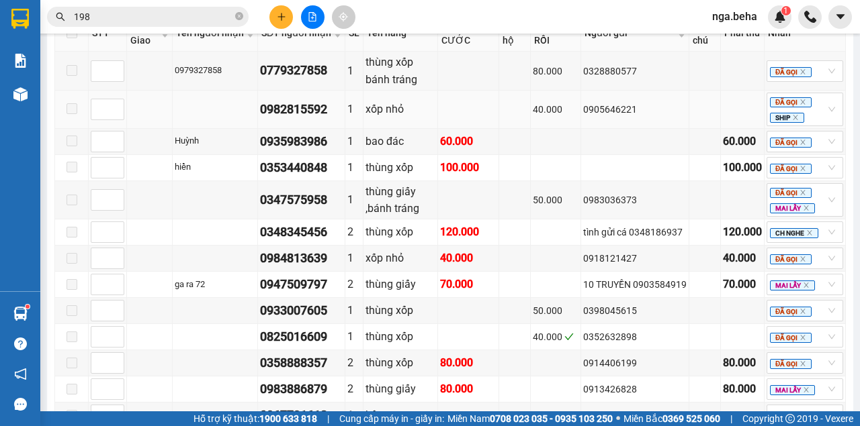
click at [279, 100] on div "0982815592" at bounding box center [301, 109] width 83 height 19
copy div "0982815592"
click at [142, 17] on input "198" at bounding box center [153, 16] width 158 height 15
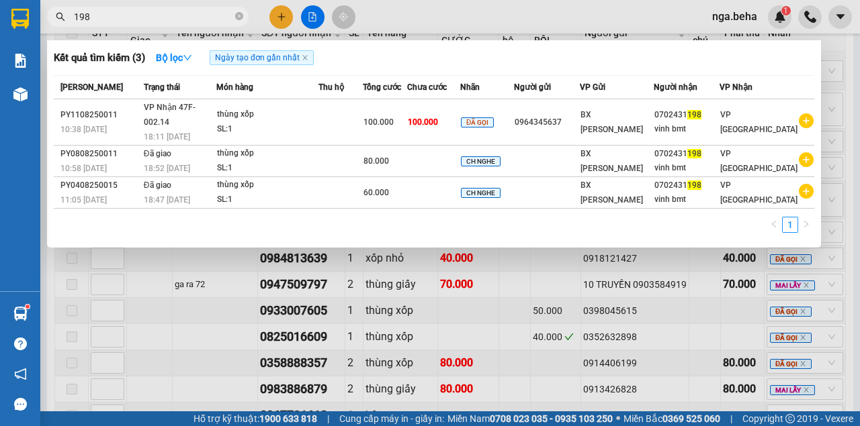
click at [142, 17] on input "198" at bounding box center [153, 16] width 158 height 15
paste input "0963212949"
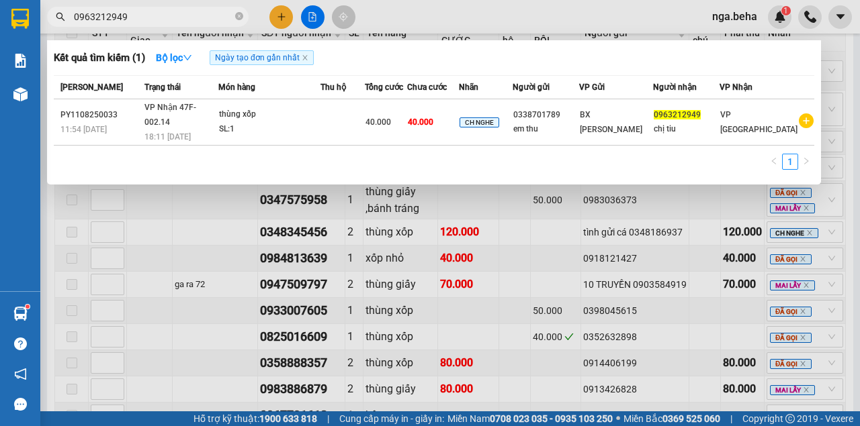
click at [674, 293] on div at bounding box center [430, 213] width 860 height 426
click at [148, 15] on input "0963212949" at bounding box center [153, 16] width 158 height 15
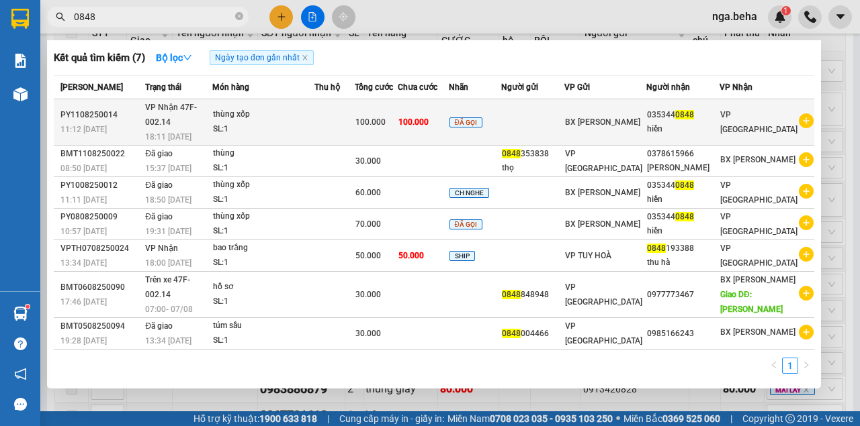
type input "0848"
click at [314, 127] on div "SL: 1" at bounding box center [263, 129] width 101 height 15
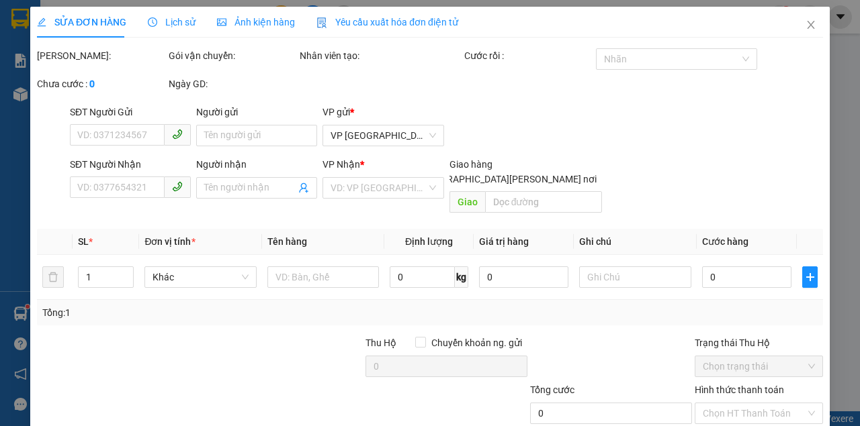
type input "0353440848"
type input "hiền"
type input "100.000"
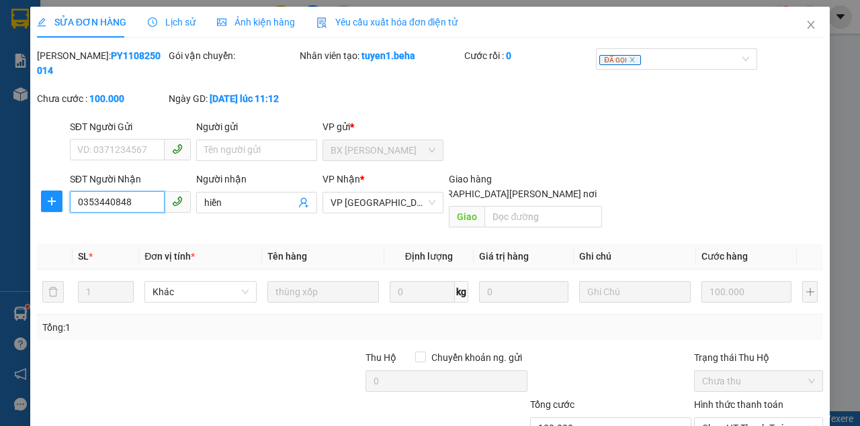
click at [138, 203] on input "0353440848" at bounding box center [117, 201] width 95 height 21
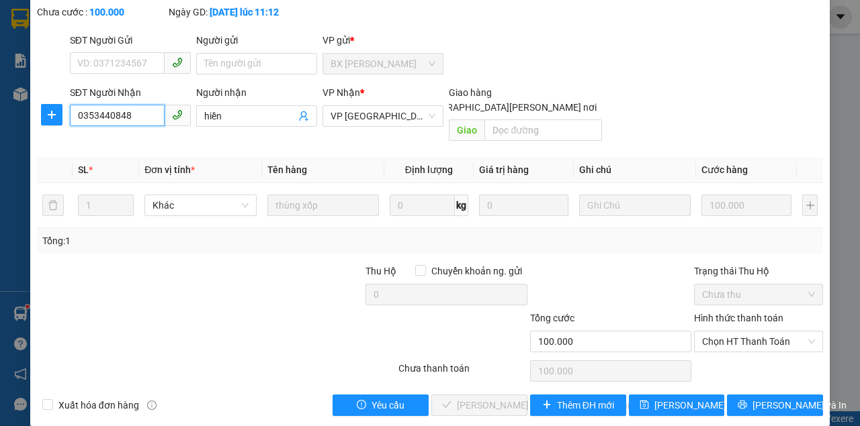
drag, startPoint x: 744, startPoint y: 326, endPoint x: 725, endPoint y: 337, distance: 22.2
click at [745, 332] on span "Chọn HT Thanh Toán" at bounding box center [758, 342] width 113 height 20
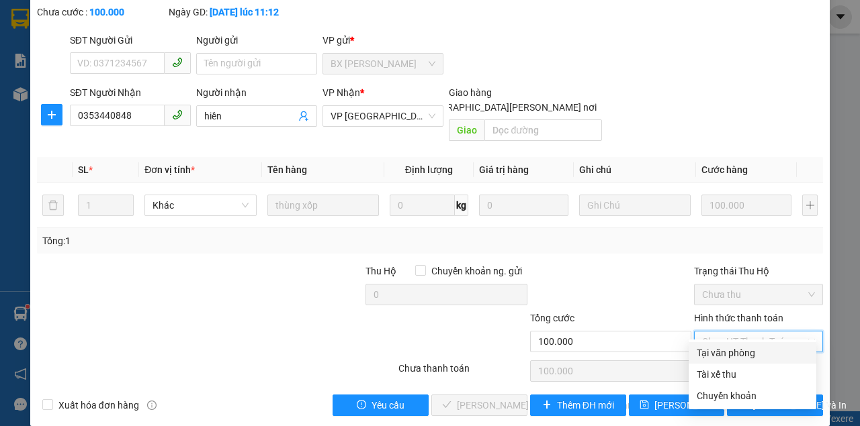
click at [713, 353] on div "Tại văn phòng" at bounding box center [751, 353] width 111 height 15
type input "0"
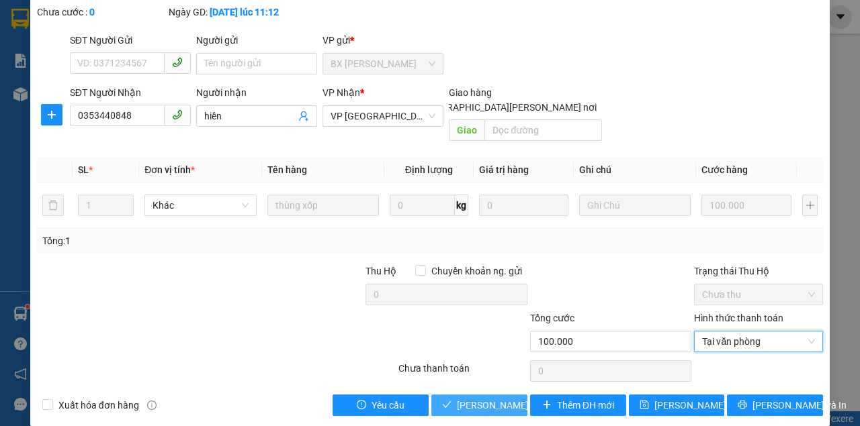
click at [506, 398] on span "[PERSON_NAME] và [PERSON_NAME] hàng" at bounding box center [547, 405] width 181 height 15
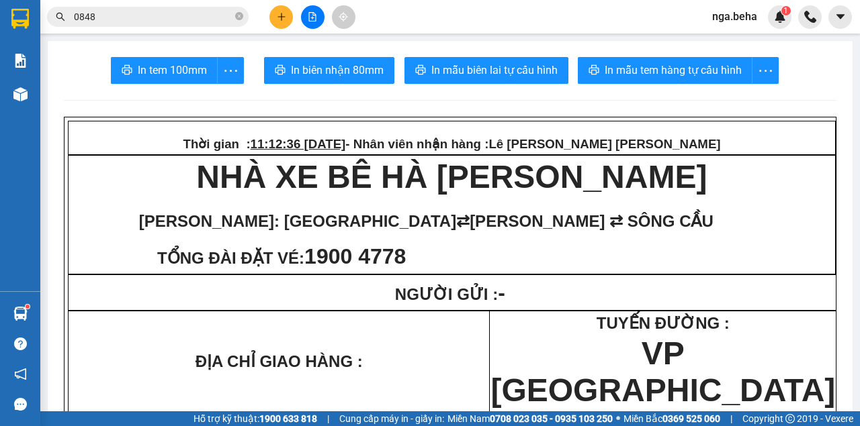
drag, startPoint x: 647, startPoint y: 246, endPoint x: 592, endPoint y: 238, distance: 55.1
click at [647, 246] on p "[PERSON_NAME]: [GEOGRAPHIC_DATA] ⇄ [PERSON_NAME] ⇄ SÔNG [PERSON_NAME][GEOGRAPHI…" at bounding box center [451, 234] width 765 height 74
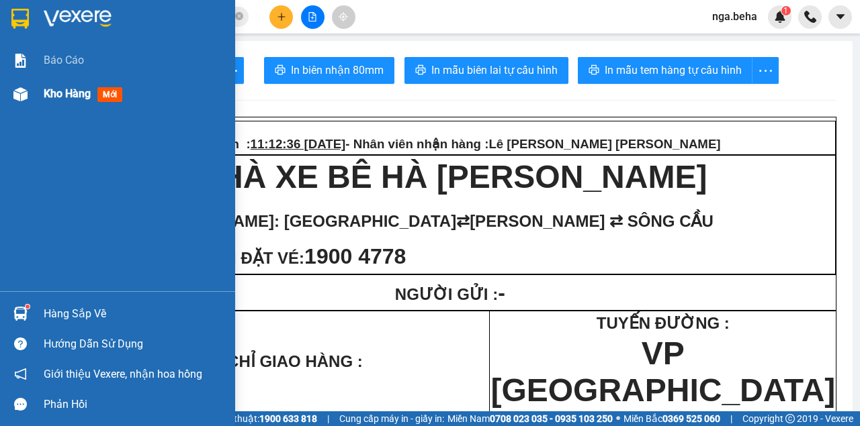
click at [15, 103] on div at bounding box center [21, 95] width 24 height 24
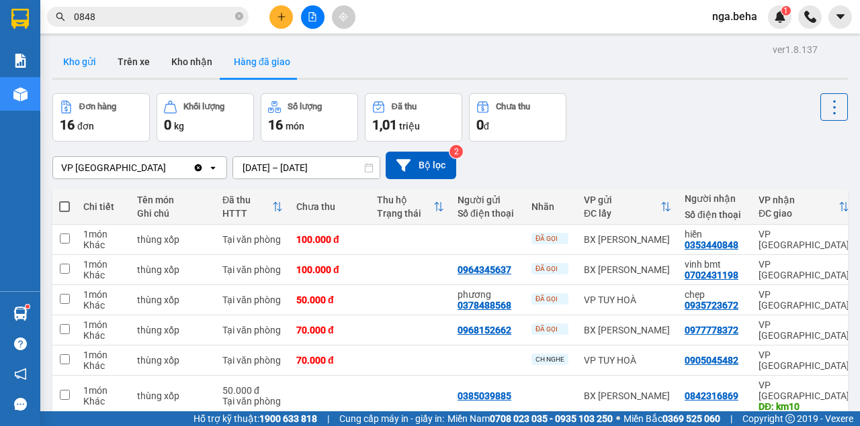
click at [81, 56] on button "Kho gửi" at bounding box center [79, 62] width 54 height 32
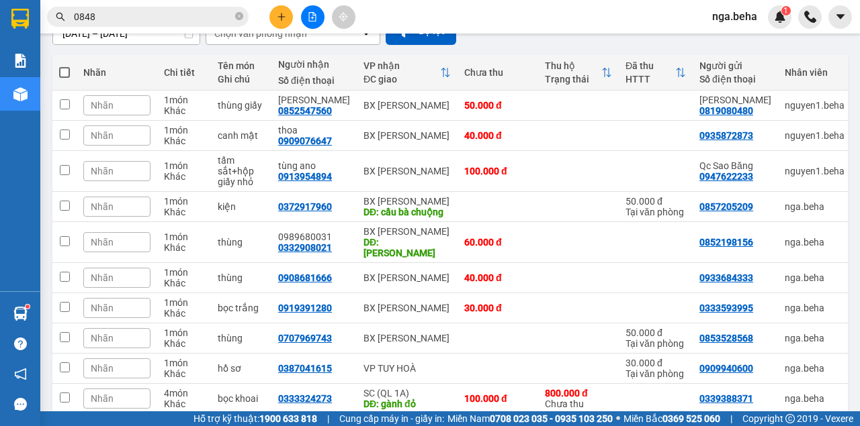
scroll to position [179, 0]
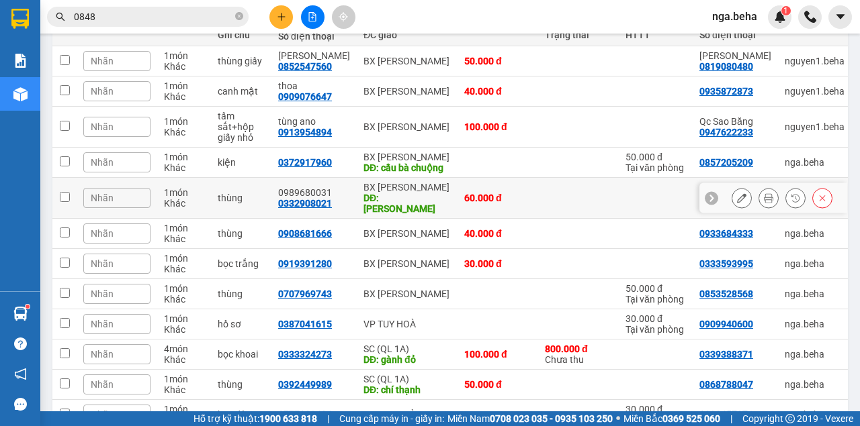
click at [538, 206] on td at bounding box center [578, 198] width 81 height 41
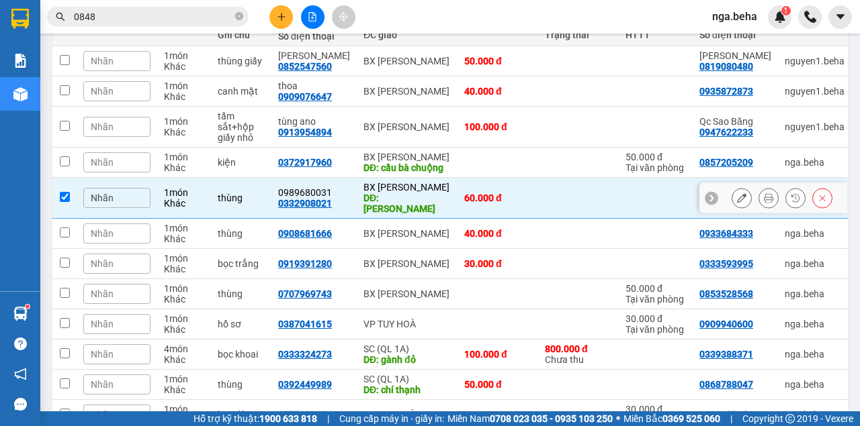
click at [538, 206] on td at bounding box center [578, 198] width 81 height 41
checkbox input "false"
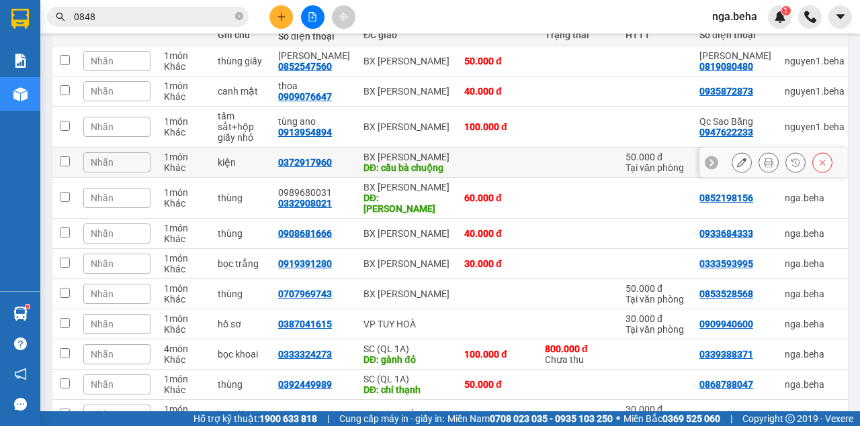
click at [737, 164] on icon at bounding box center [741, 162] width 9 height 9
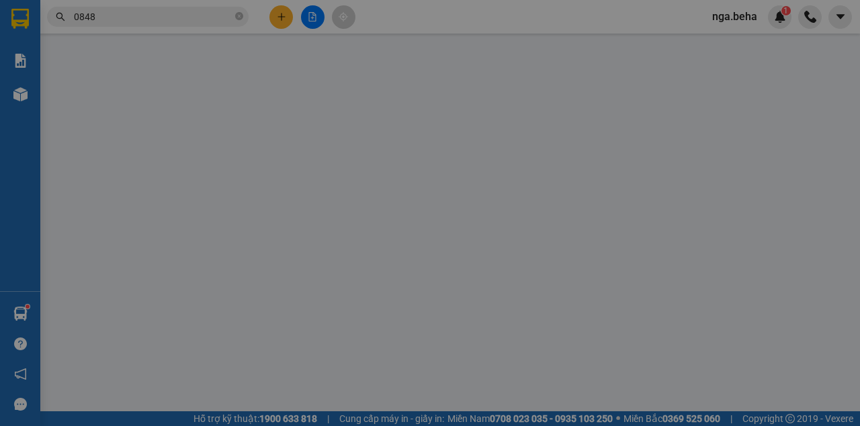
type input "0857205209"
type input "0372917960"
type input "cầu bà chuộng"
type input "50.000"
type input "0"
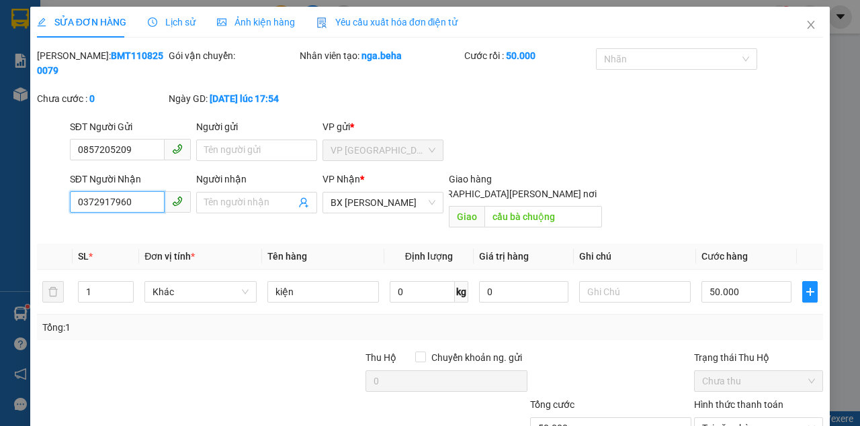
click at [149, 204] on input "0372917960" at bounding box center [117, 201] width 95 height 21
click at [809, 30] on icon "close" at bounding box center [810, 24] width 11 height 11
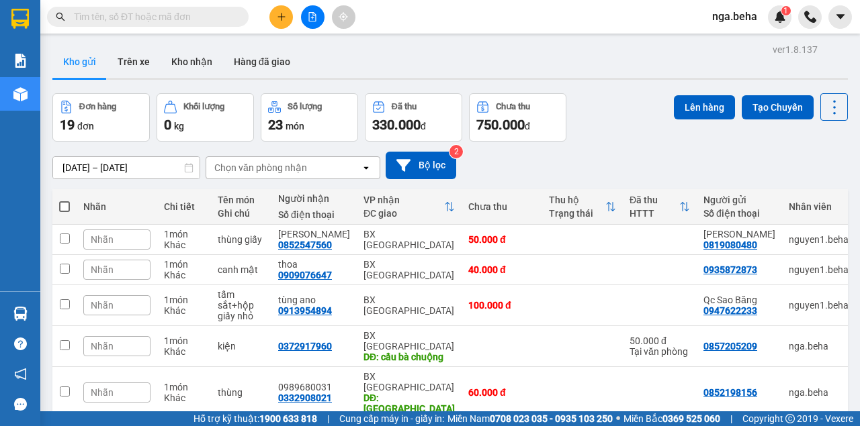
click at [707, 177] on div "10/08/2025 – 11/08/2025 Press the down arrow key to interact with the calendar …" at bounding box center [449, 166] width 795 height 28
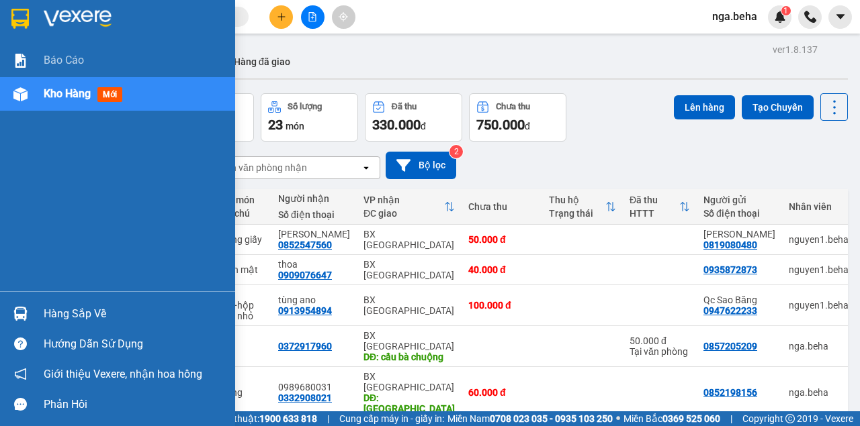
click at [26, 97] on img at bounding box center [20, 94] width 14 height 14
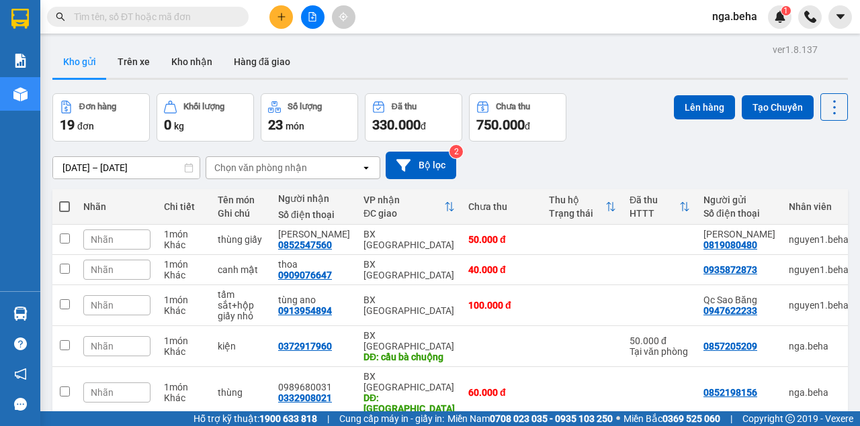
scroll to position [134, 0]
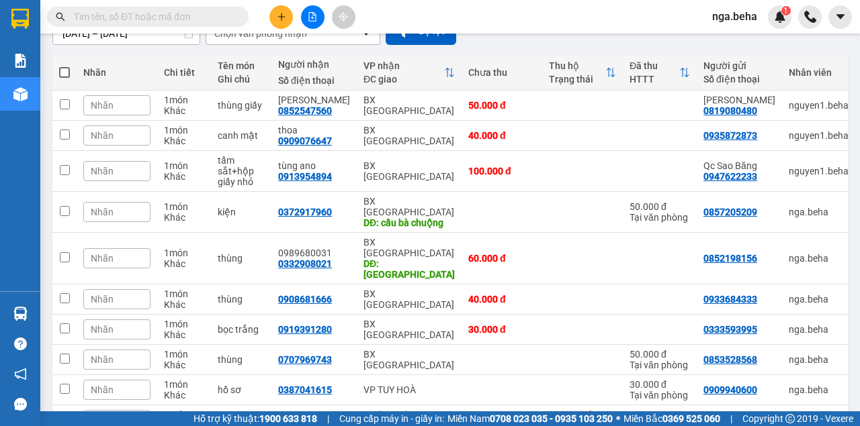
click at [144, 19] on input "text" at bounding box center [153, 16] width 158 height 15
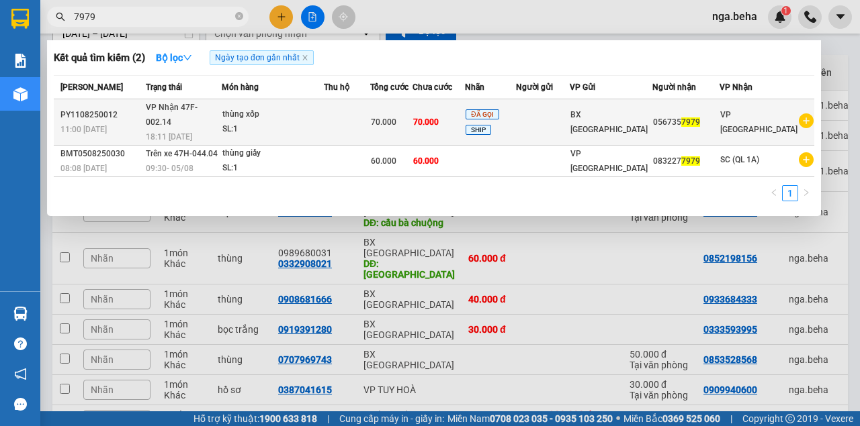
type input "7979"
click at [308, 125] on div "SL: 1" at bounding box center [272, 129] width 101 height 15
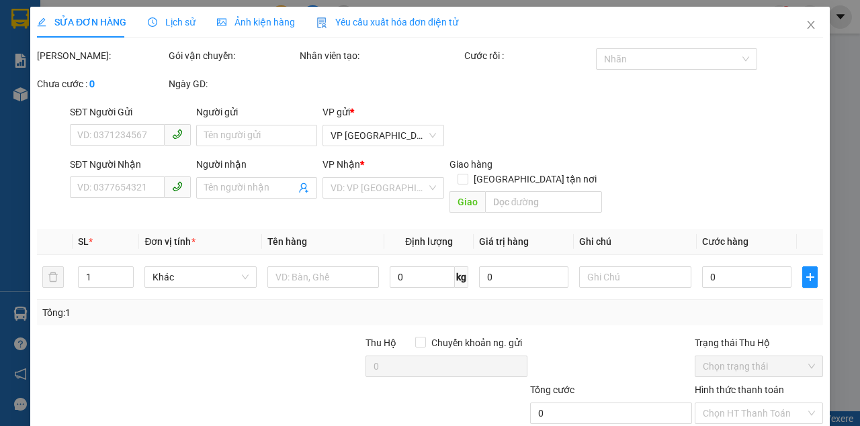
type input "0567357979"
type input "70.000"
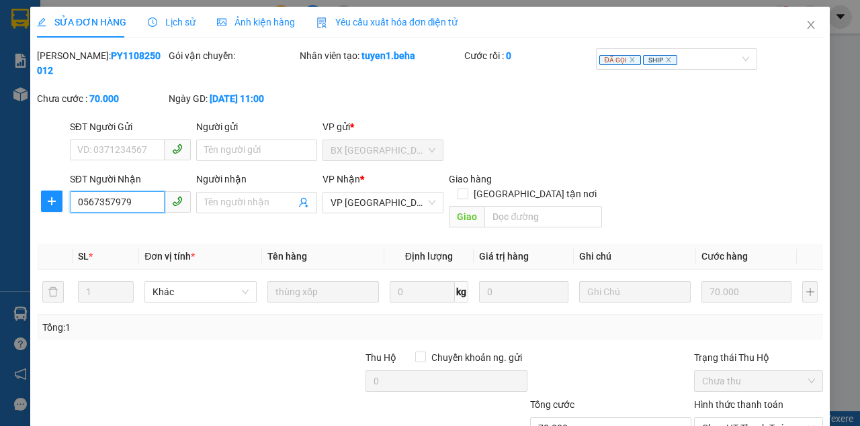
click at [132, 208] on input "0567357979" at bounding box center [117, 201] width 95 height 21
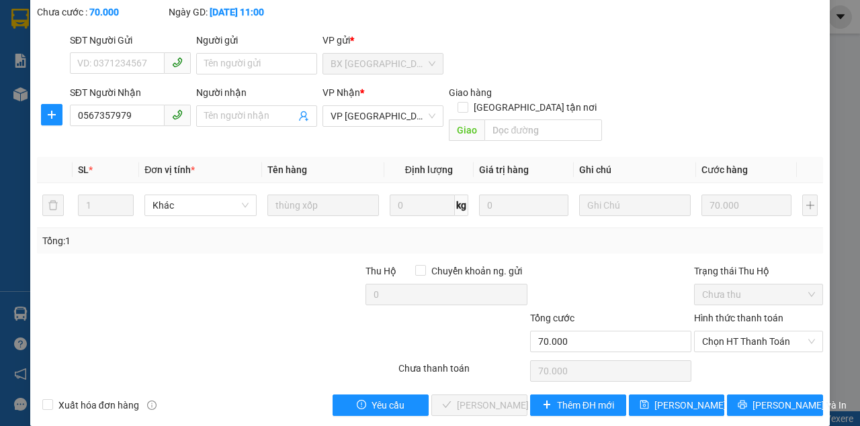
click at [287, 338] on div at bounding box center [331, 334] width 132 height 47
click at [129, 111] on input "0567357979" at bounding box center [117, 115] width 95 height 21
click at [753, 332] on span "Chọn HT Thanh Toán" at bounding box center [758, 342] width 113 height 20
click at [729, 349] on div "Tại văn phòng" at bounding box center [751, 353] width 111 height 15
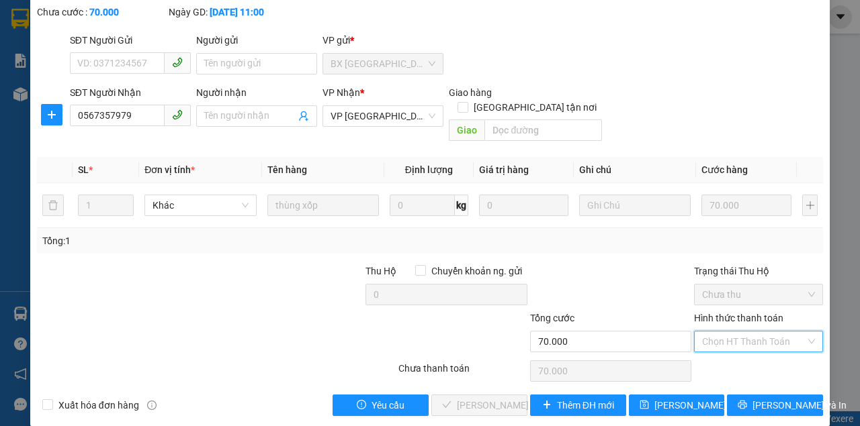
type input "0"
click at [484, 398] on span "[PERSON_NAME] và [PERSON_NAME] hàng" at bounding box center [521, 405] width 129 height 15
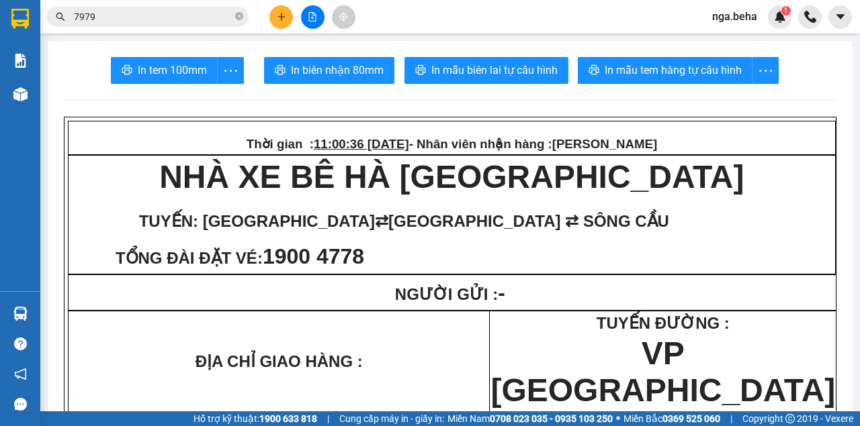
click at [158, 22] on input "7979" at bounding box center [153, 16] width 158 height 15
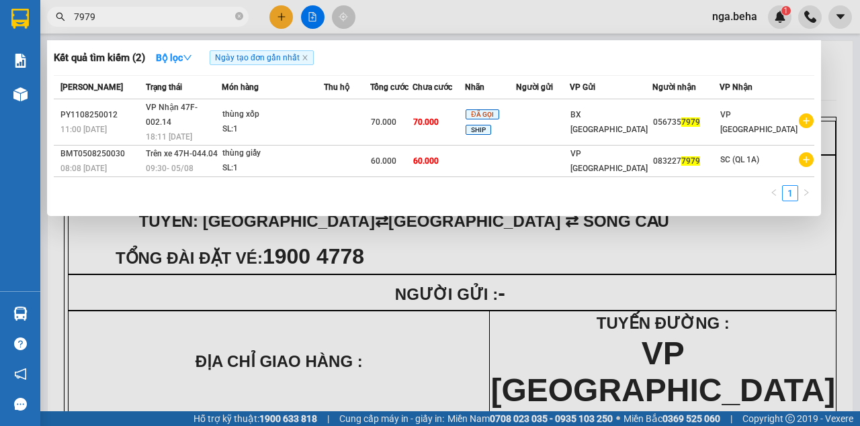
click at [158, 22] on input "7979" at bounding box center [153, 16] width 158 height 15
paste input "0982815592"
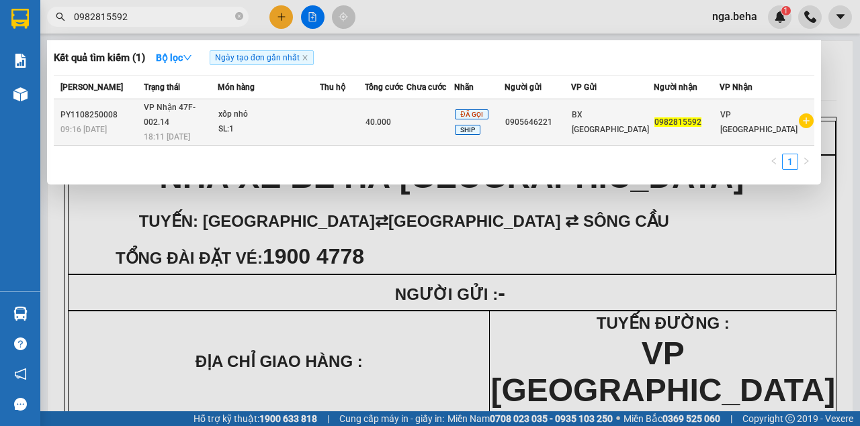
type input "0982815592"
click at [269, 122] on div "SL: 1" at bounding box center [268, 129] width 101 height 15
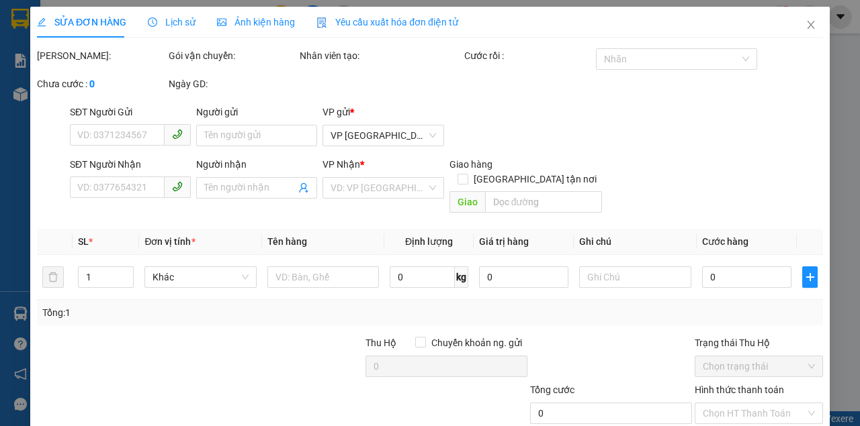
type input "0905646221"
type input "0982815592"
type input "40.000"
type input "0"
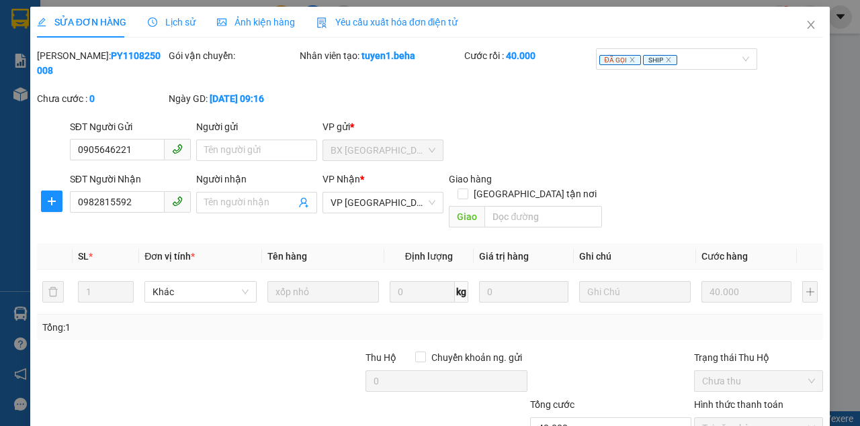
click at [271, 25] on span "Ảnh kiện hàng" at bounding box center [256, 22] width 78 height 11
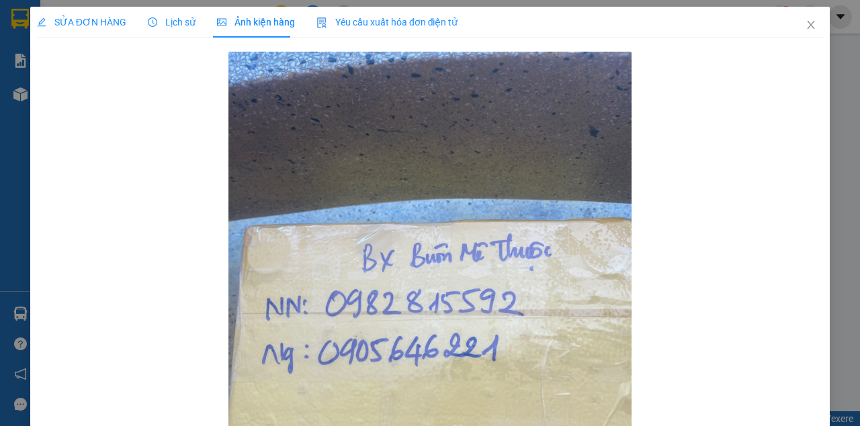
click at [96, 32] on div "SỬA ĐƠN HÀNG" at bounding box center [81, 22] width 89 height 31
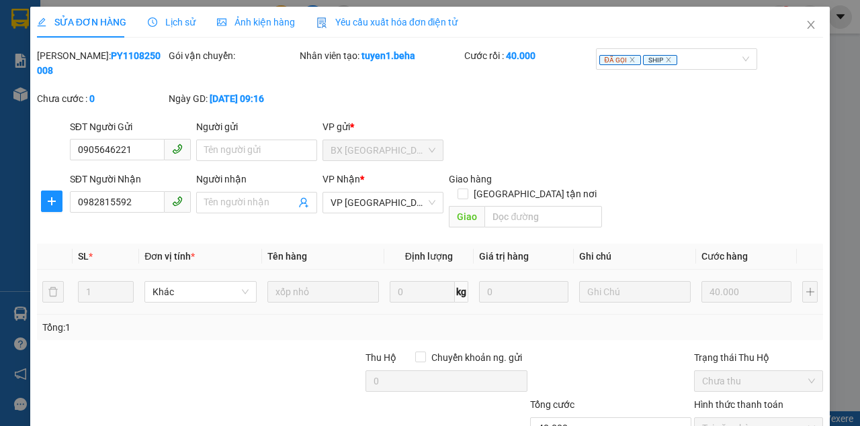
scroll to position [87, 0]
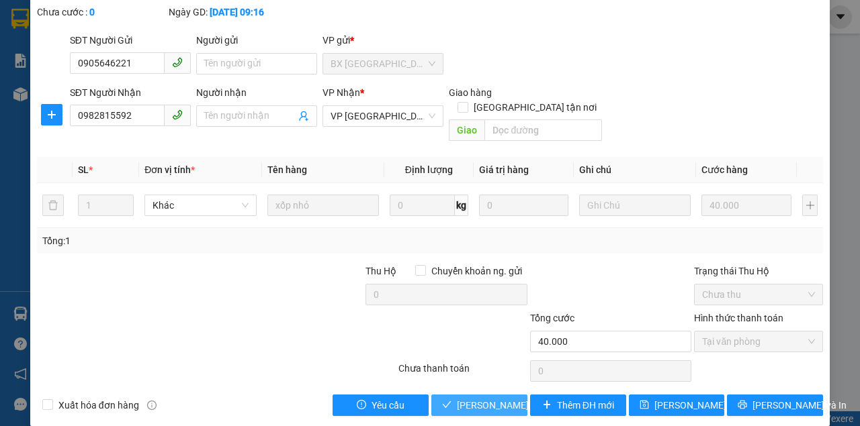
click at [489, 398] on span "[PERSON_NAME] và [PERSON_NAME] hàng" at bounding box center [521, 405] width 129 height 15
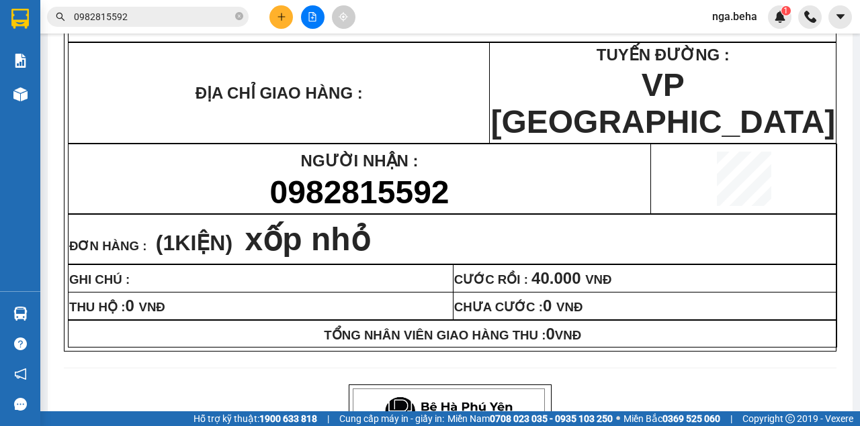
scroll to position [134, 0]
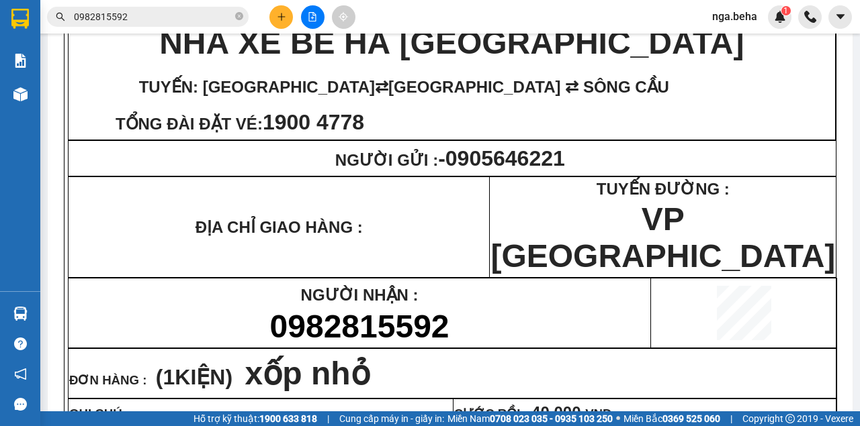
click at [148, 13] on input "0982815592" at bounding box center [153, 16] width 158 height 15
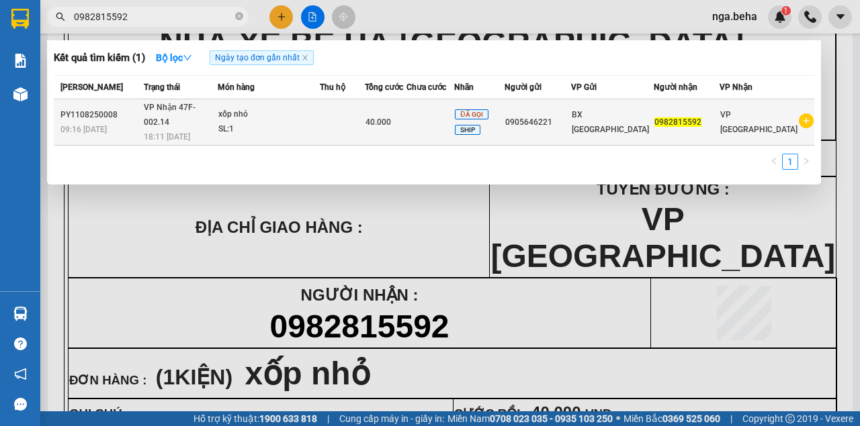
click at [319, 129] on div "SL: 1" at bounding box center [268, 129] width 101 height 15
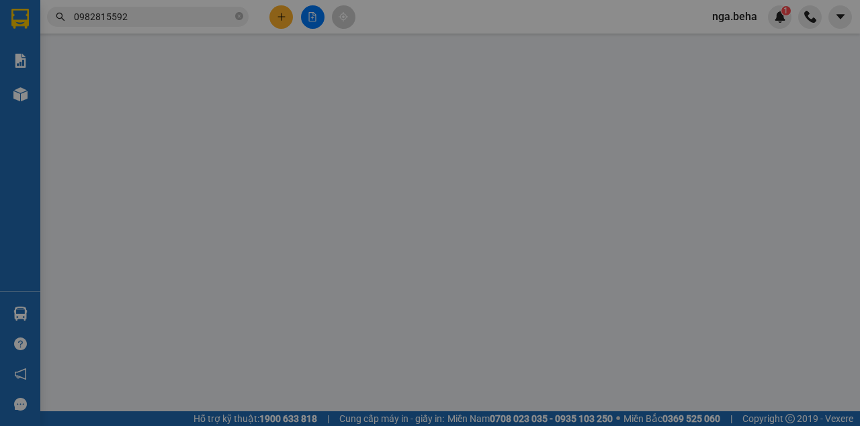
type input "0905646221"
type input "0982815592"
type input "40.000"
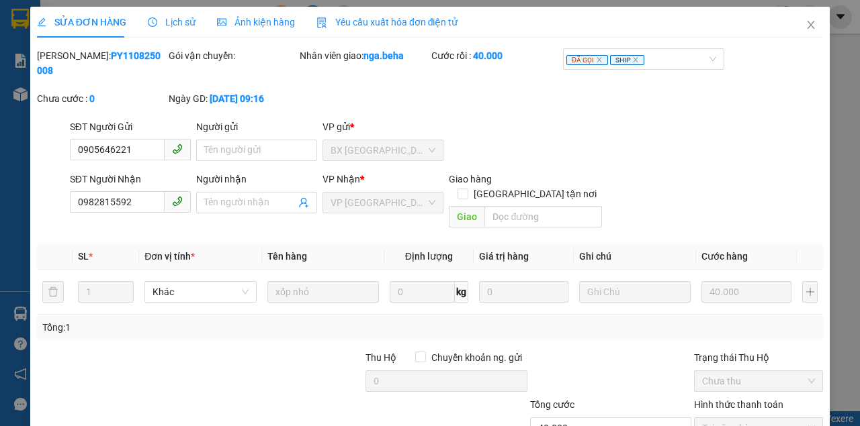
click at [282, 23] on span "Ảnh kiện hàng" at bounding box center [256, 22] width 78 height 11
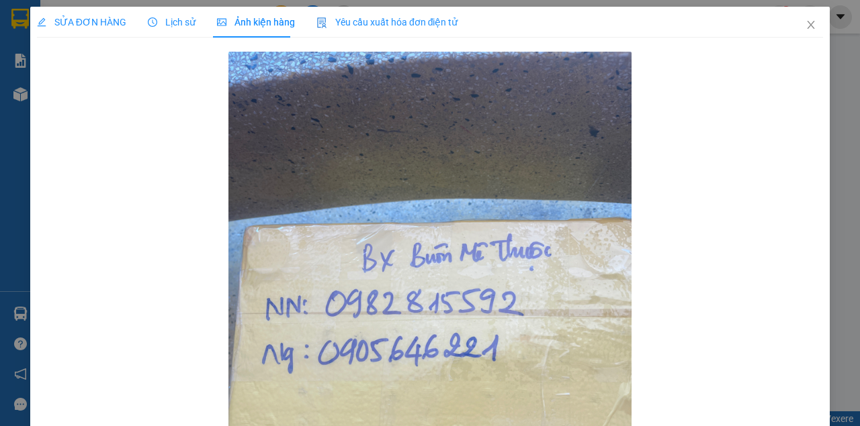
click at [91, 24] on span "SỬA ĐƠN HÀNG" at bounding box center [81, 22] width 89 height 11
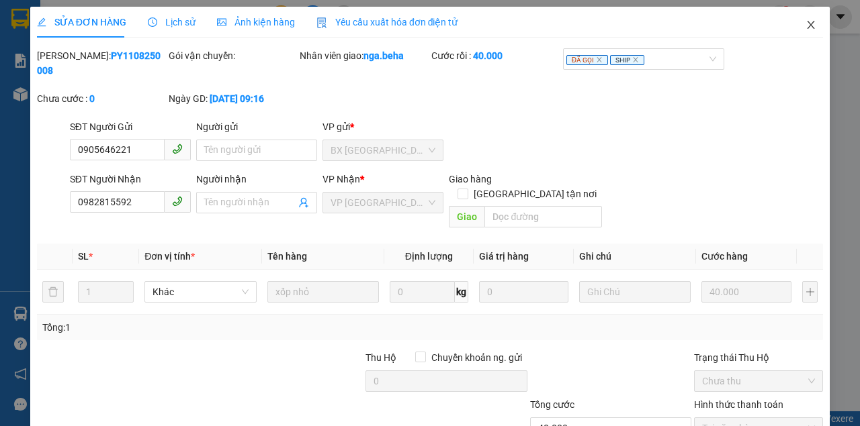
click at [809, 28] on icon "close" at bounding box center [810, 24] width 11 height 11
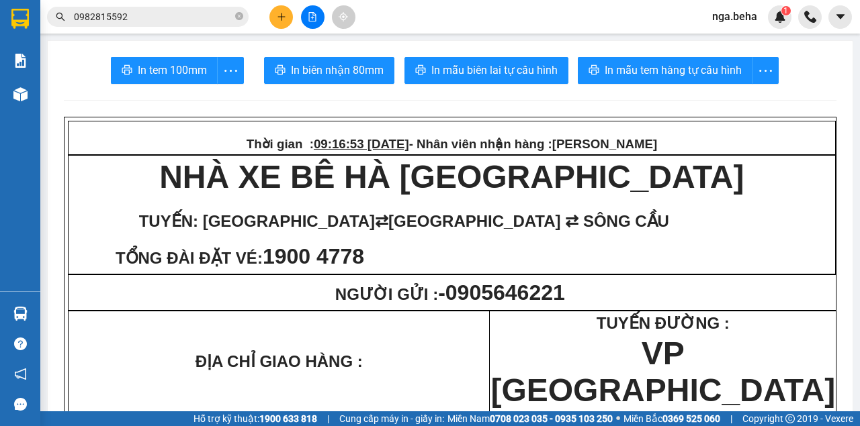
click at [668, 168] on p "NHÀ XE BÊ HÀ [PERSON_NAME]" at bounding box center [451, 176] width 765 height 37
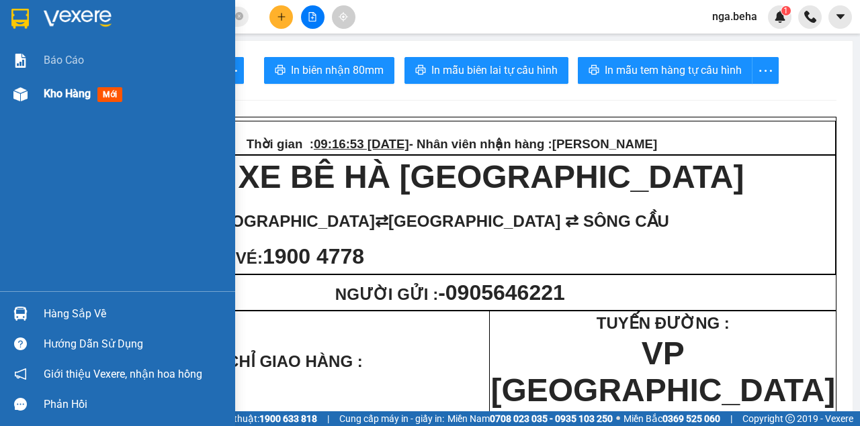
click at [14, 102] on div at bounding box center [21, 95] width 24 height 24
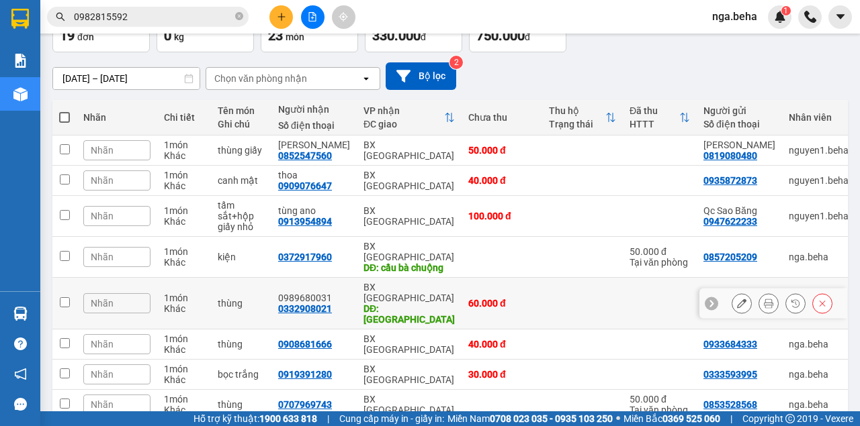
scroll to position [44, 0]
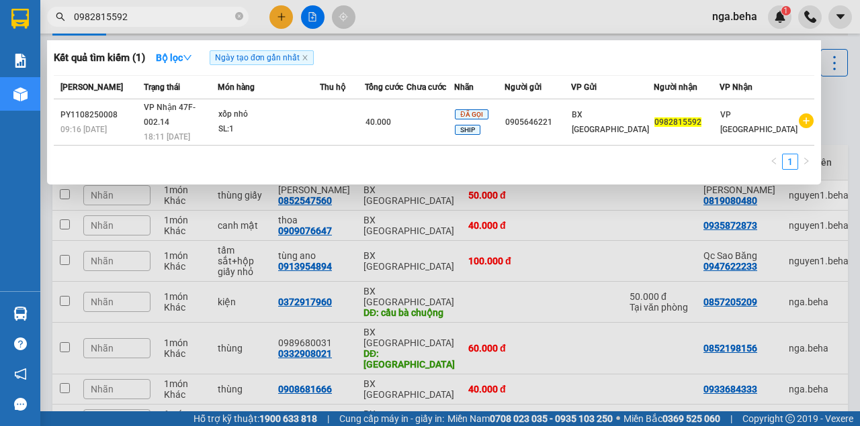
click at [148, 20] on input "0982815592" at bounding box center [153, 16] width 158 height 15
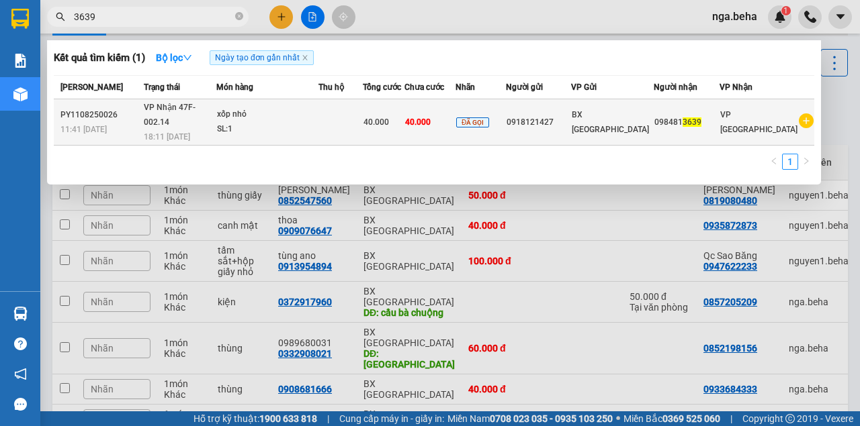
type input "3639"
click at [335, 124] on td at bounding box center [340, 122] width 44 height 46
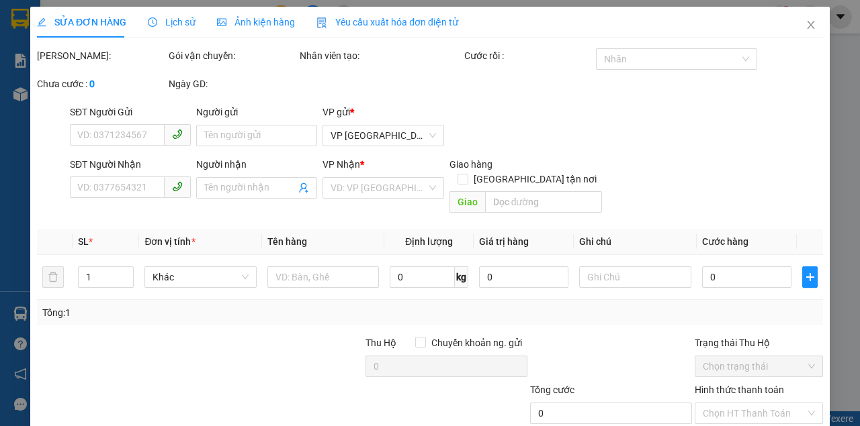
type input "0918121427"
type input "0984813639"
type input "40.000"
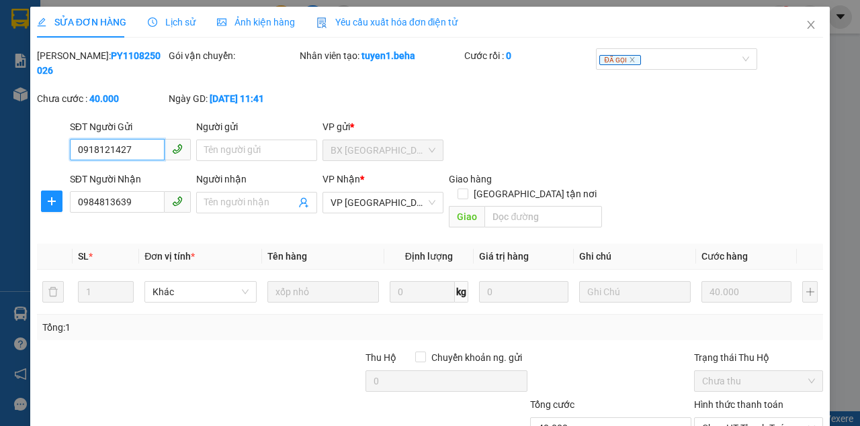
scroll to position [87, 0]
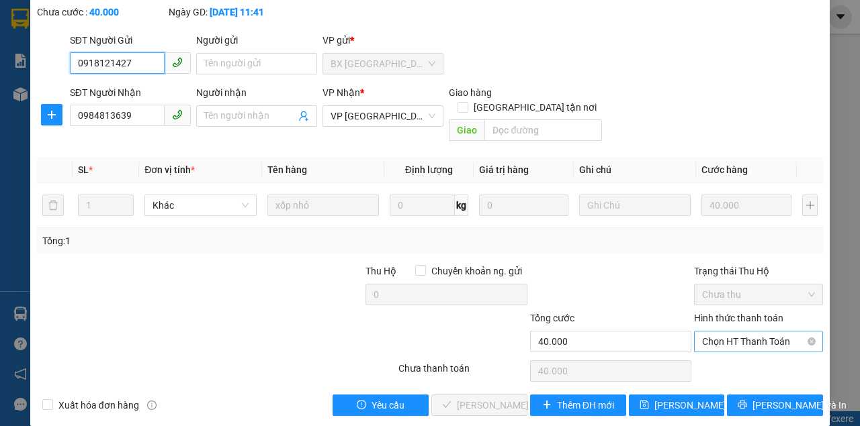
click at [725, 332] on span "Chọn HT Thanh Toán" at bounding box center [758, 342] width 113 height 20
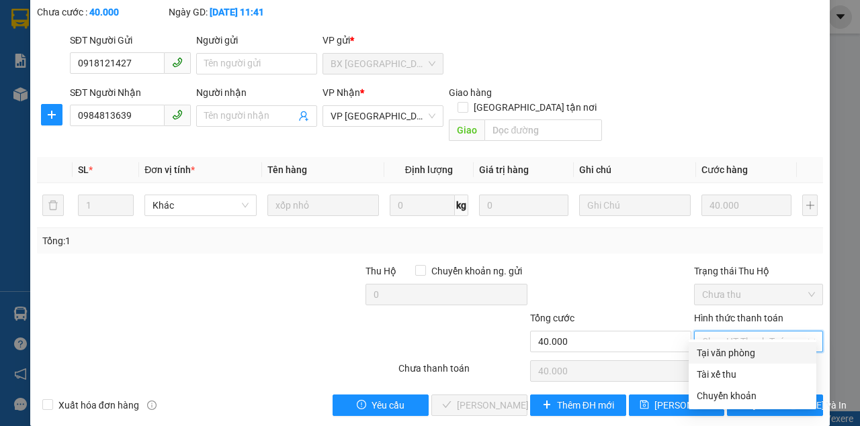
click at [729, 355] on div "Tại văn phòng" at bounding box center [751, 353] width 111 height 15
type input "0"
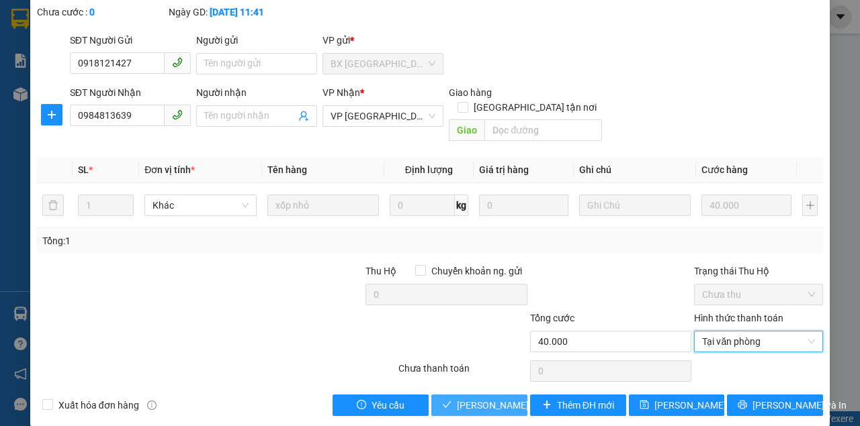
click at [473, 398] on span "[PERSON_NAME] và [PERSON_NAME] hàng" at bounding box center [521, 405] width 129 height 15
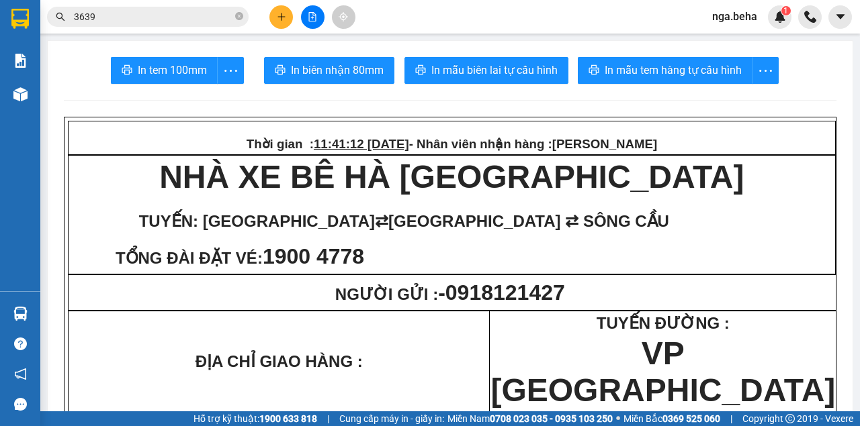
click at [175, 23] on input "3639" at bounding box center [153, 16] width 158 height 15
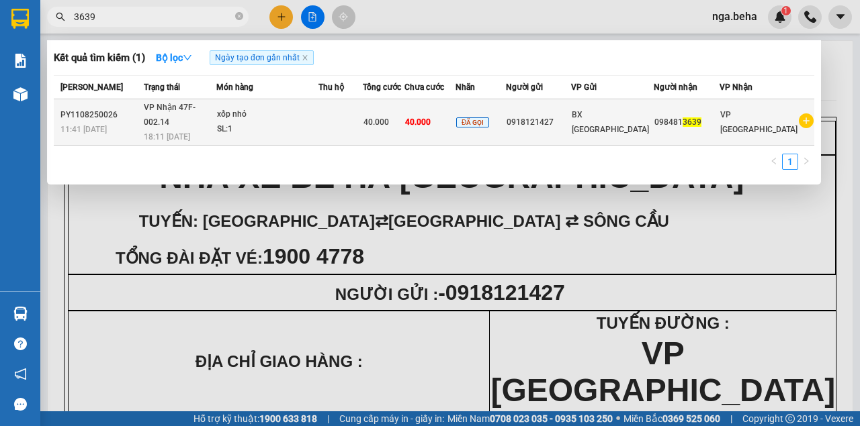
click at [243, 113] on div "xốp nhỏ" at bounding box center [267, 114] width 101 height 15
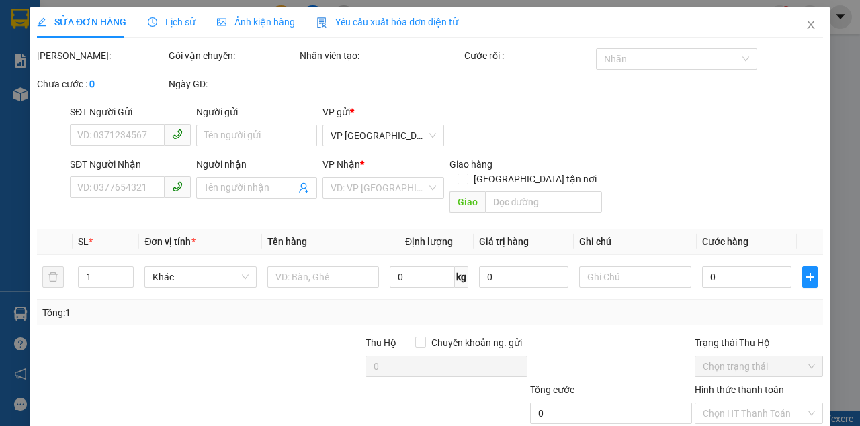
type input "0918121427"
type input "0984813639"
type input "40.000"
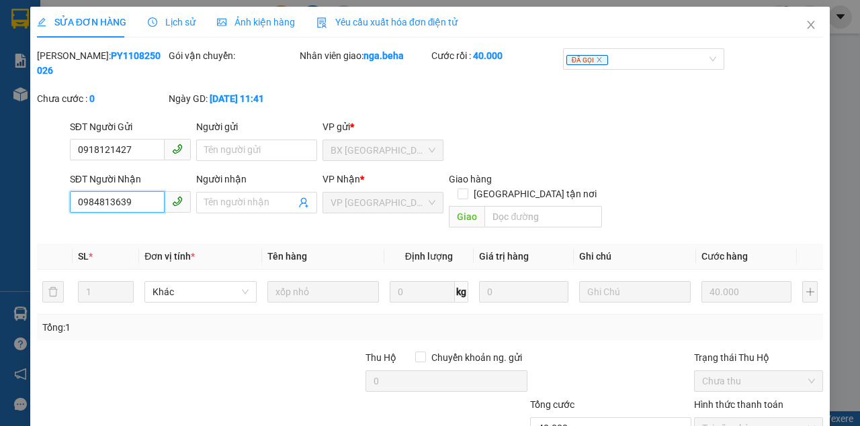
click at [120, 200] on input "0984813639" at bounding box center [117, 201] width 95 height 21
click at [798, 26] on span "Close" at bounding box center [811, 26] width 38 height 38
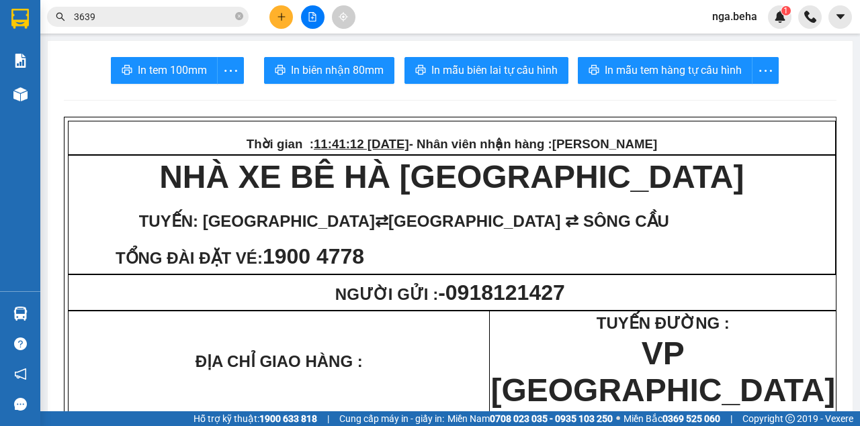
click at [89, 17] on input "3639" at bounding box center [153, 16] width 158 height 15
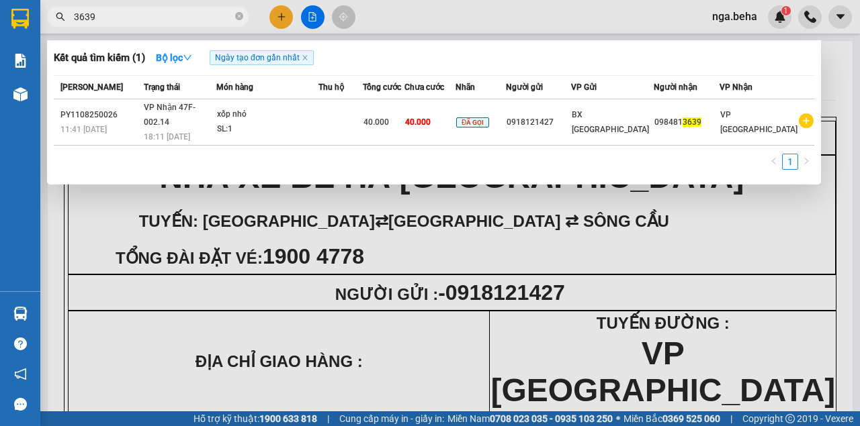
click at [89, 17] on input "3639" at bounding box center [153, 16] width 158 height 15
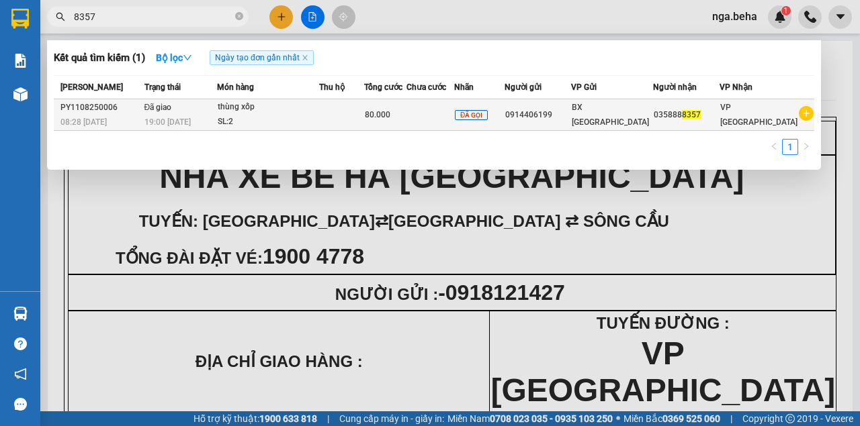
type input "8357"
click at [337, 104] on td at bounding box center [341, 115] width 45 height 32
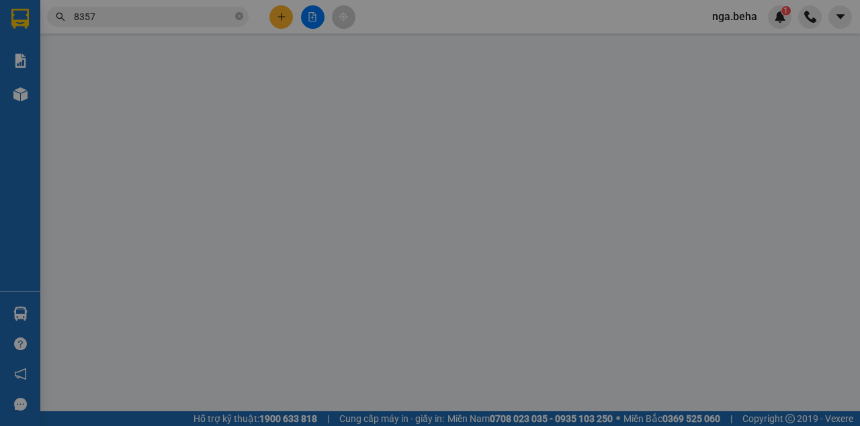
type input "0914406199"
type input "0358888357"
type input "80.000"
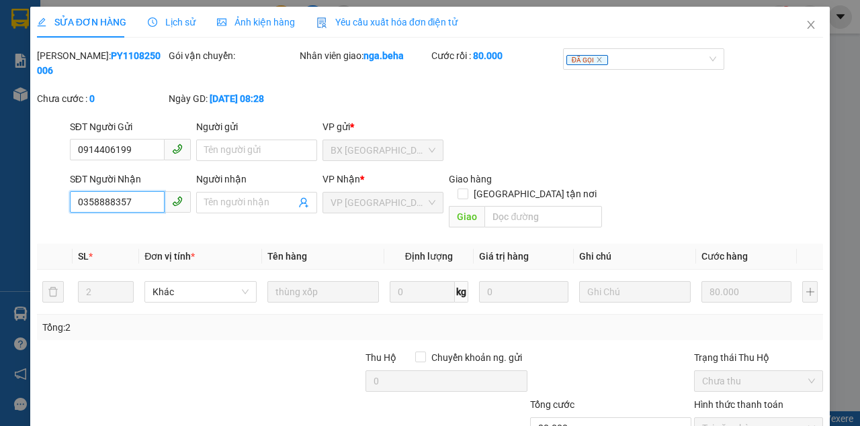
click at [142, 208] on input "0358888357" at bounding box center [117, 201] width 95 height 21
click at [807, 28] on icon "close" at bounding box center [810, 25] width 7 height 8
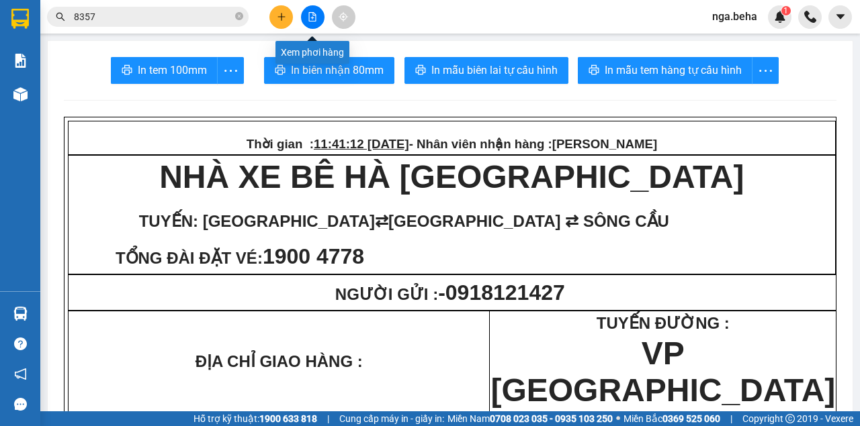
click at [304, 20] on button at bounding box center [313, 17] width 24 height 24
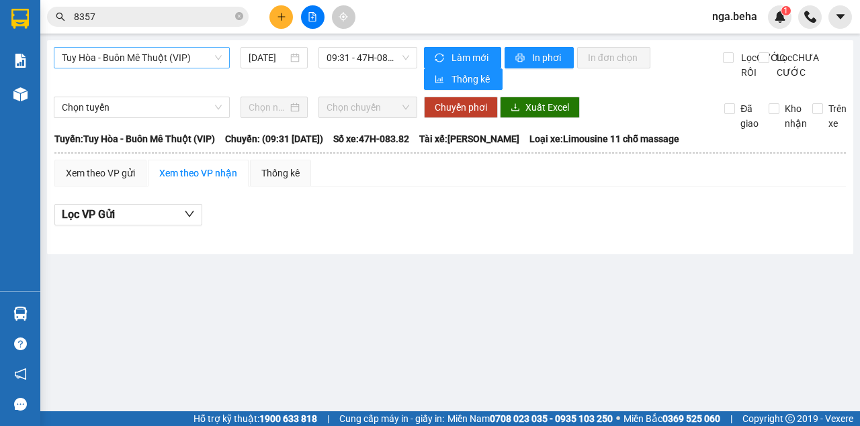
click at [168, 64] on span "Tuy Hòa - Buôn Mê Thuột (VIP)" at bounding box center [142, 58] width 160 height 20
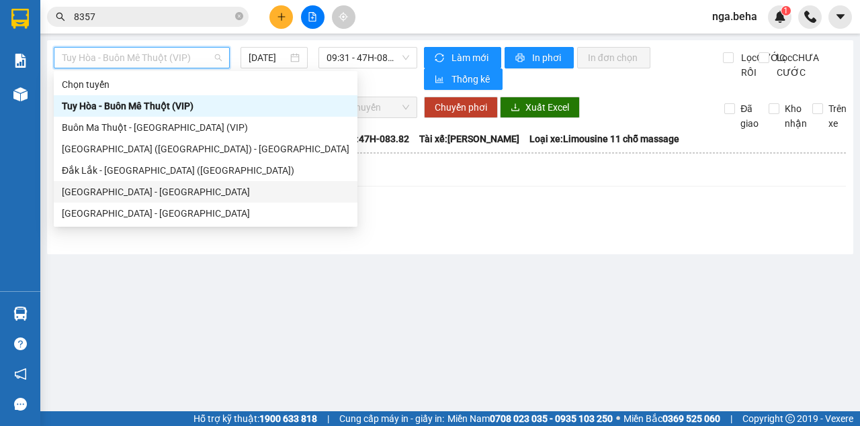
click at [144, 191] on div "[GEOGRAPHIC_DATA][PERSON_NAME][GEOGRAPHIC_DATA]" at bounding box center [205, 192] width 287 height 15
type input "[DATE]"
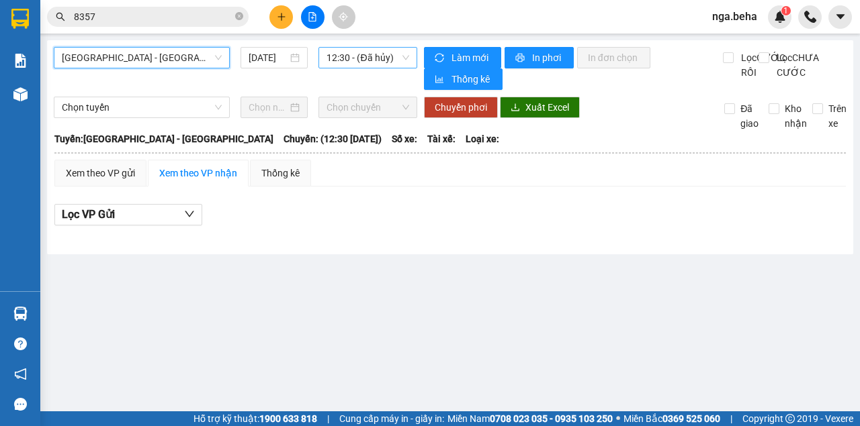
click at [366, 60] on span "12:30 - (Đã hủy)" at bounding box center [367, 58] width 82 height 20
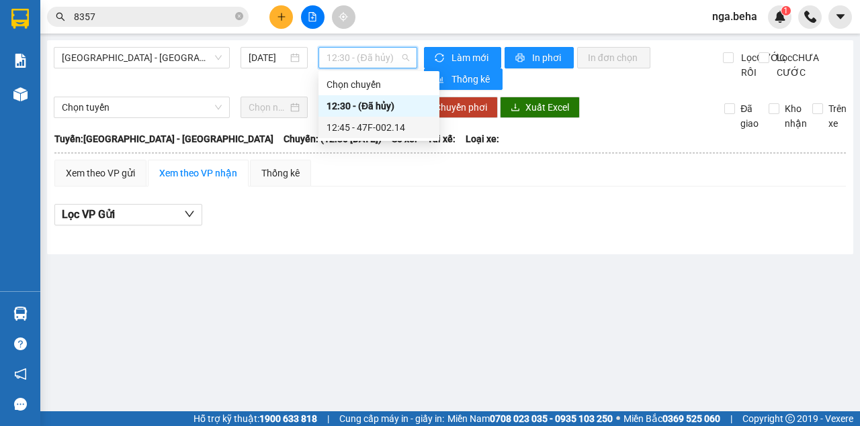
click at [371, 128] on div "12:45 - 47F-002.14" at bounding box center [378, 127] width 105 height 15
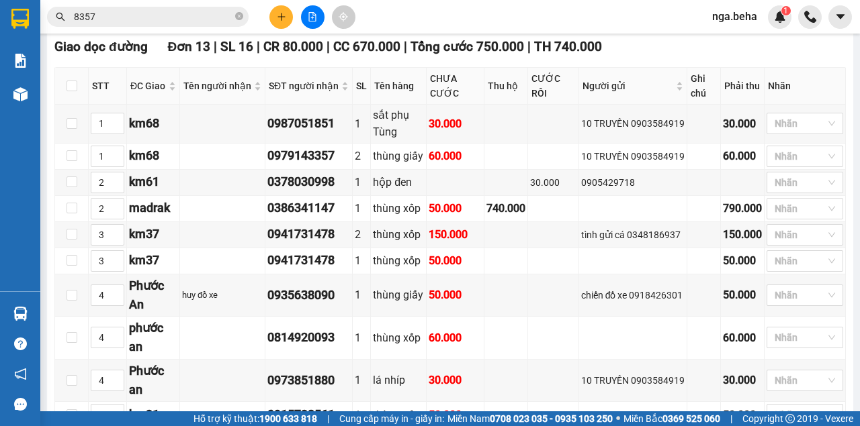
scroll to position [447, 0]
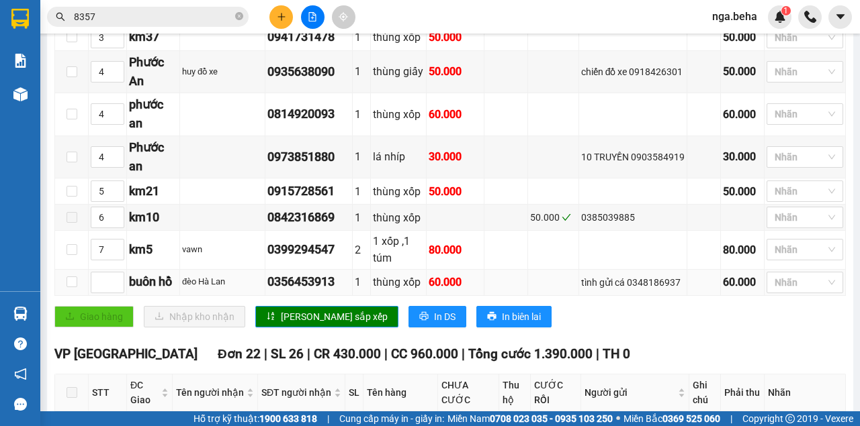
click at [287, 279] on div "0356453913" at bounding box center [308, 282] width 83 height 19
copy div "0356453913"
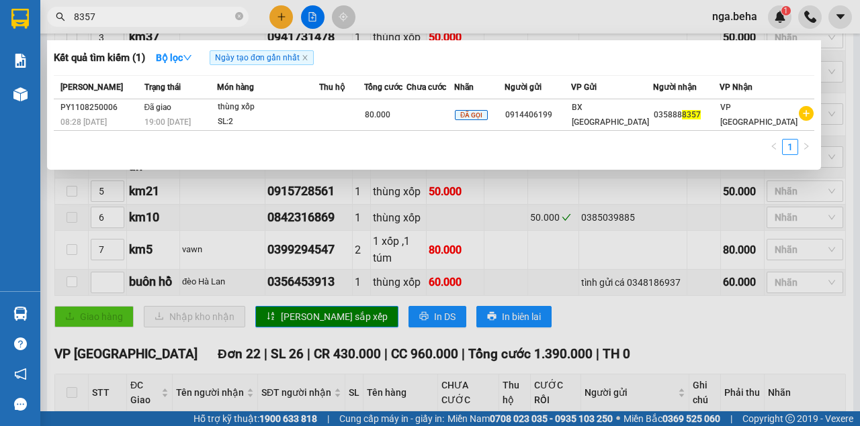
click at [158, 18] on input "8357" at bounding box center [153, 16] width 158 height 15
click at [158, 17] on input "8357" at bounding box center [153, 16] width 158 height 15
paste input "0356453913"
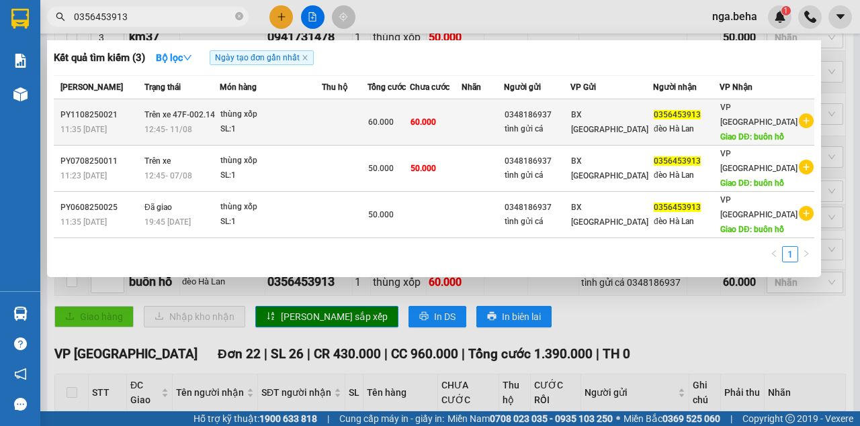
type input "0356453913"
click at [313, 120] on div "thùng xốp" at bounding box center [270, 114] width 101 height 15
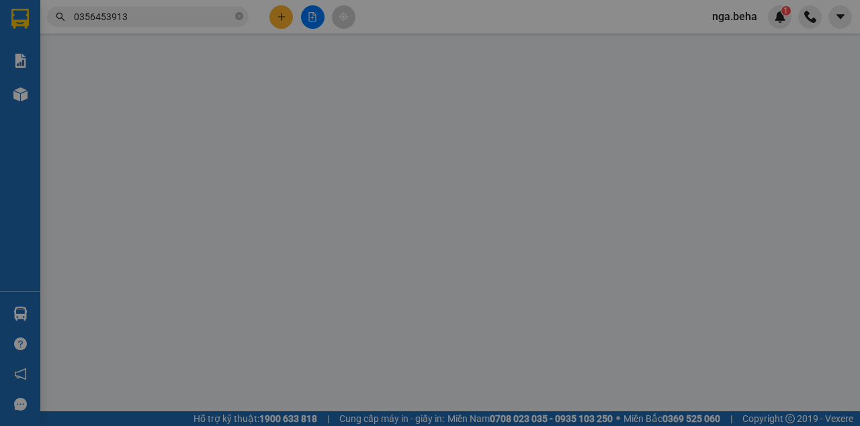
type input "0348186937"
type input "tình gửi cá"
type input "0356453913"
type input "đèo Hà Lan"
type input "buôn hồ"
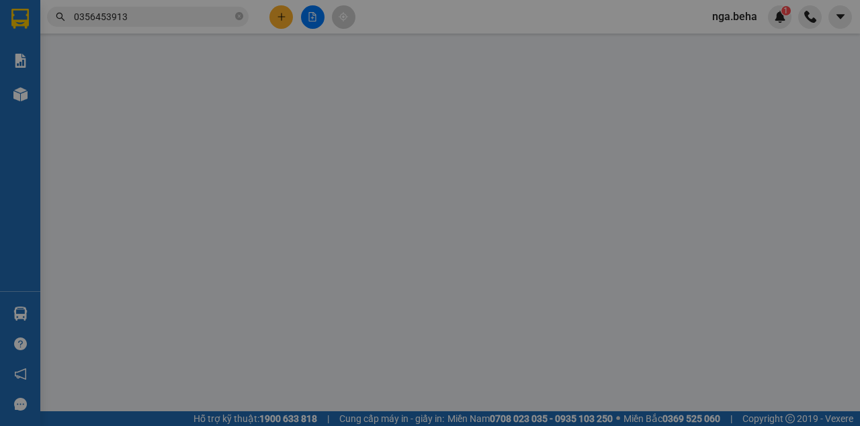
type input "60.000"
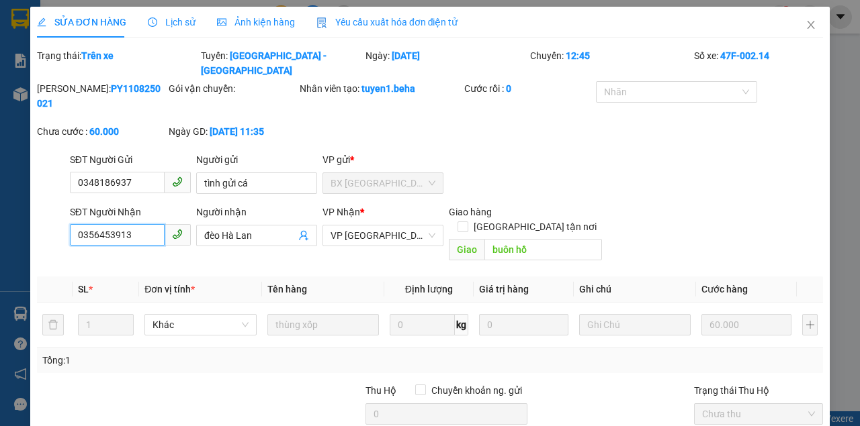
click at [134, 224] on input "0356453913" at bounding box center [117, 234] width 95 height 21
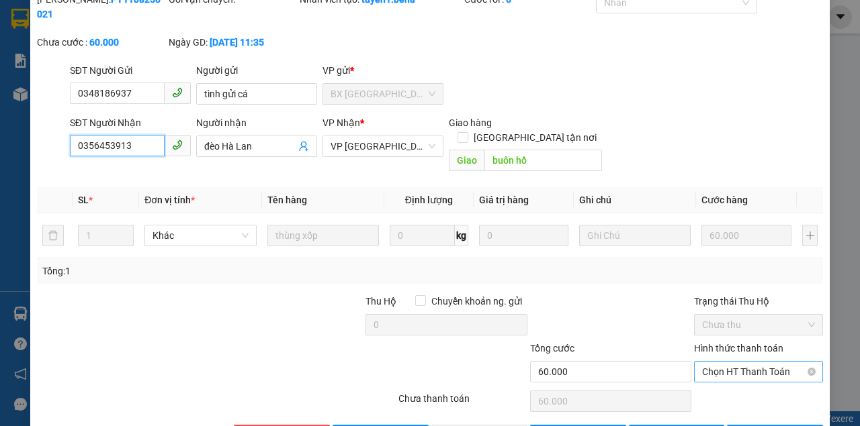
click at [737, 362] on span "Chọn HT Thanh Toán" at bounding box center [758, 372] width 113 height 20
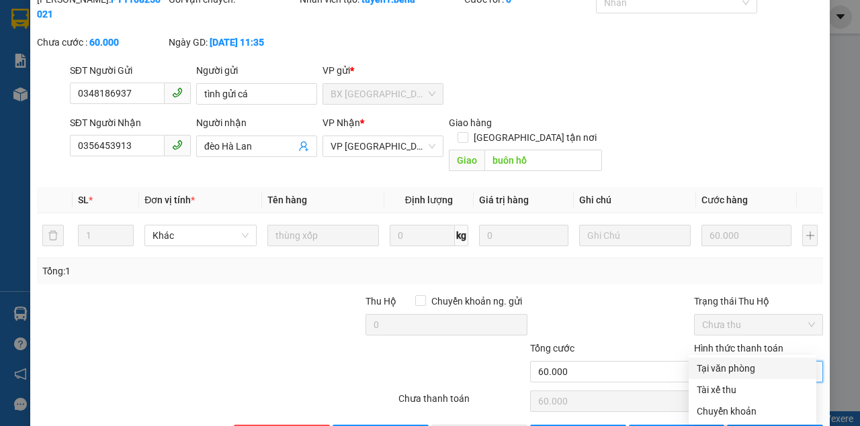
click at [717, 365] on div "Tại văn phòng" at bounding box center [751, 368] width 111 height 15
type input "0"
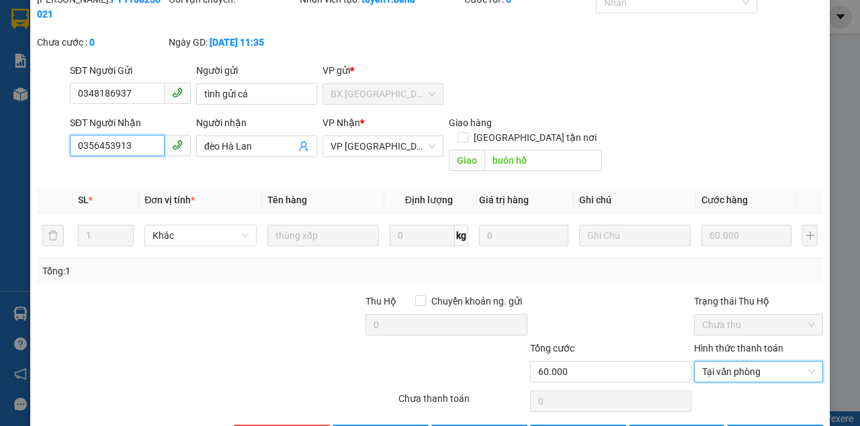
click at [144, 136] on input "0356453913" at bounding box center [117, 145] width 95 height 21
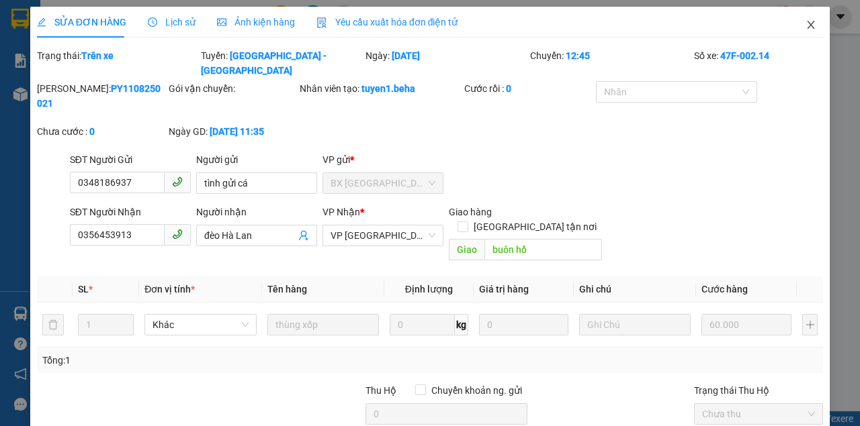
click at [814, 28] on span "Close" at bounding box center [811, 26] width 38 height 38
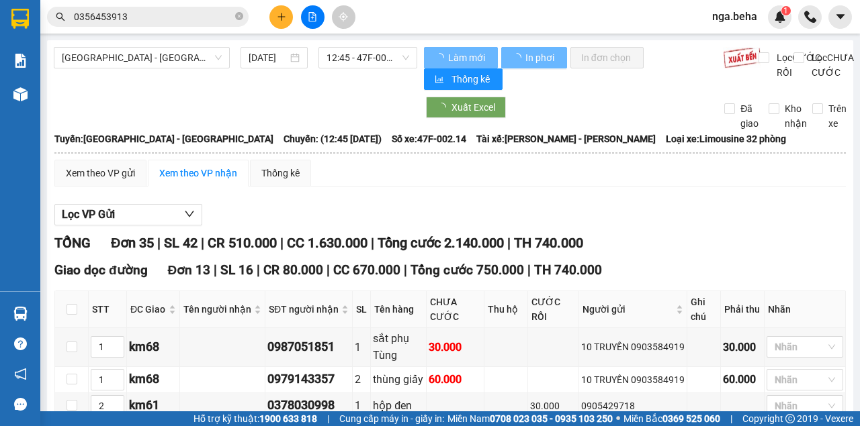
click at [93, 18] on input "0356453913" at bounding box center [153, 16] width 158 height 15
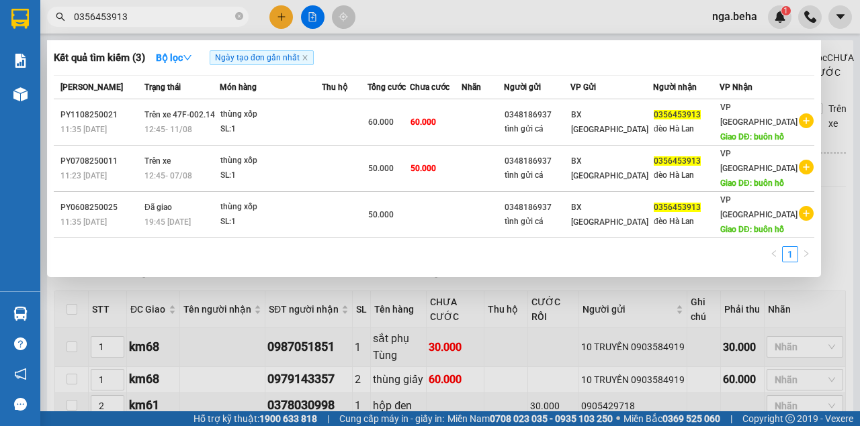
click at [93, 18] on input "0356453913" at bounding box center [153, 16] width 158 height 15
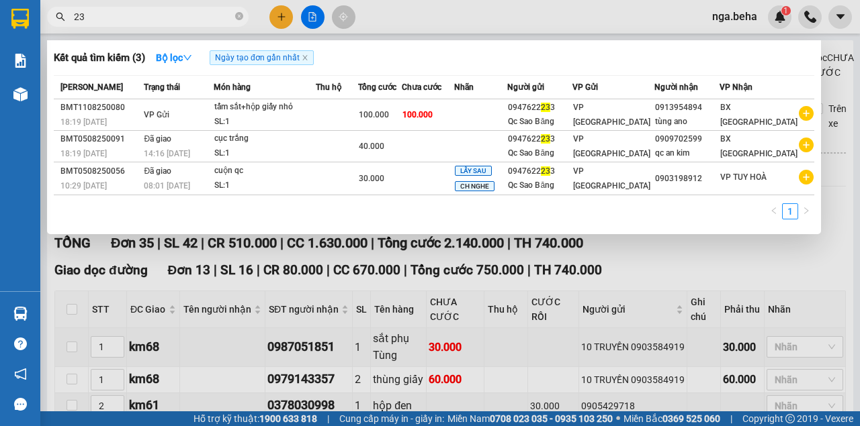
type input "2"
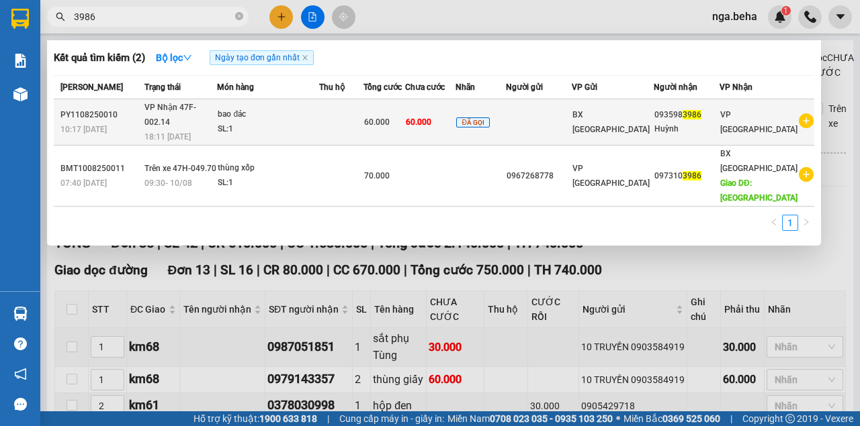
type input "3986"
click at [217, 114] on td "VP Nhận 47F-002.14 18:11 - 11/08" at bounding box center [179, 122] width 76 height 46
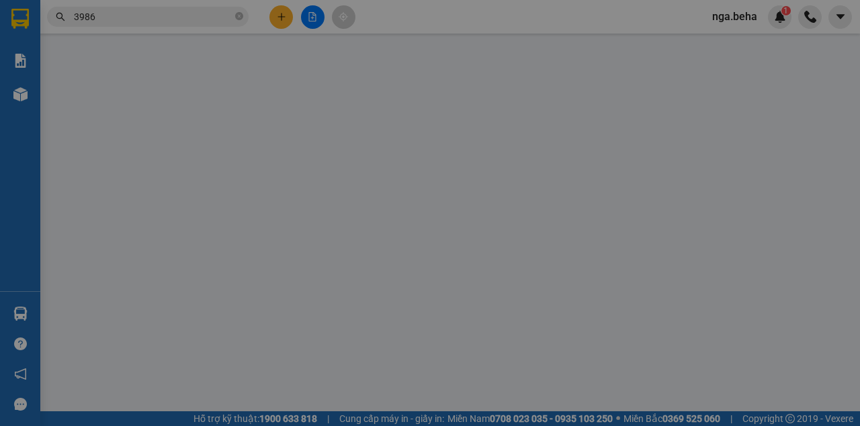
type input "0935983986"
type input "Huỳnh"
type input "60.000"
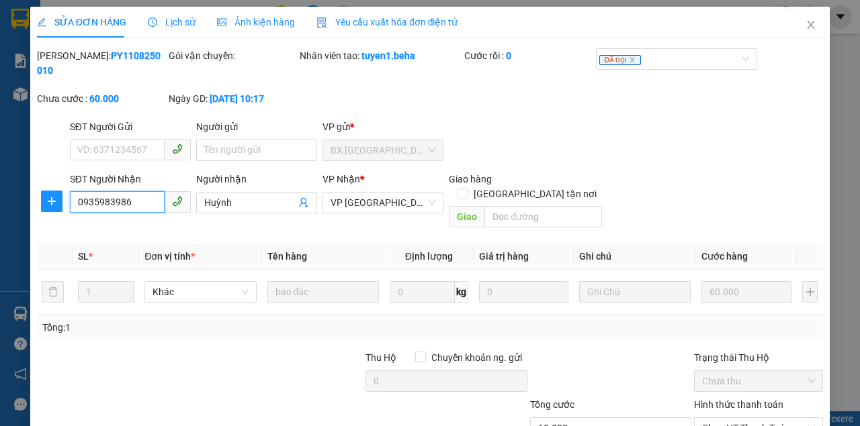
click at [125, 196] on input "0935983986" at bounding box center [117, 201] width 95 height 21
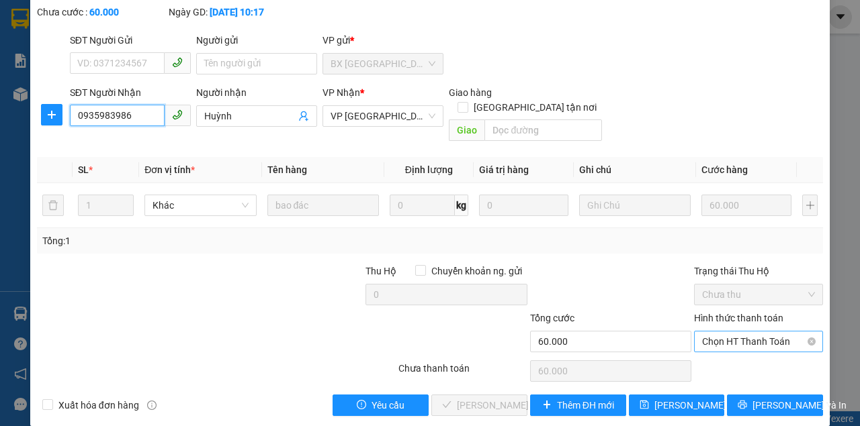
click at [762, 332] on span "Chọn HT Thanh Toán" at bounding box center [758, 342] width 113 height 20
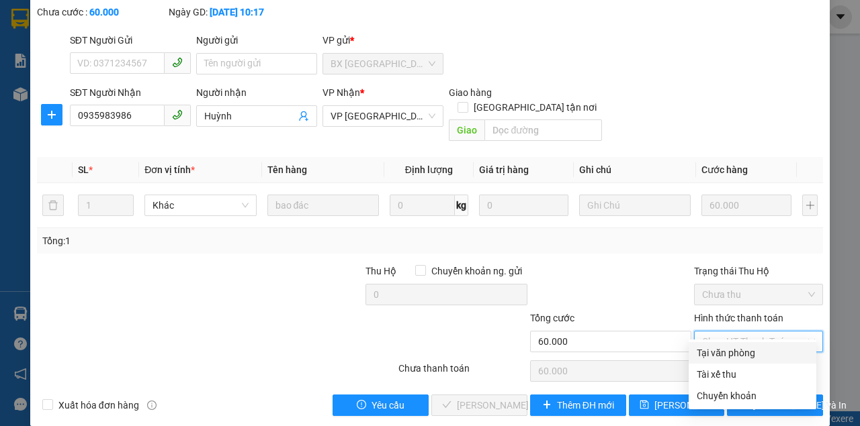
click at [720, 350] on div "Tại văn phòng" at bounding box center [751, 353] width 111 height 15
type input "0"
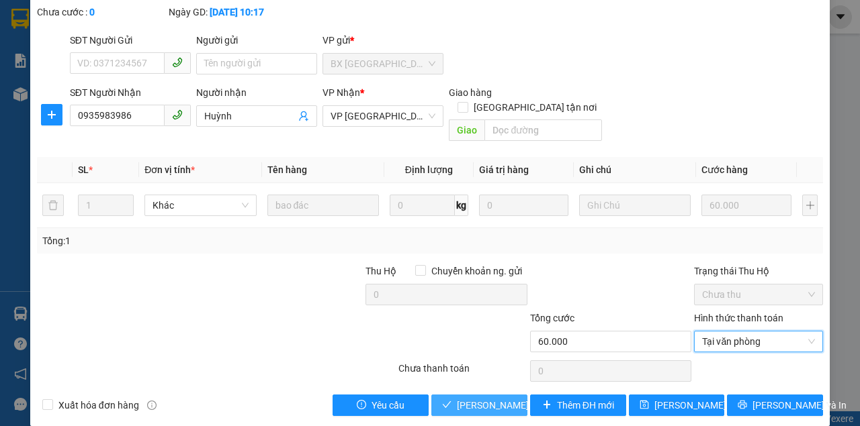
click at [481, 398] on span "[PERSON_NAME] và [PERSON_NAME] hàng" at bounding box center [521, 405] width 129 height 15
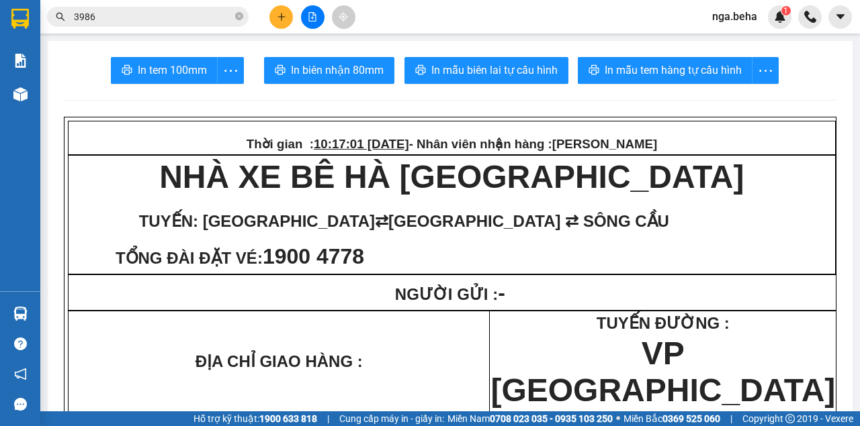
click at [116, 16] on input "3986" at bounding box center [153, 16] width 158 height 15
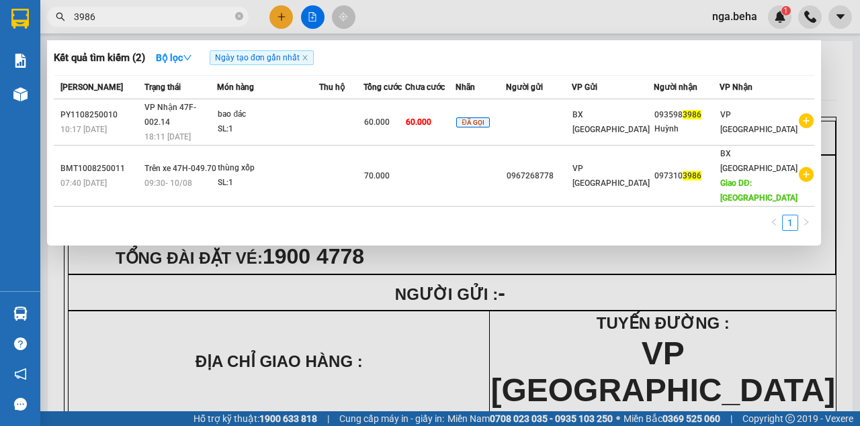
click at [116, 16] on input "3986" at bounding box center [153, 16] width 158 height 15
paste input "0822299979"
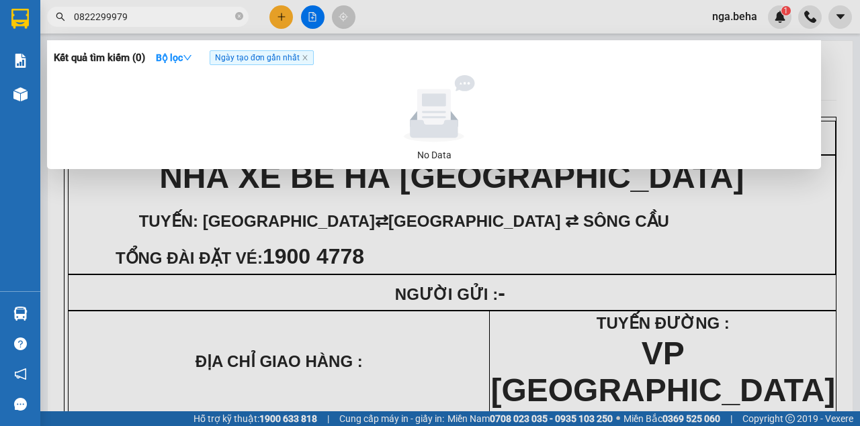
type input "0822299979"
